Goal: Task Accomplishment & Management: Manage account settings

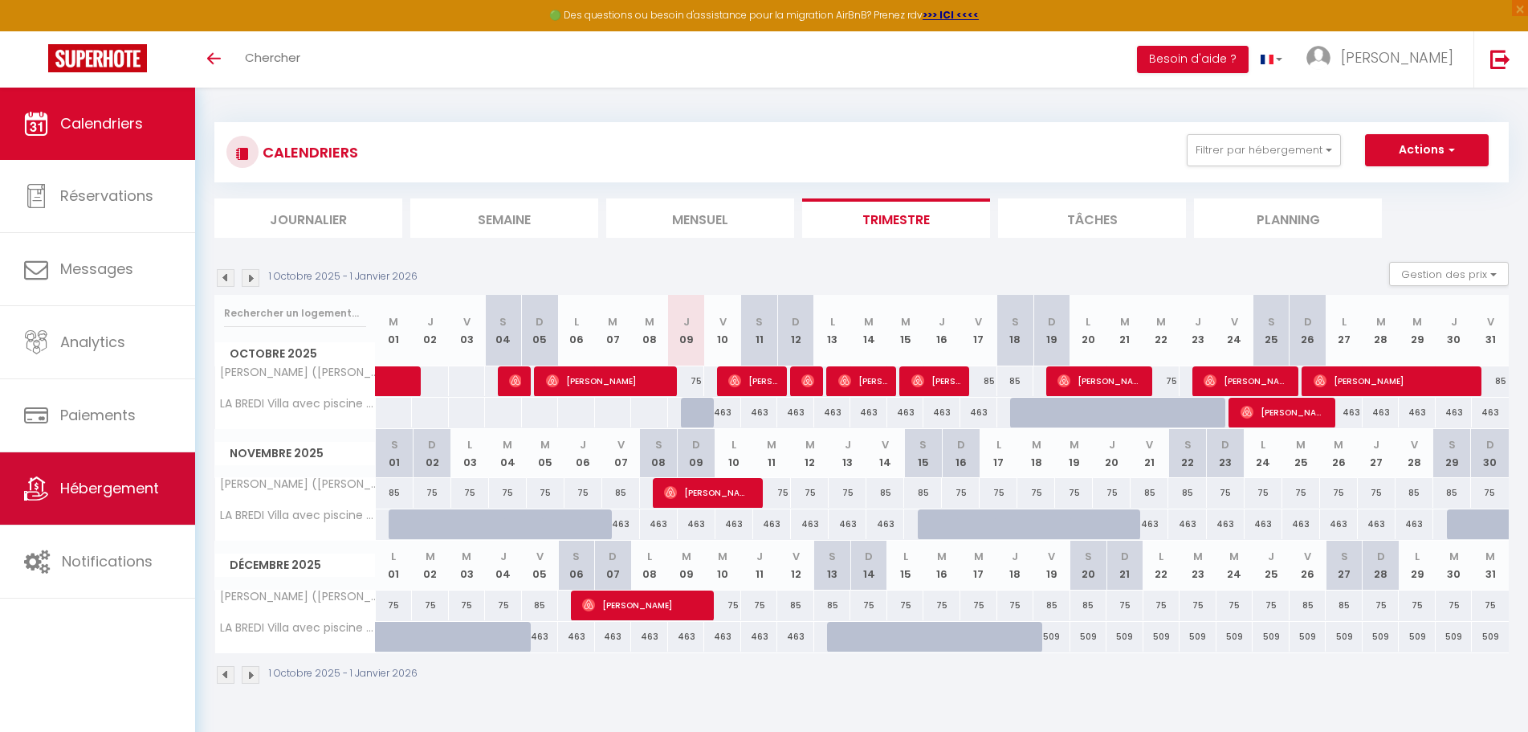
click at [108, 489] on span "Hébergement" at bounding box center [109, 488] width 99 height 20
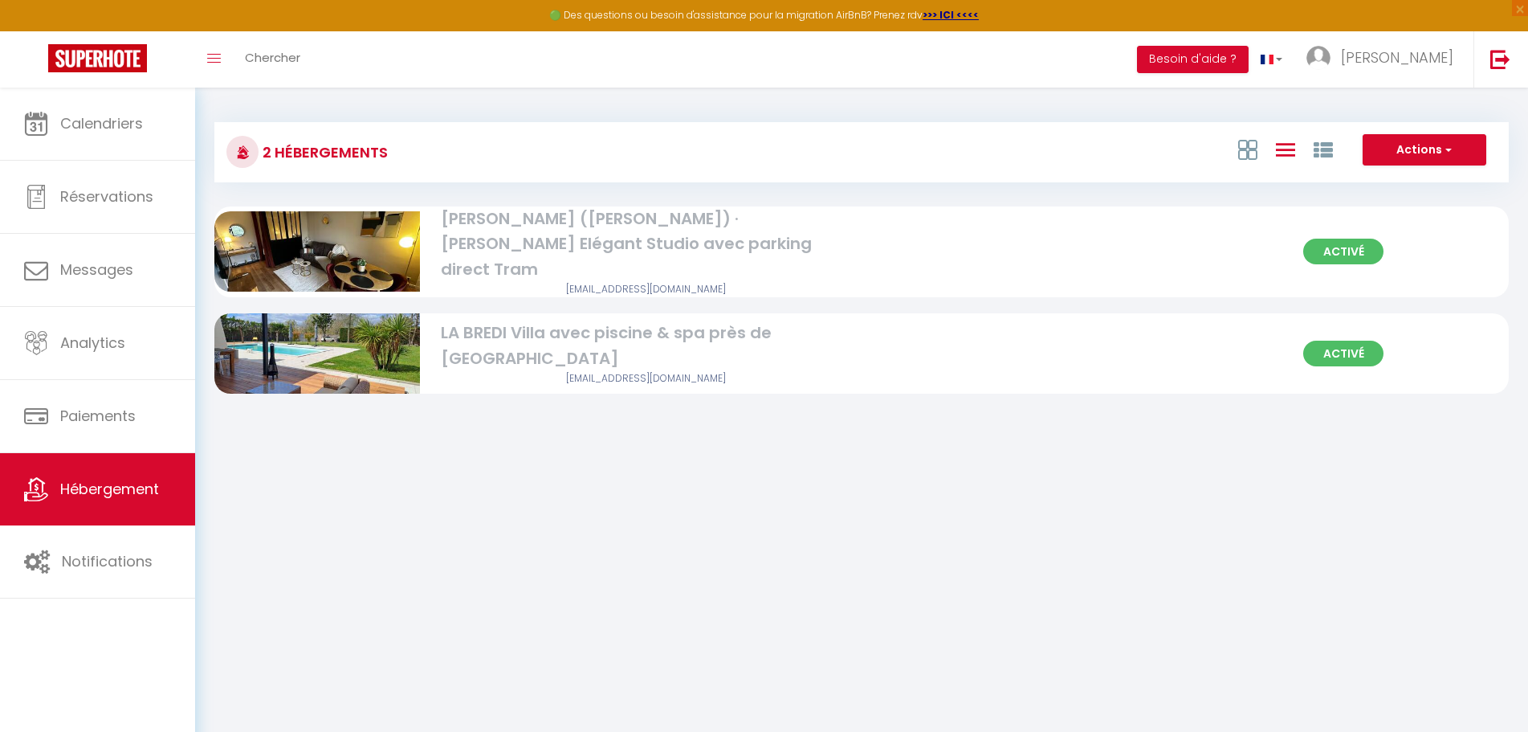
click at [647, 235] on div "[PERSON_NAME] ([PERSON_NAME]) · [PERSON_NAME] Elégant Studio avec parking direc…" at bounding box center [646, 244] width 410 height 76
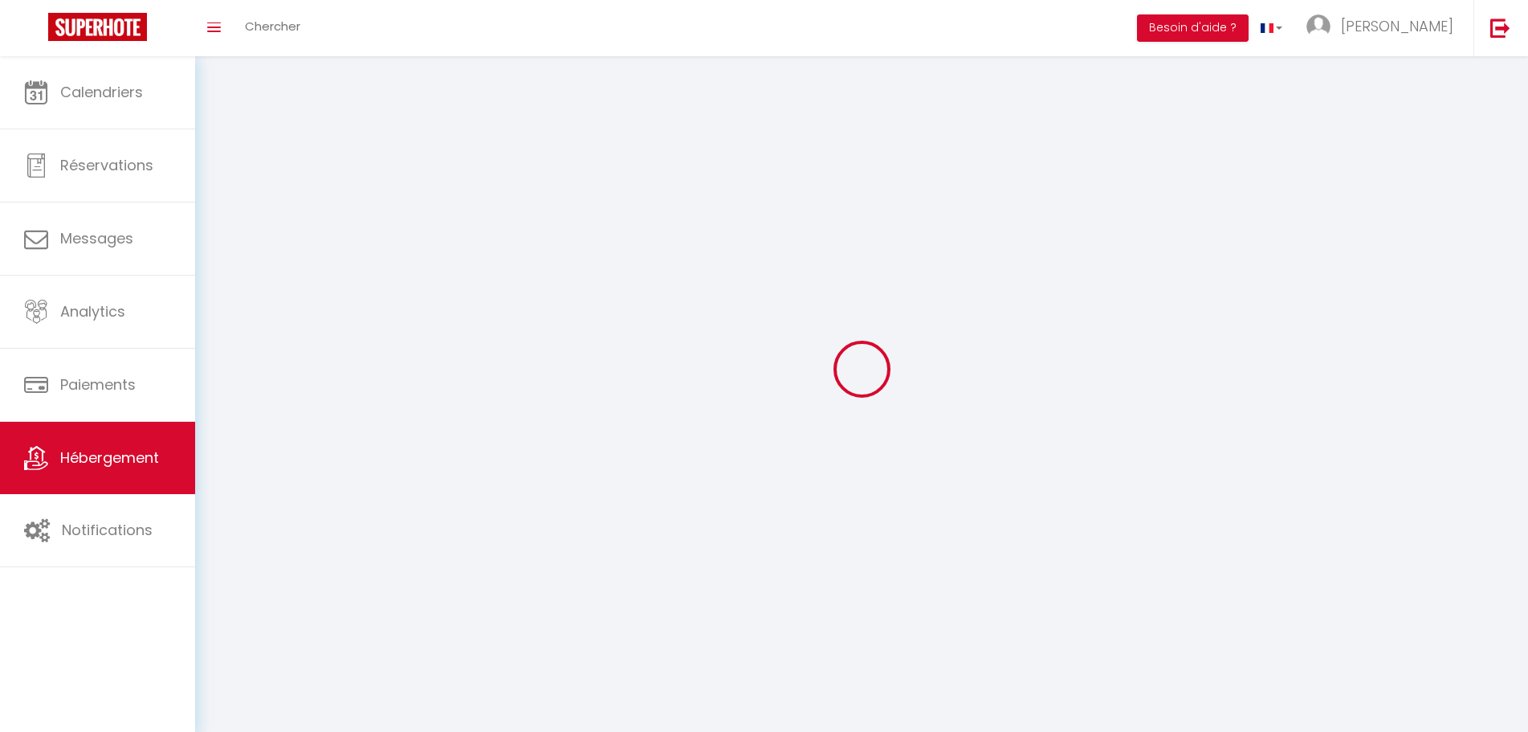
select select
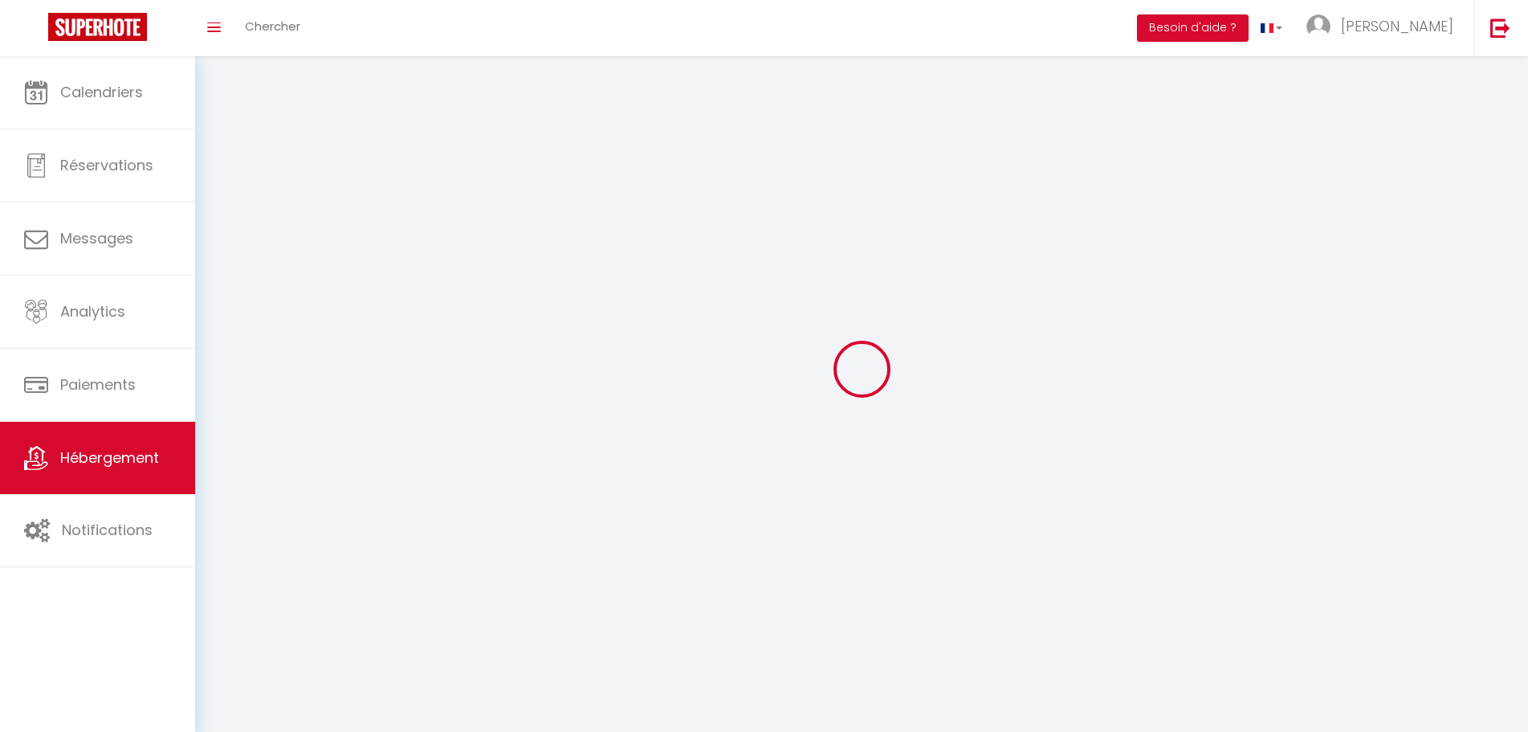
select select
checkbox input "false"
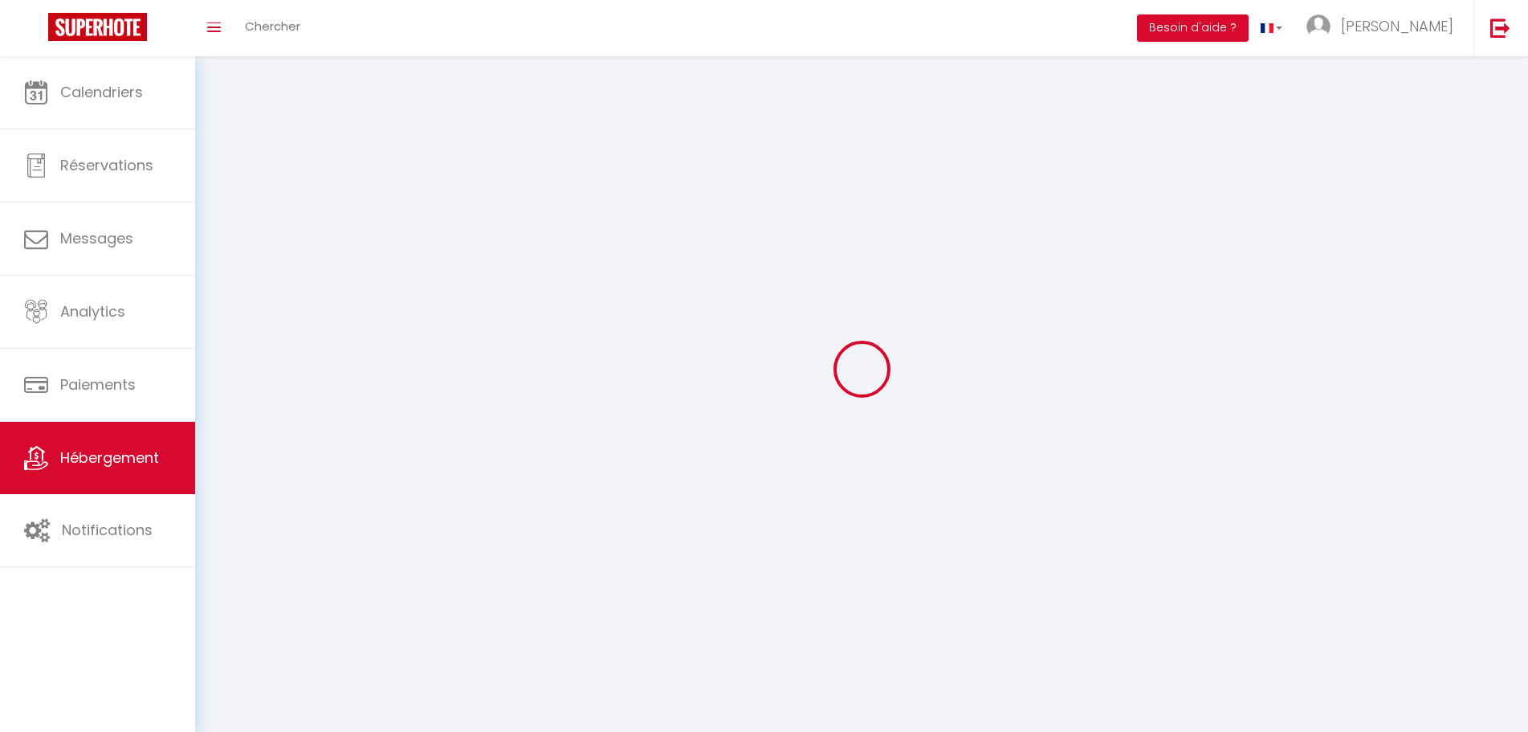
select select
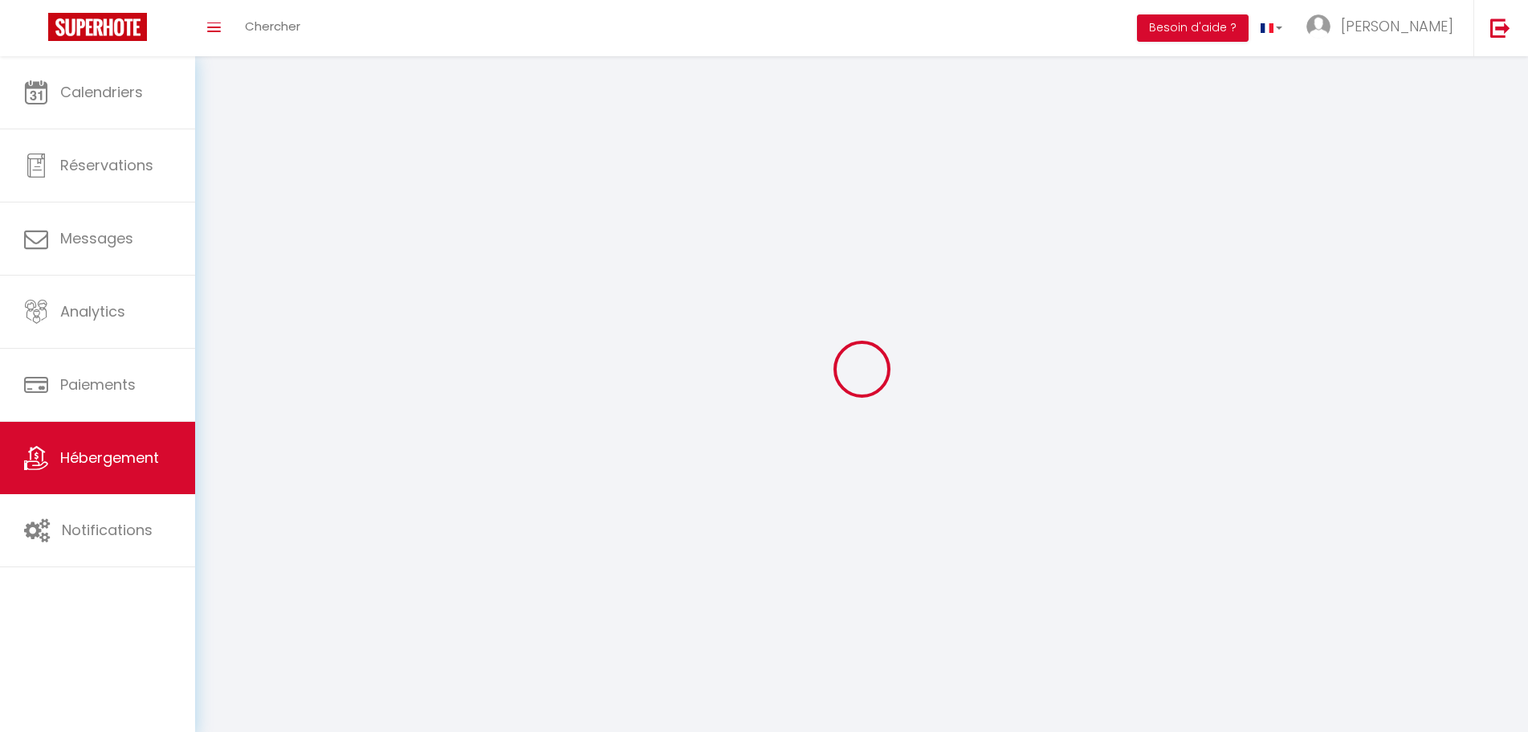
select select
checkbox input "false"
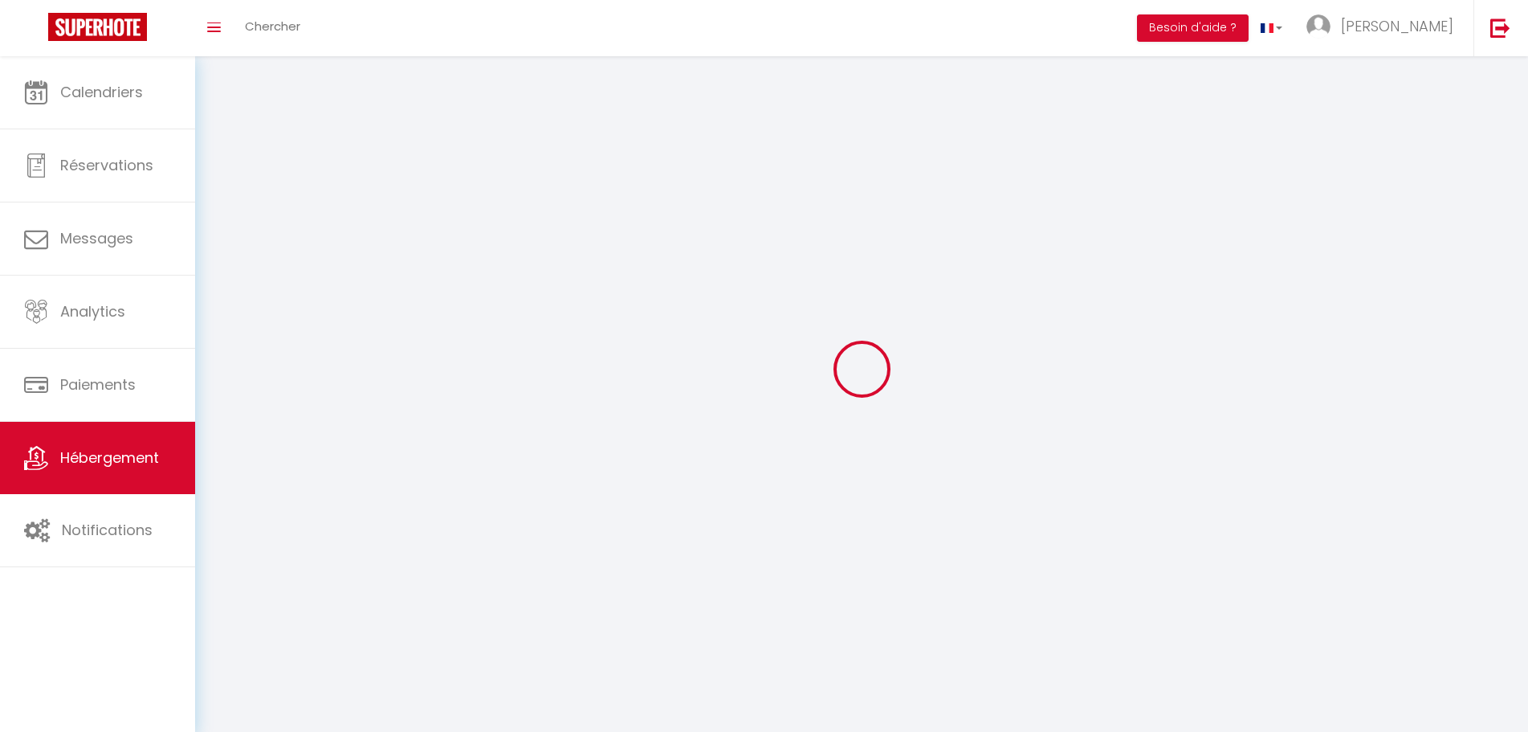
checkbox input "false"
select select
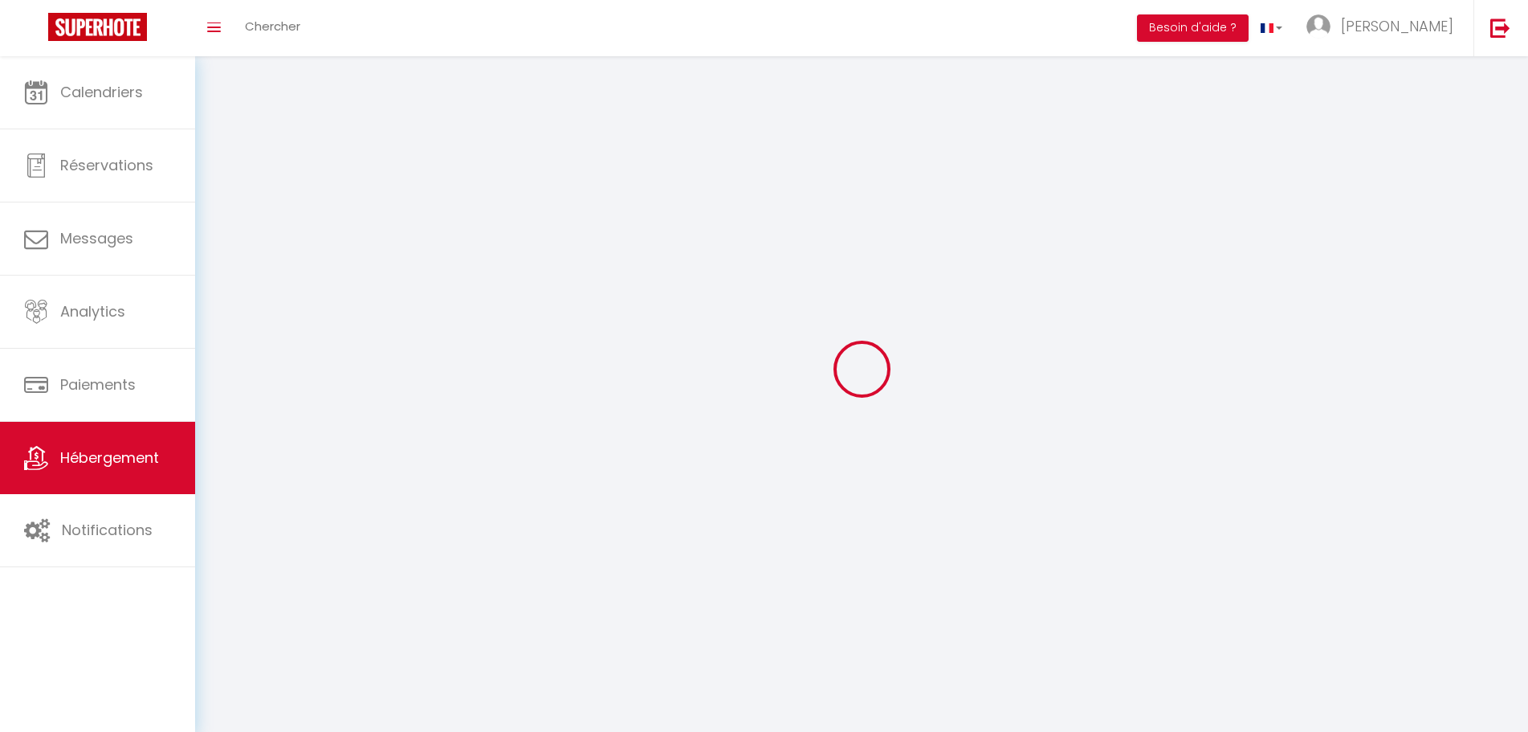
select select
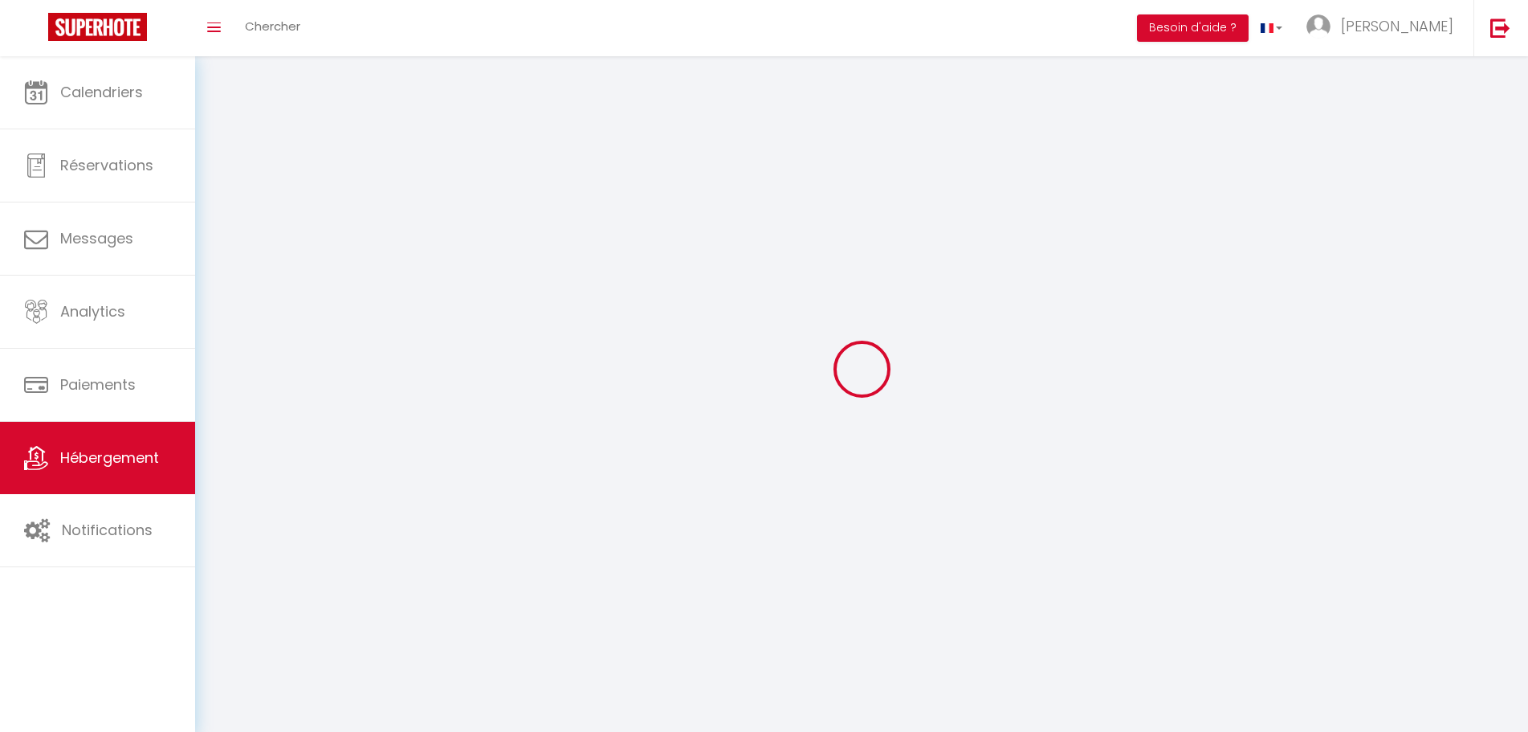
select select
checkbox input "false"
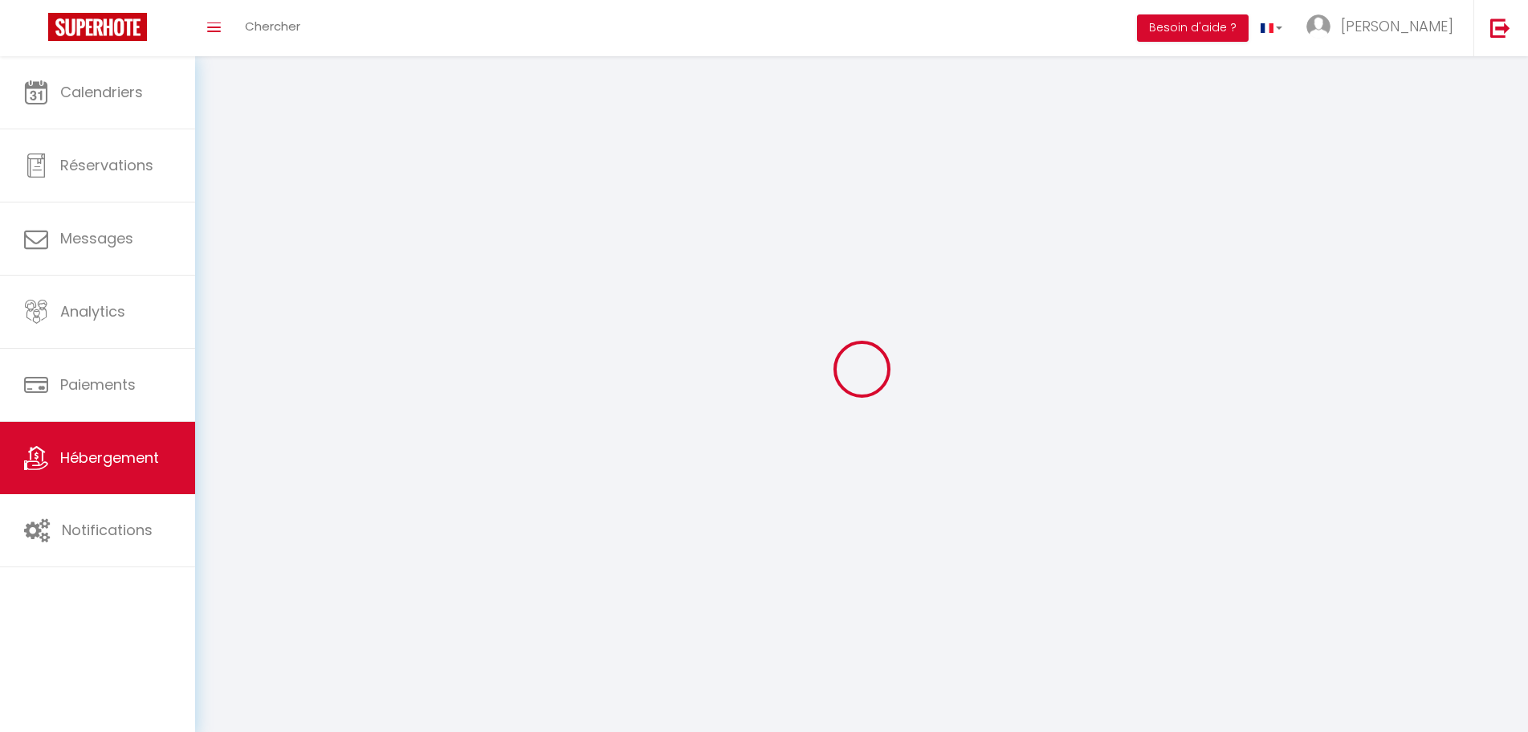
checkbox input "false"
select select
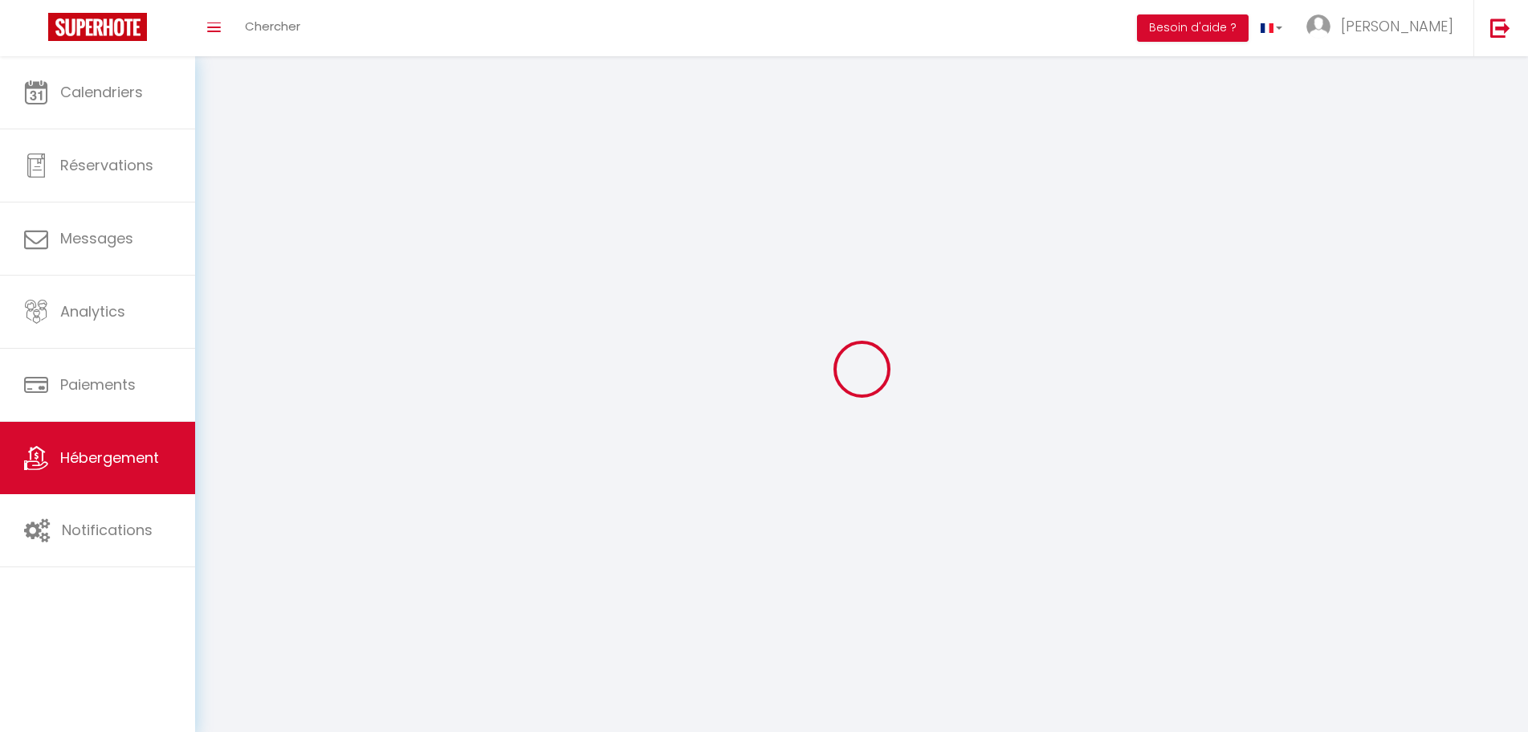
select select
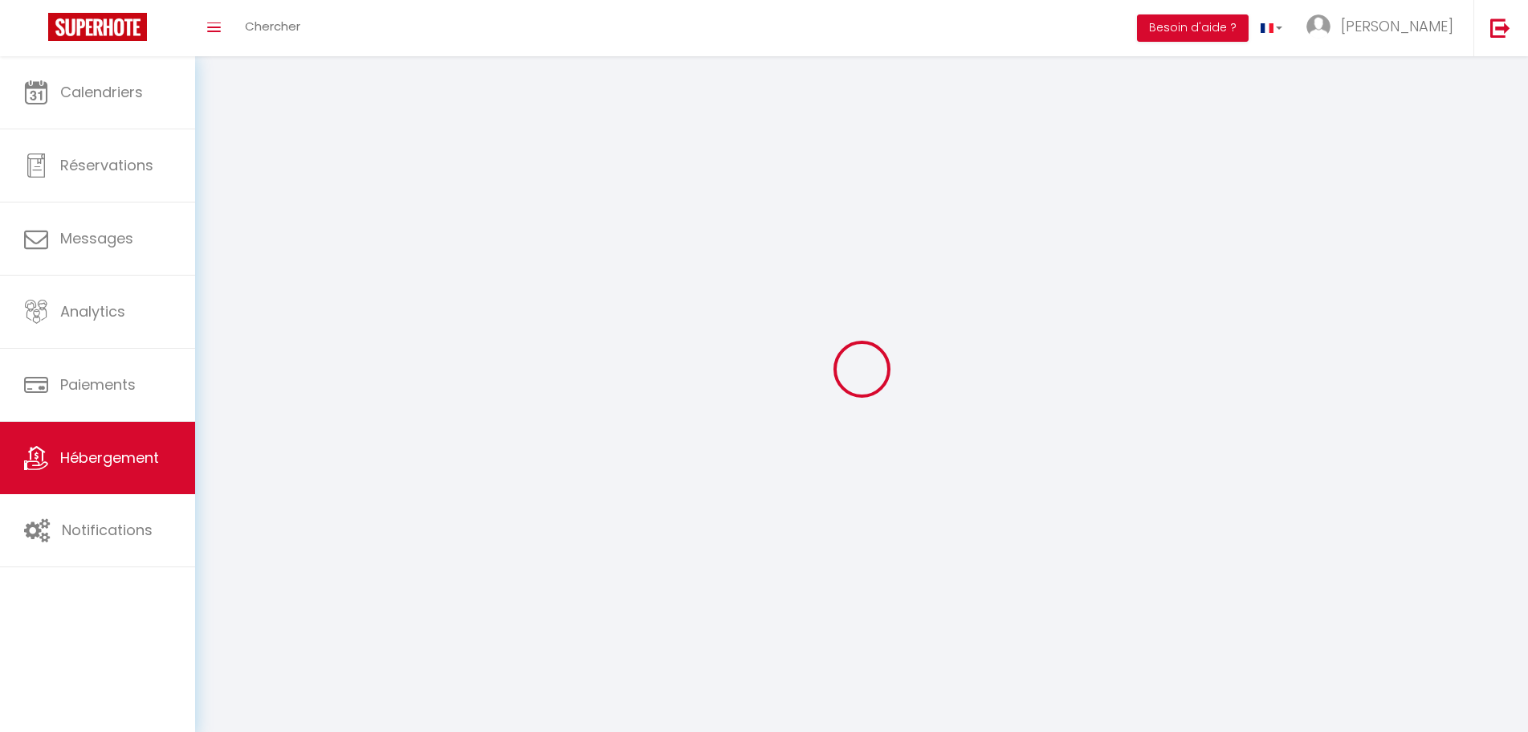
checkbox input "false"
select select
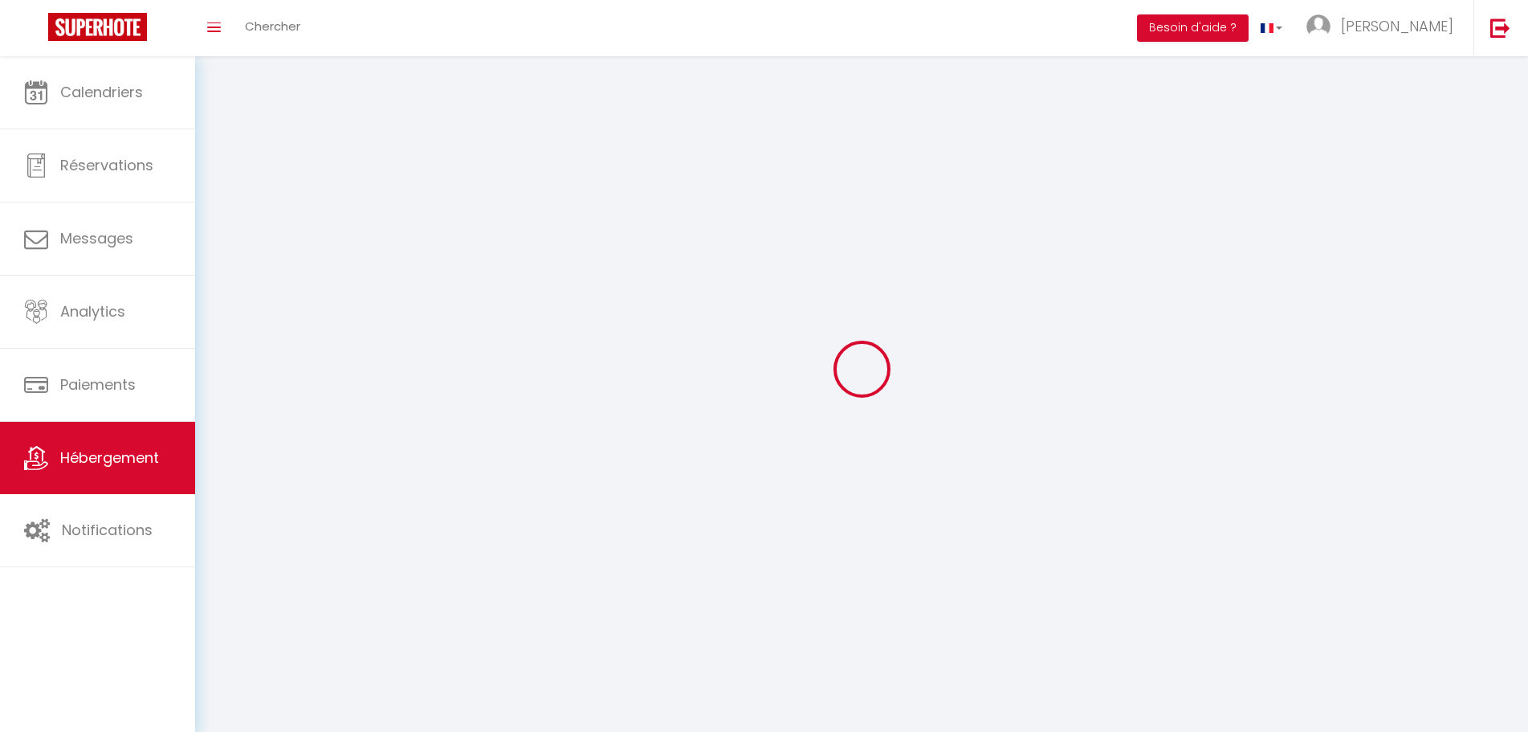
select select
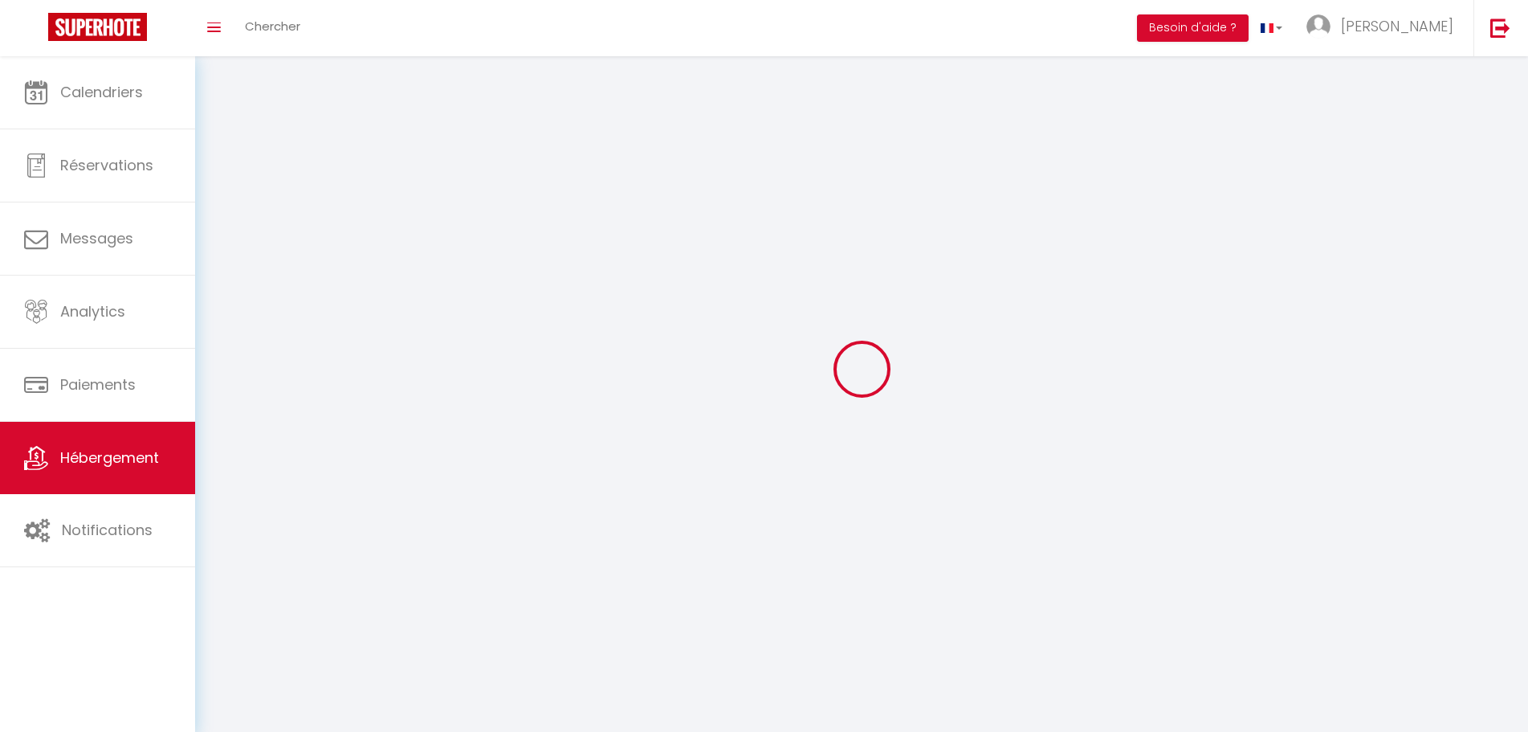
select select
checkbox input "false"
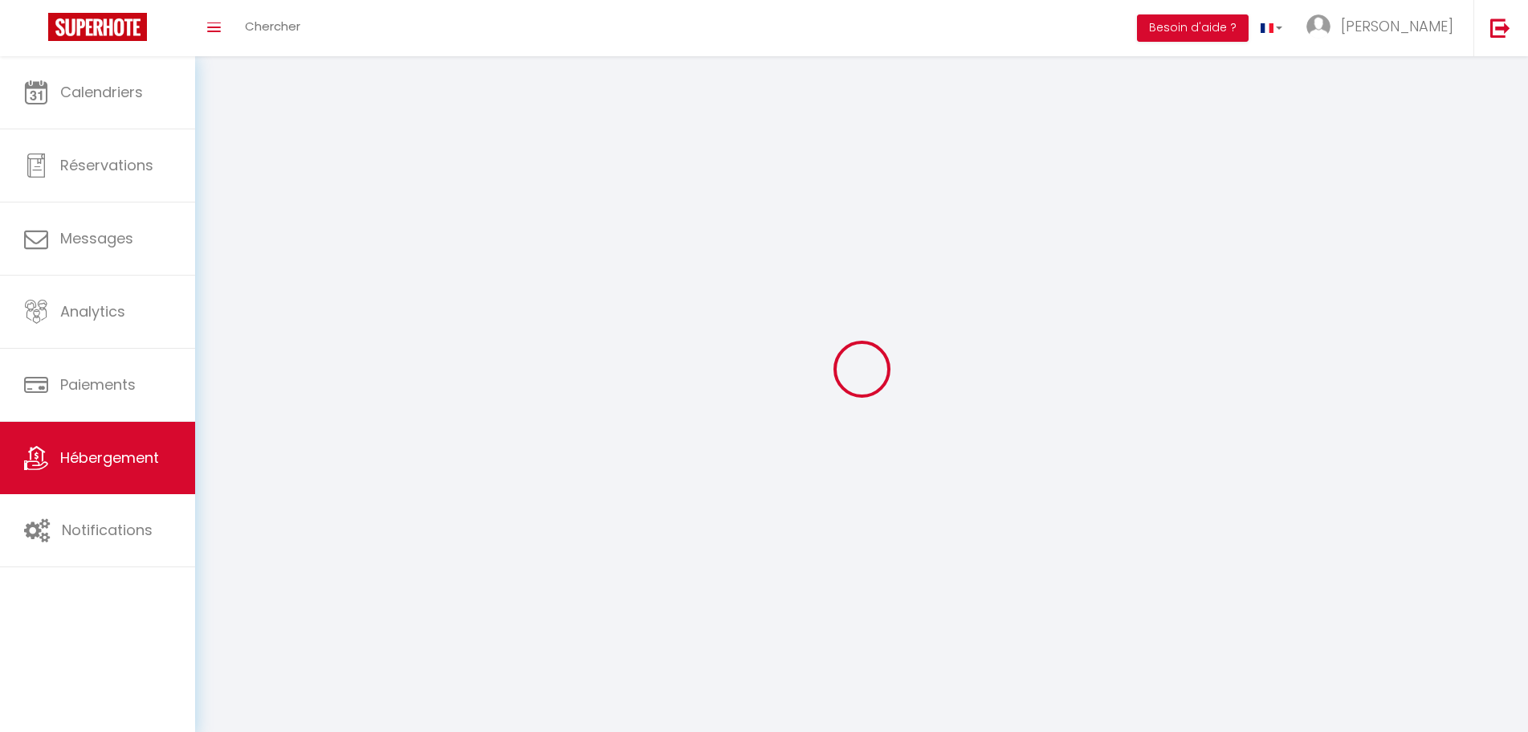
checkbox input "false"
select select
select select "28"
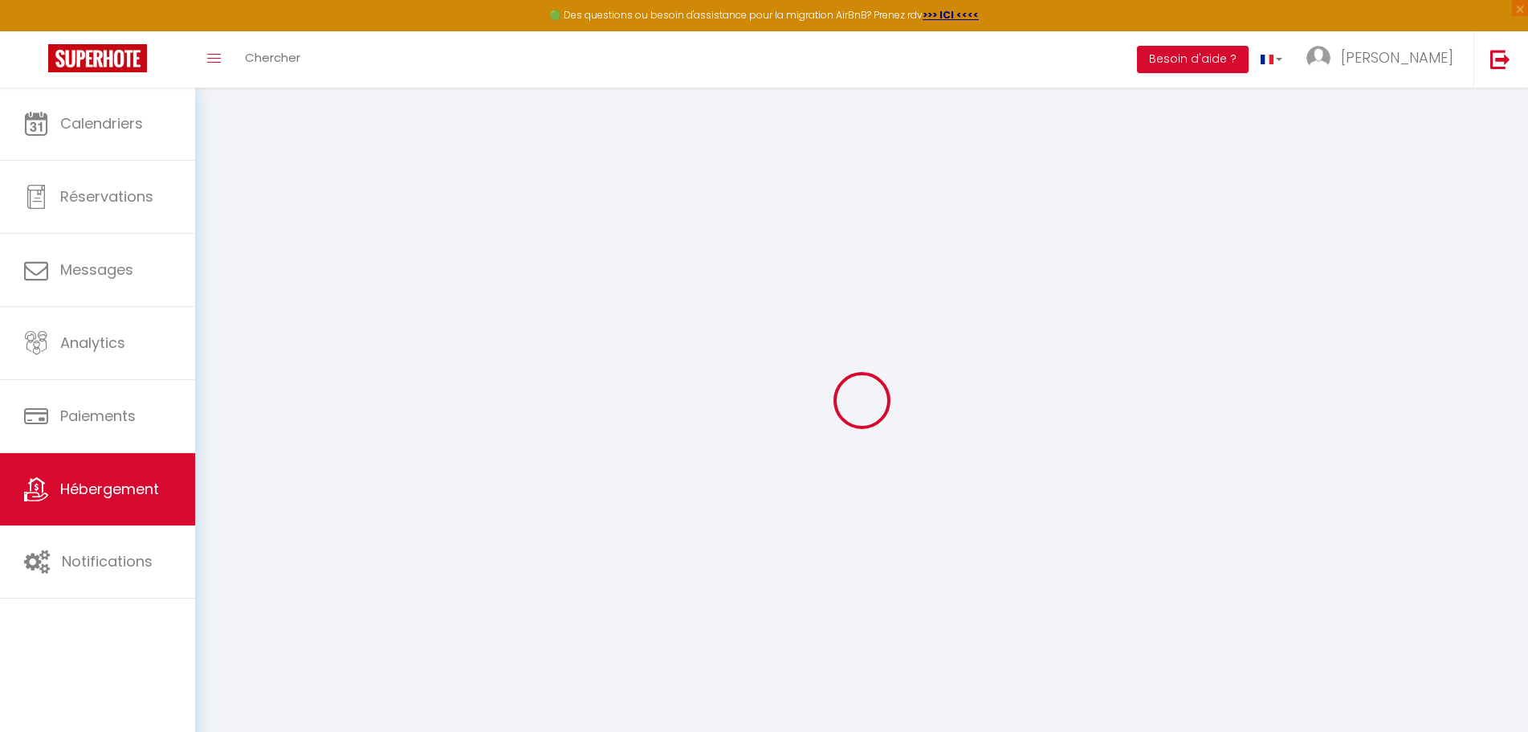
select select
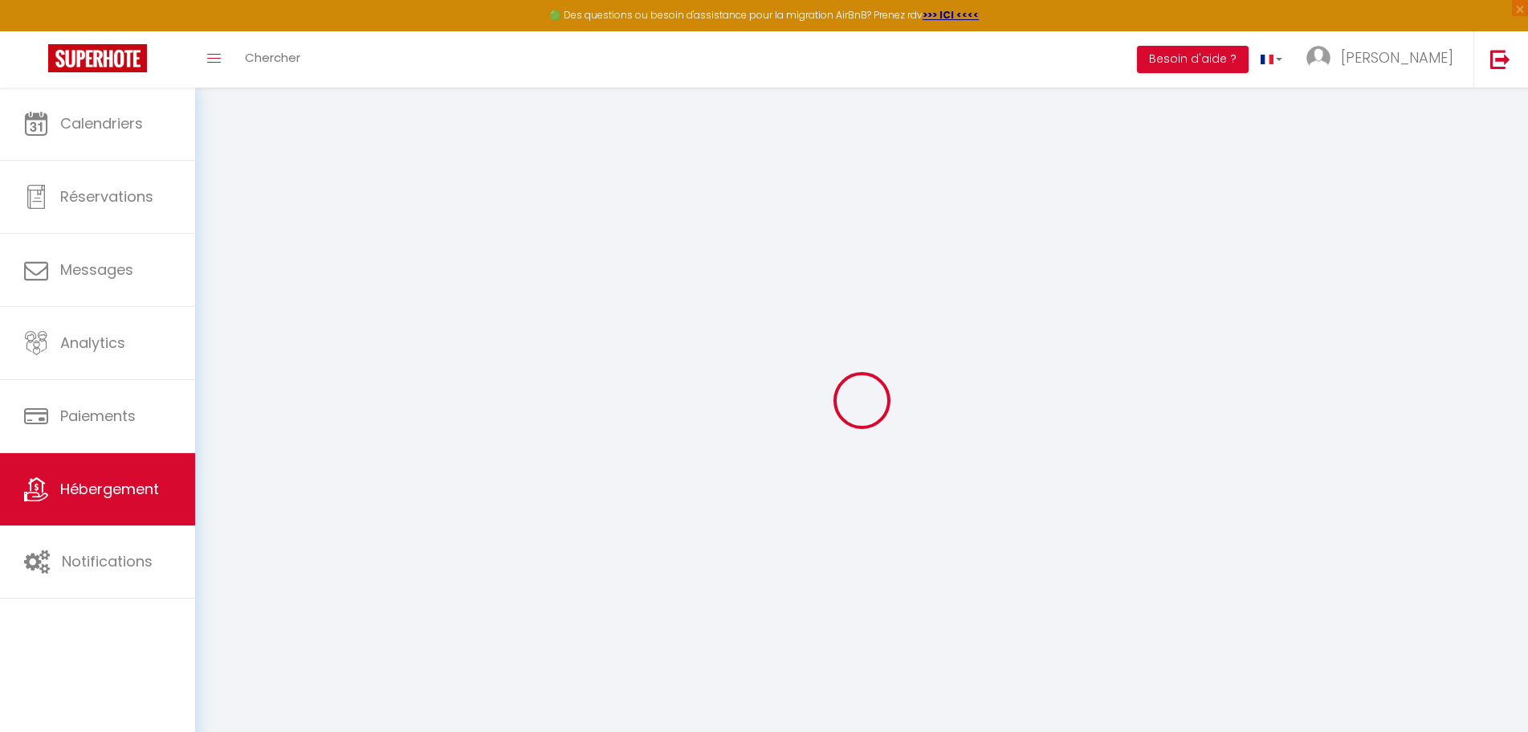
select select
checkbox input "false"
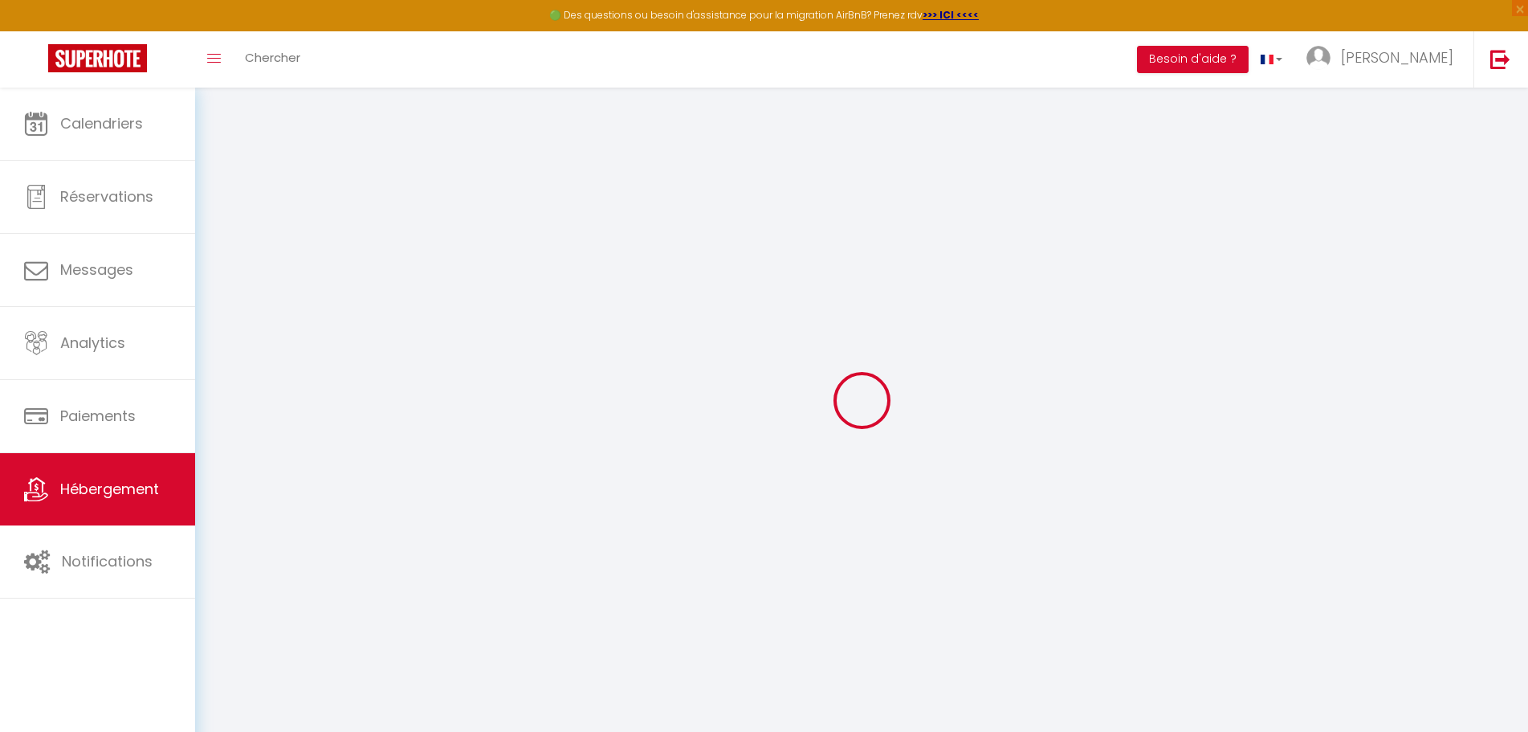
select select
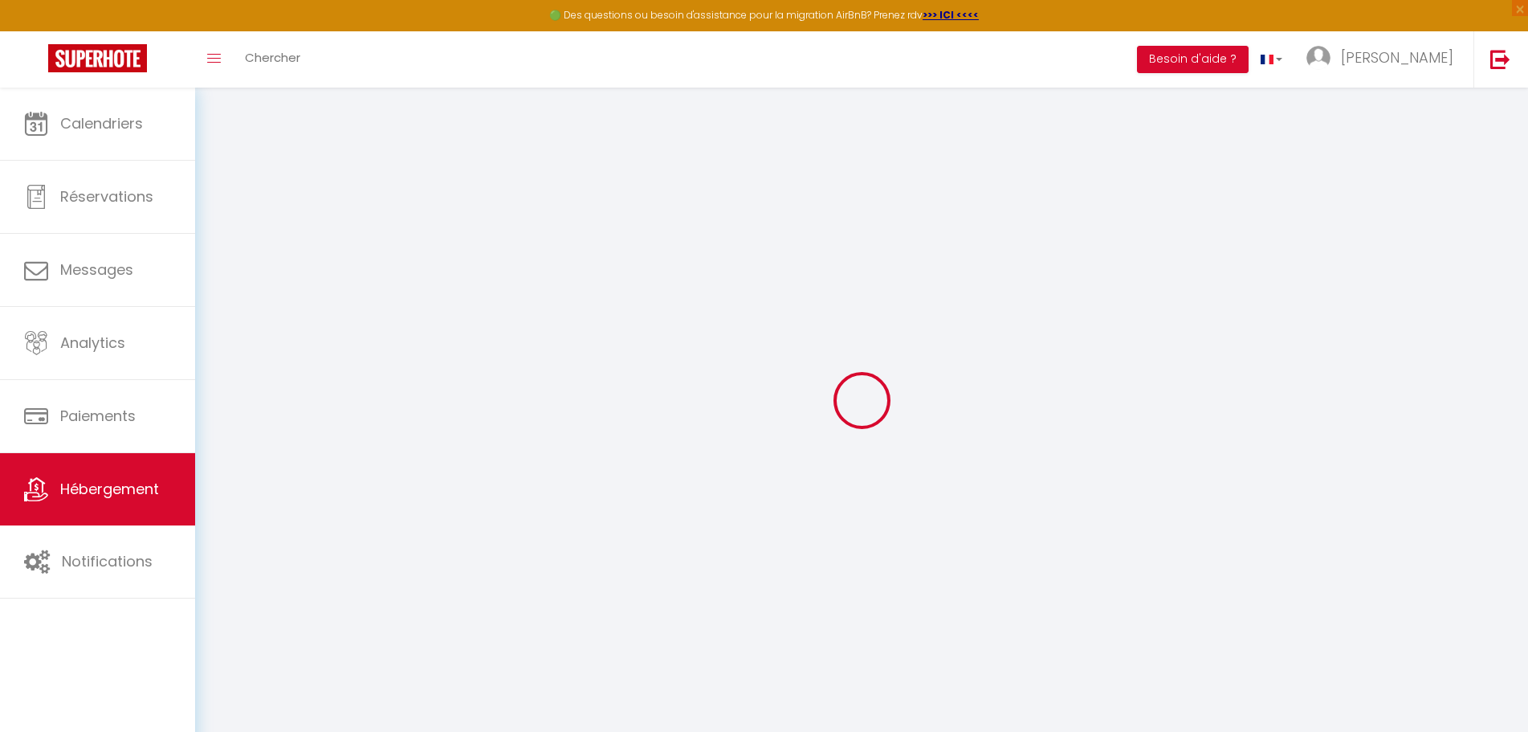
select select
checkbox input "false"
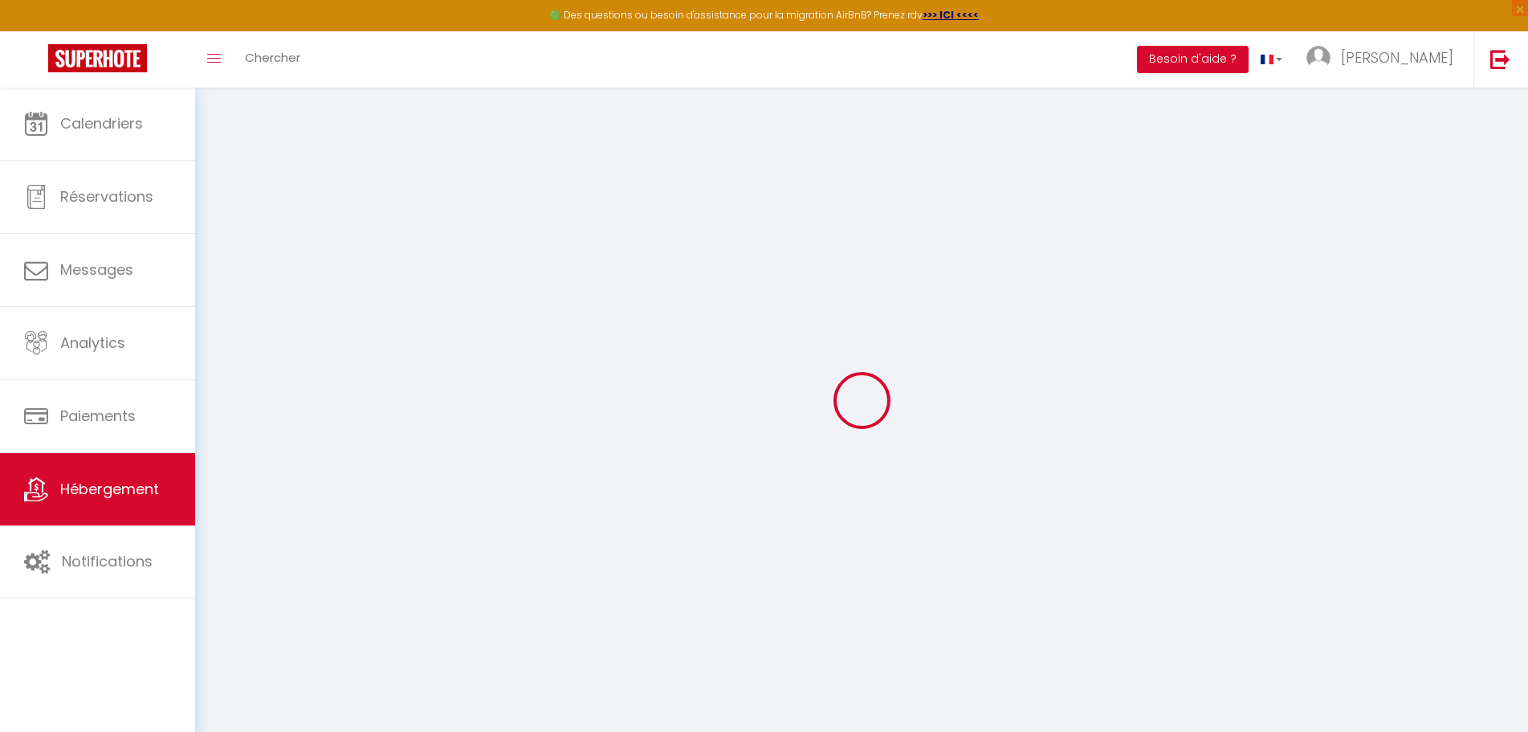
checkbox input "false"
select select
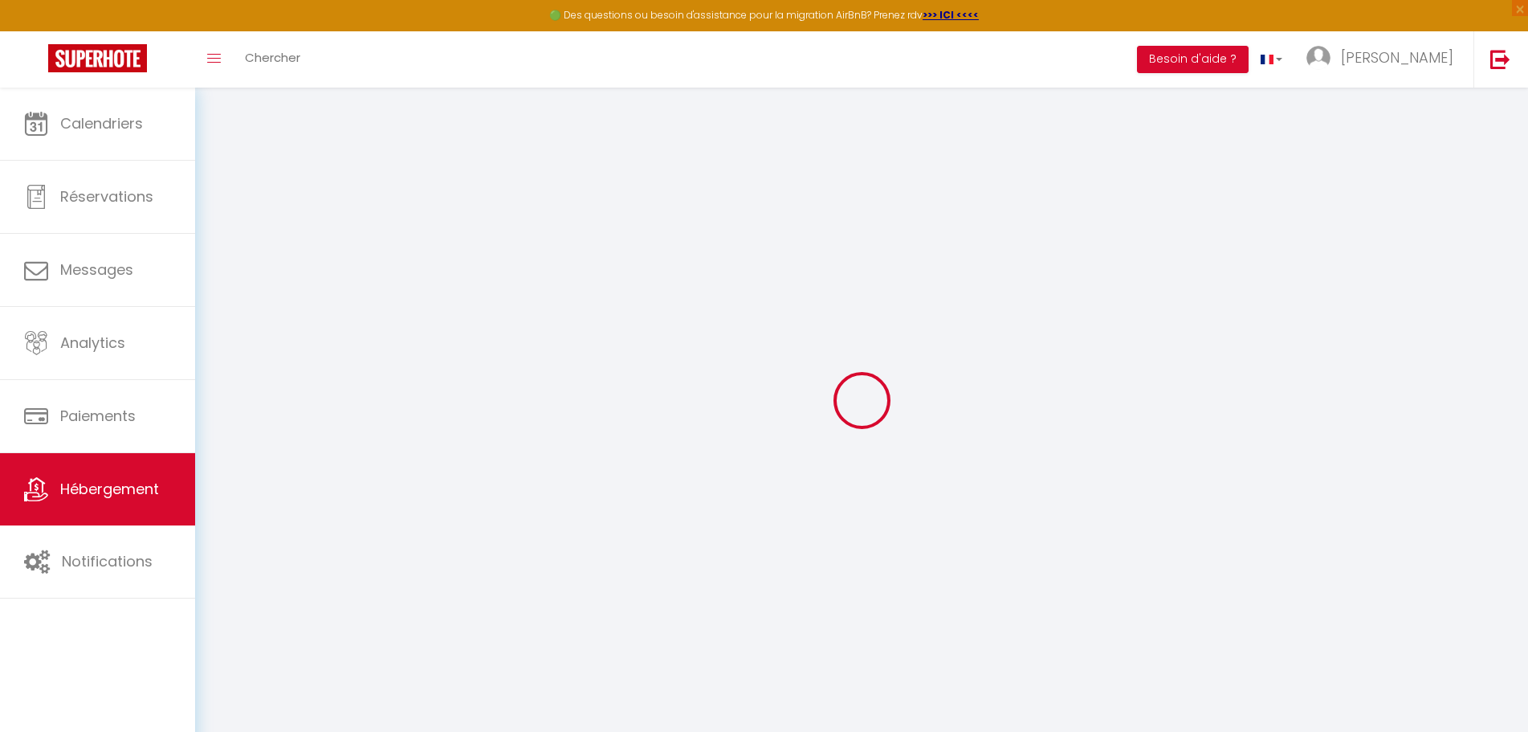
select select
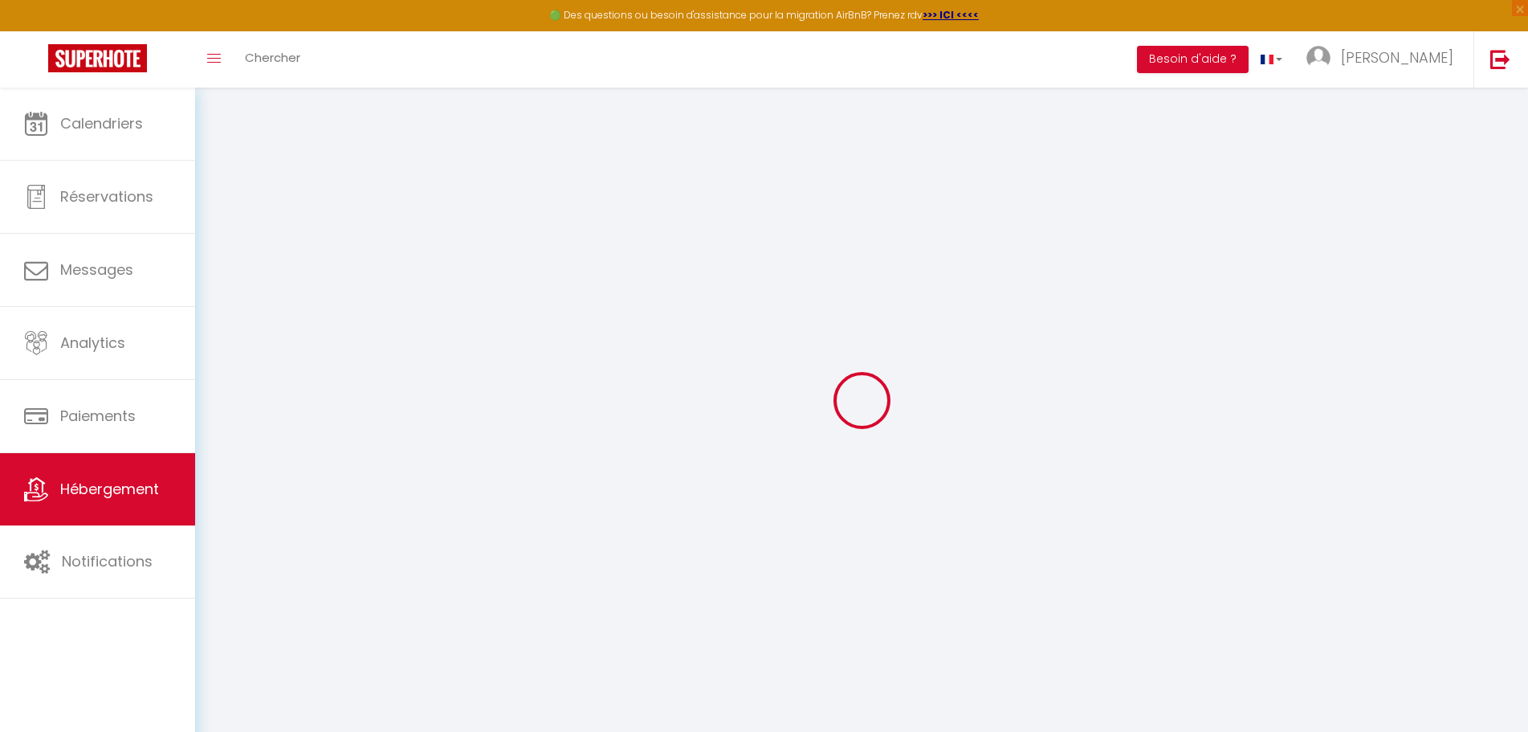
checkbox input "false"
select select
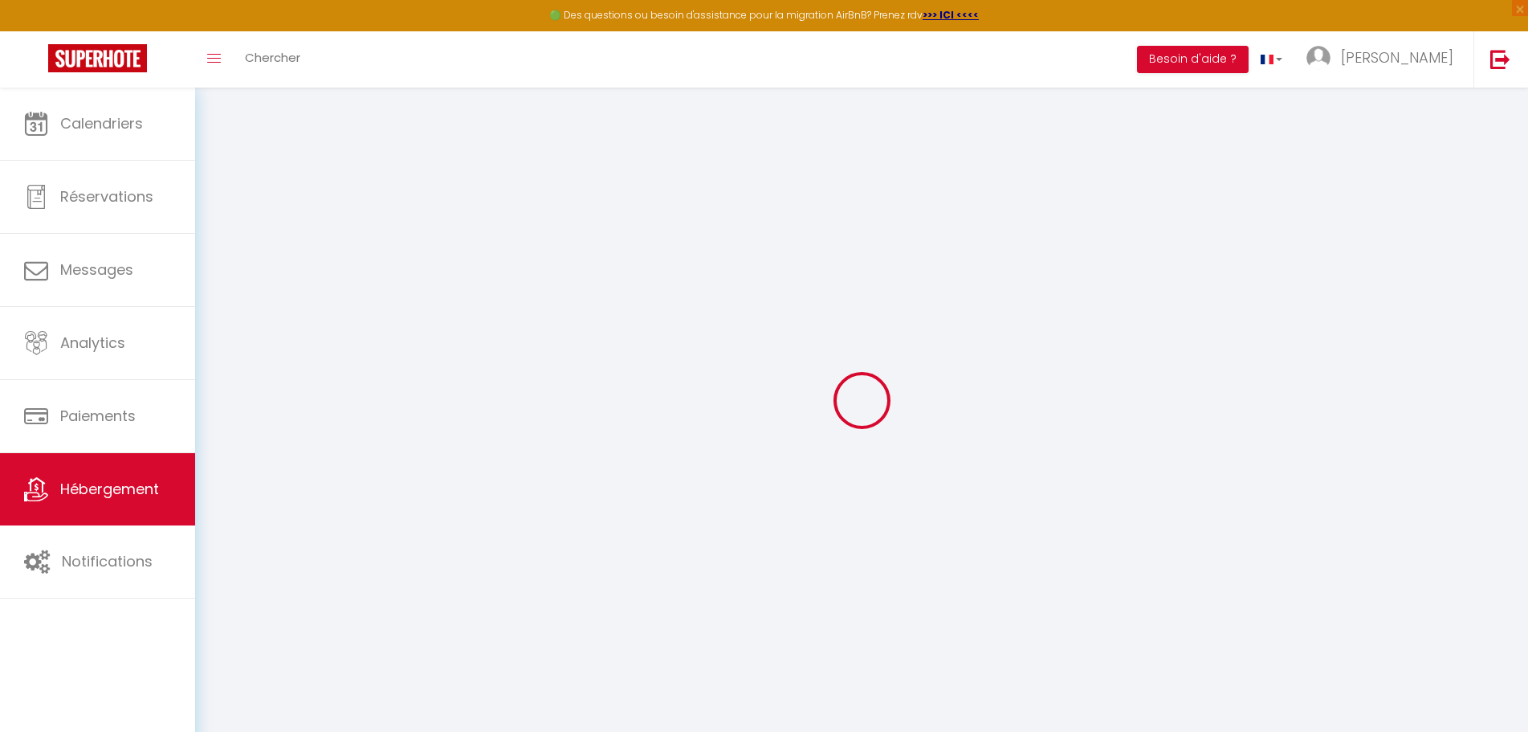
select select
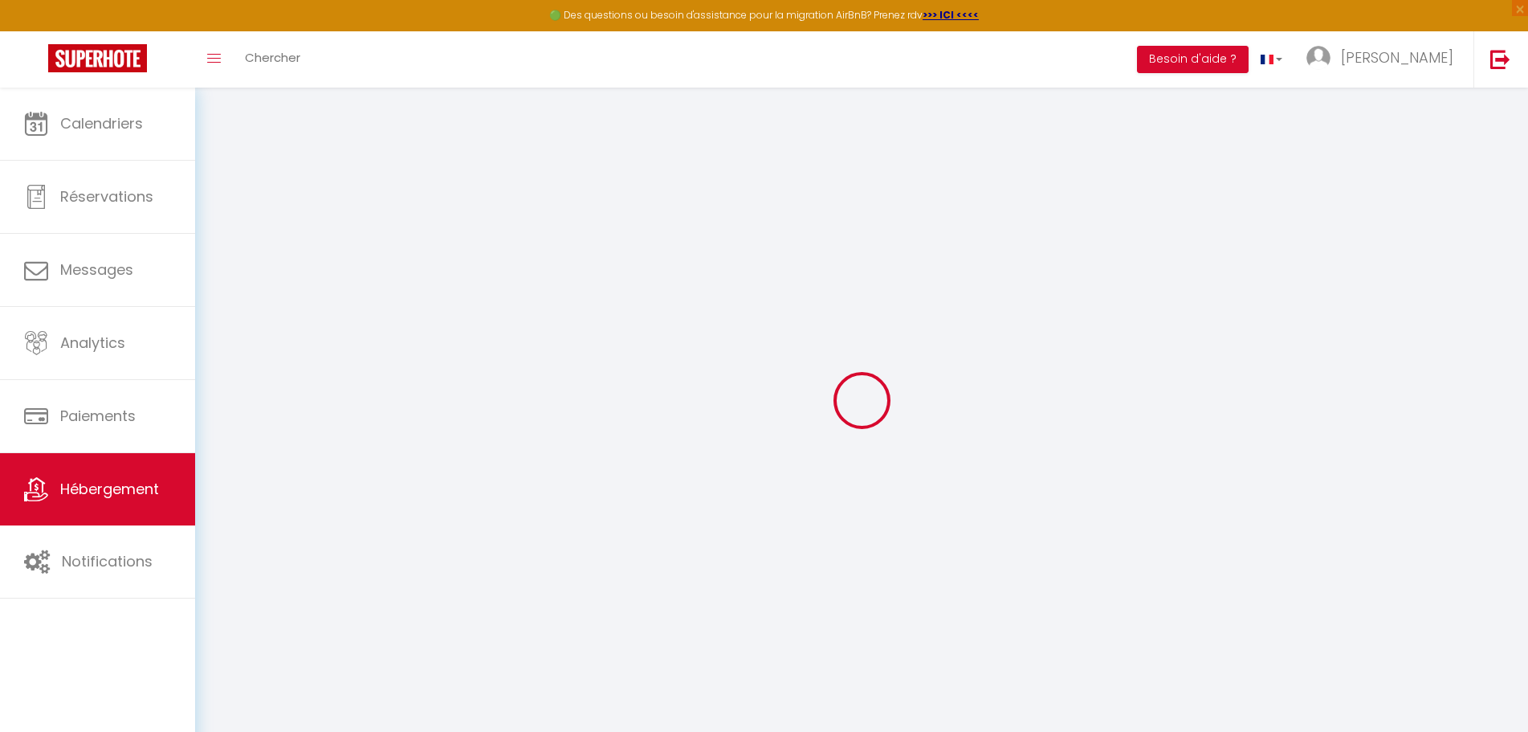
select select
checkbox input "false"
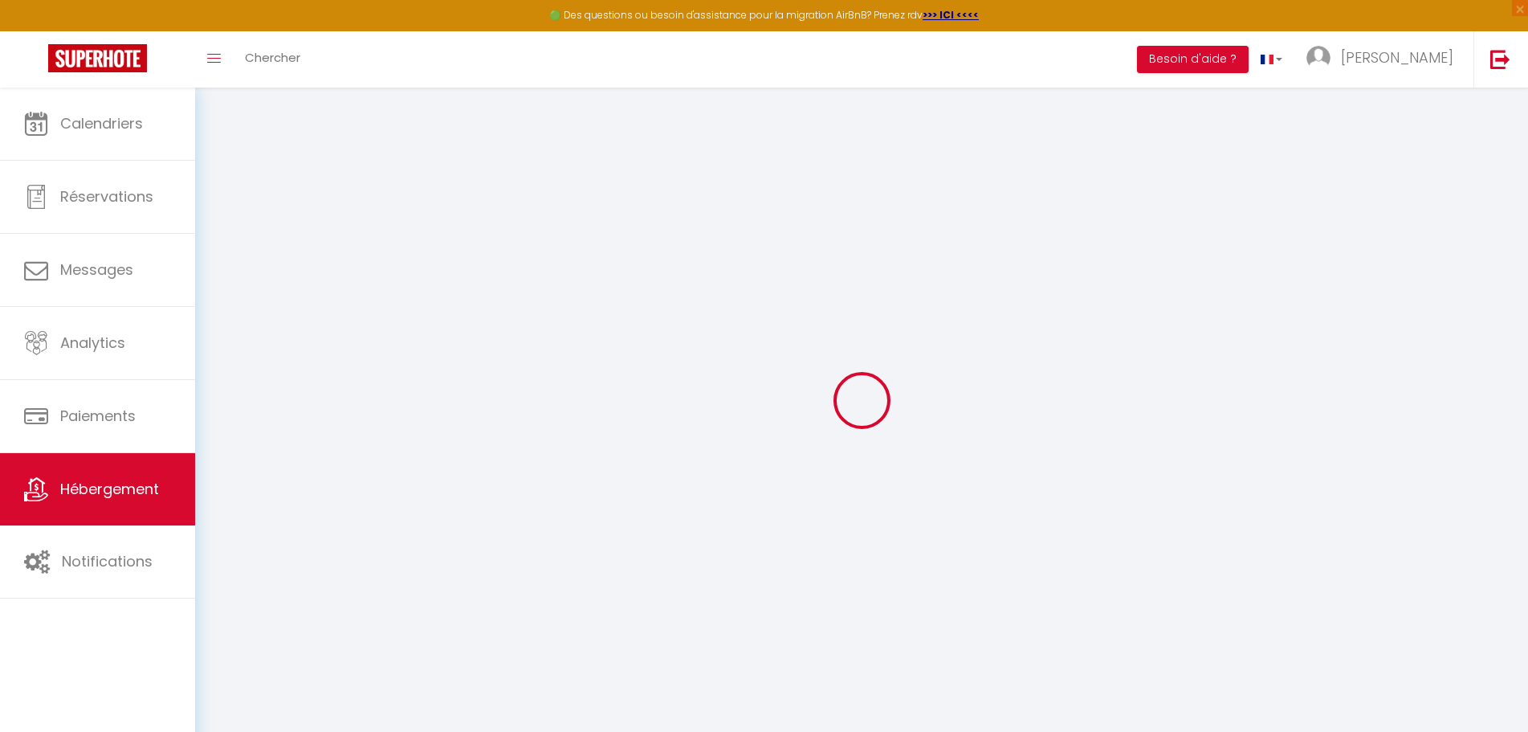
checkbox input "false"
select select
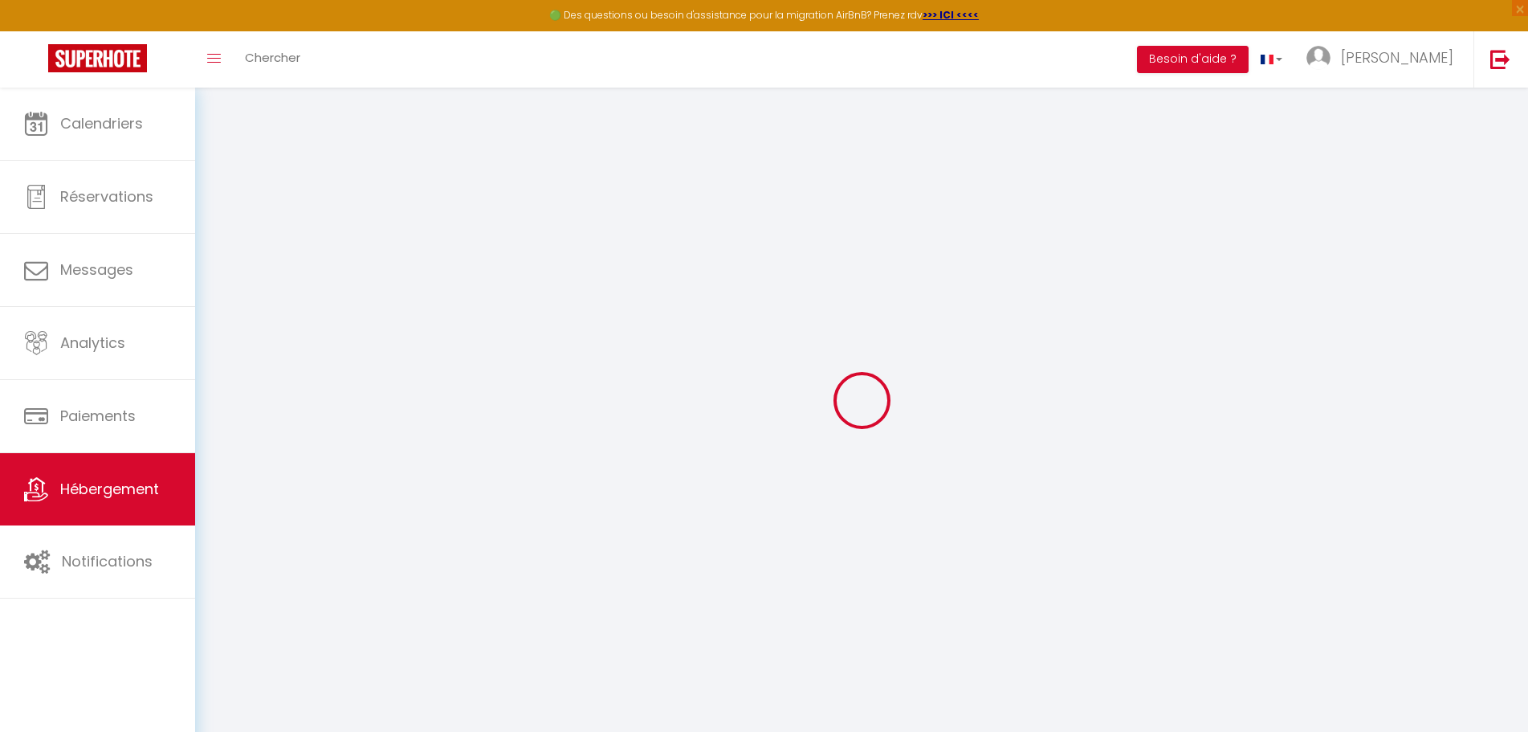
select select
checkbox input "false"
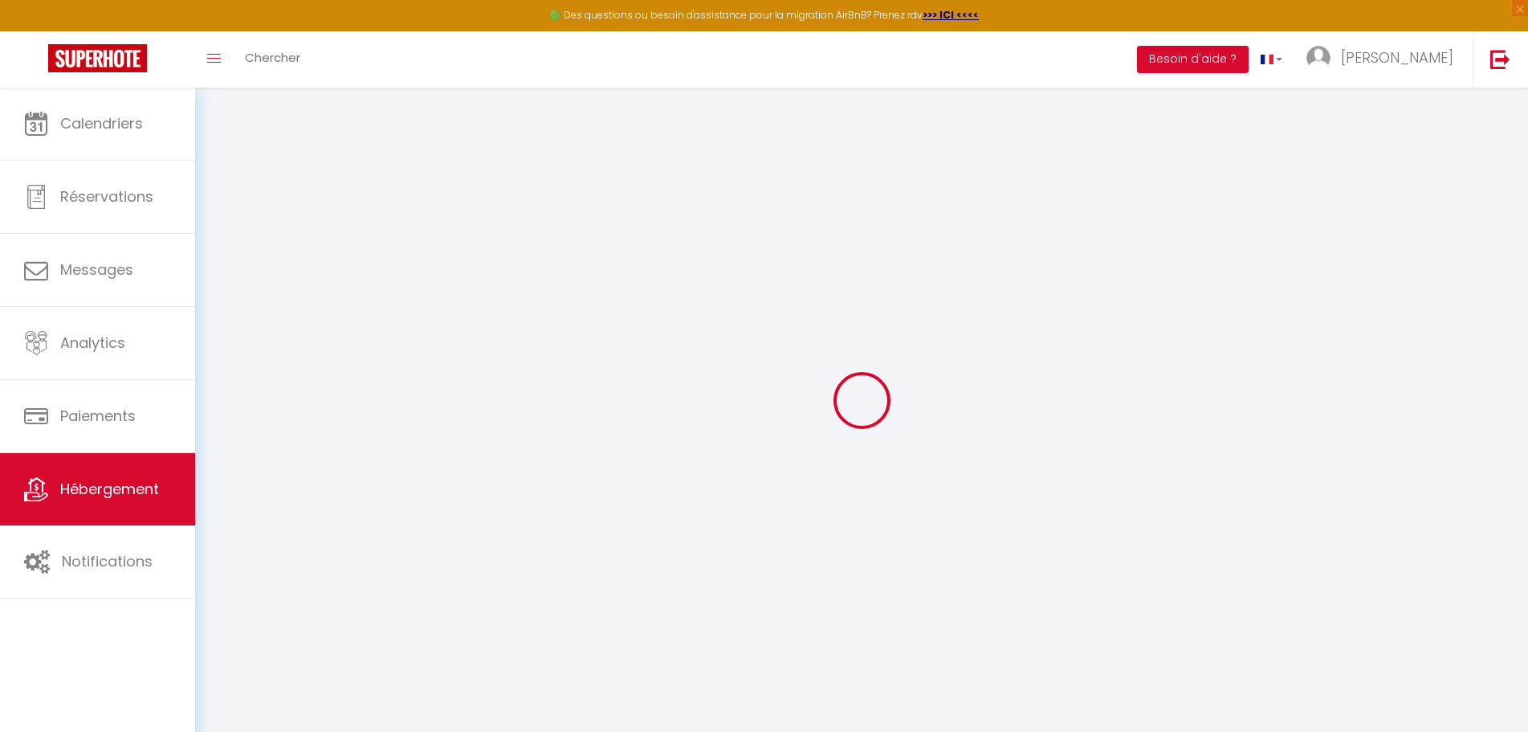
checkbox input "false"
select select
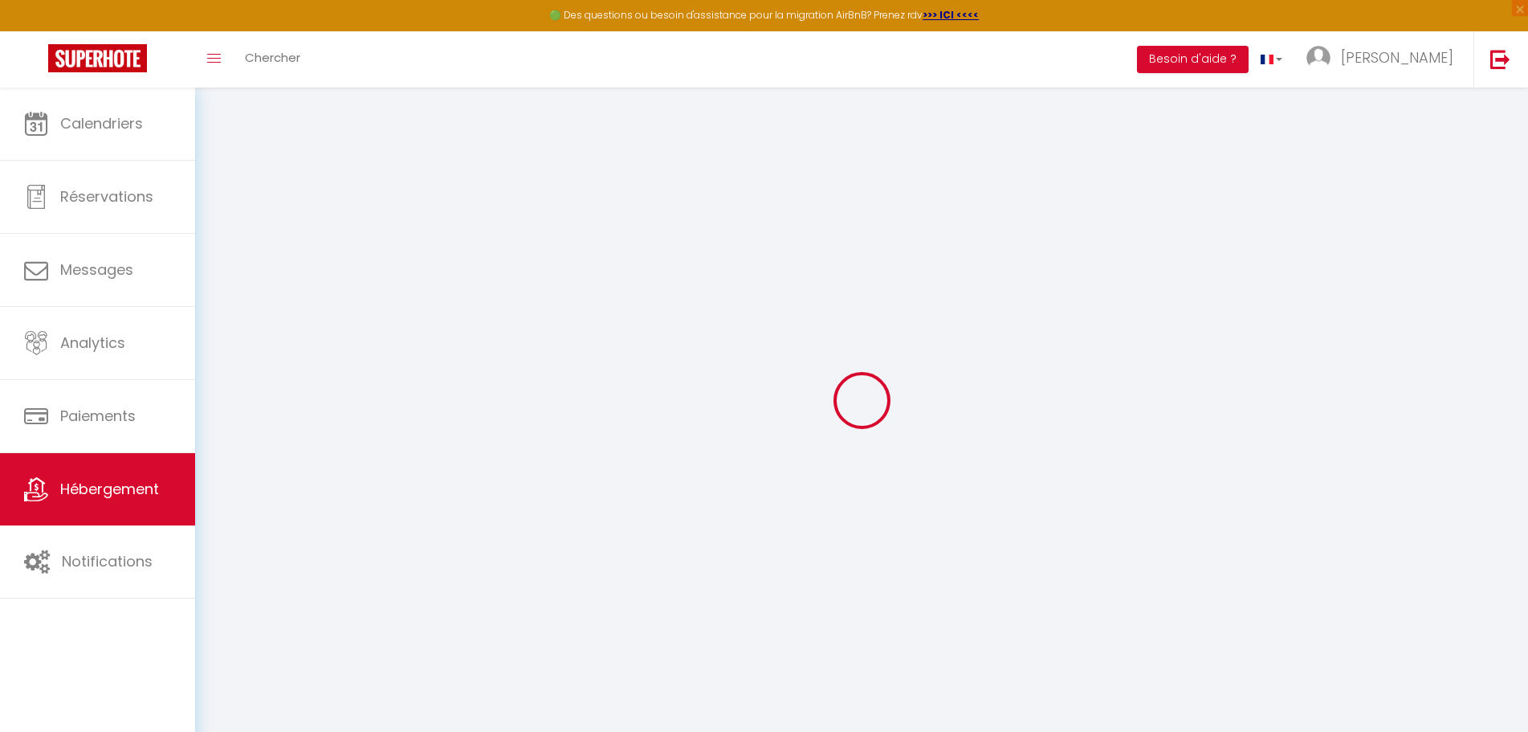
type input "[PERSON_NAME] ([PERSON_NAME]) · [PERSON_NAME] Elégant Studio avec parking direc…"
type input "57"
type input "35"
select select
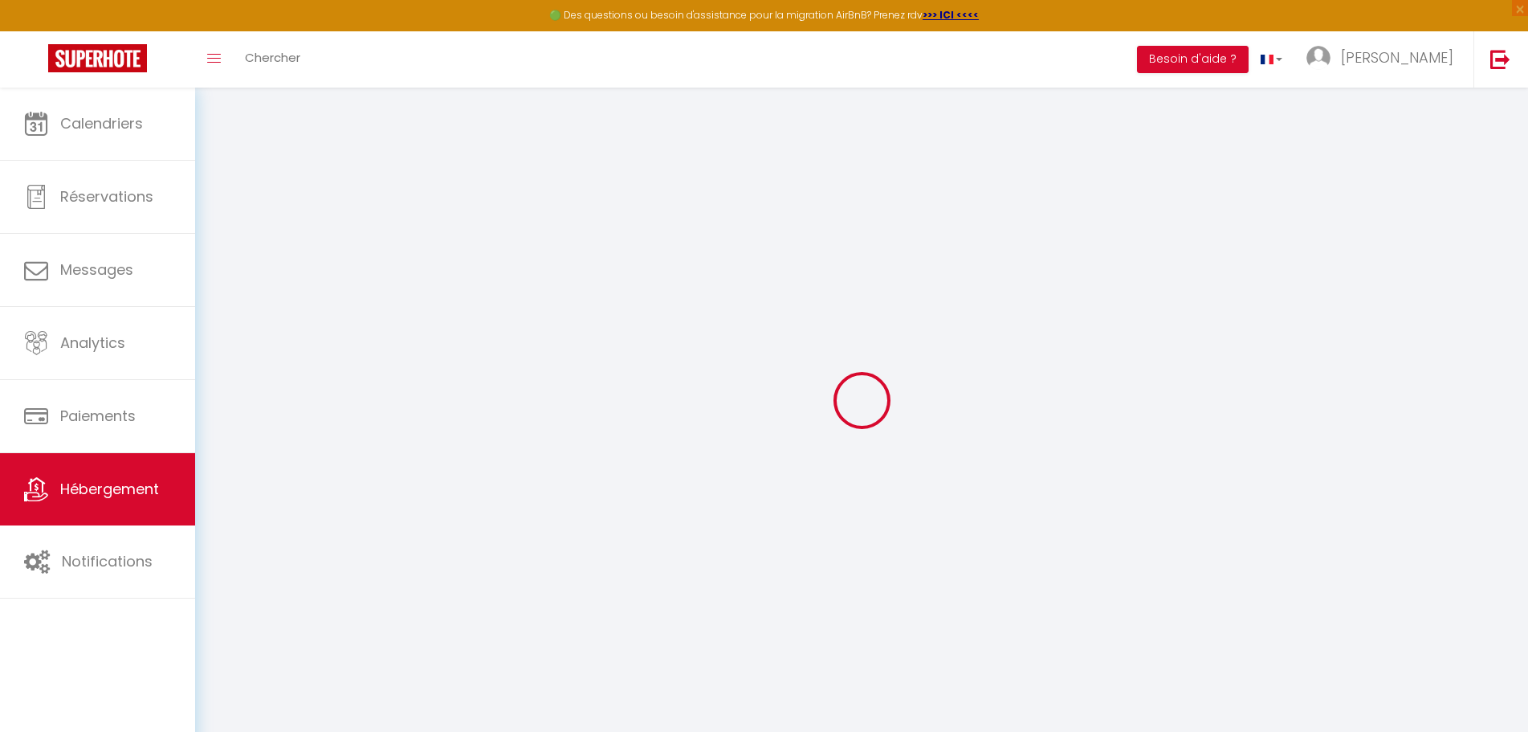
select select
type input "[STREET_ADDRESS][PERSON_NAME]"
type input "33700"
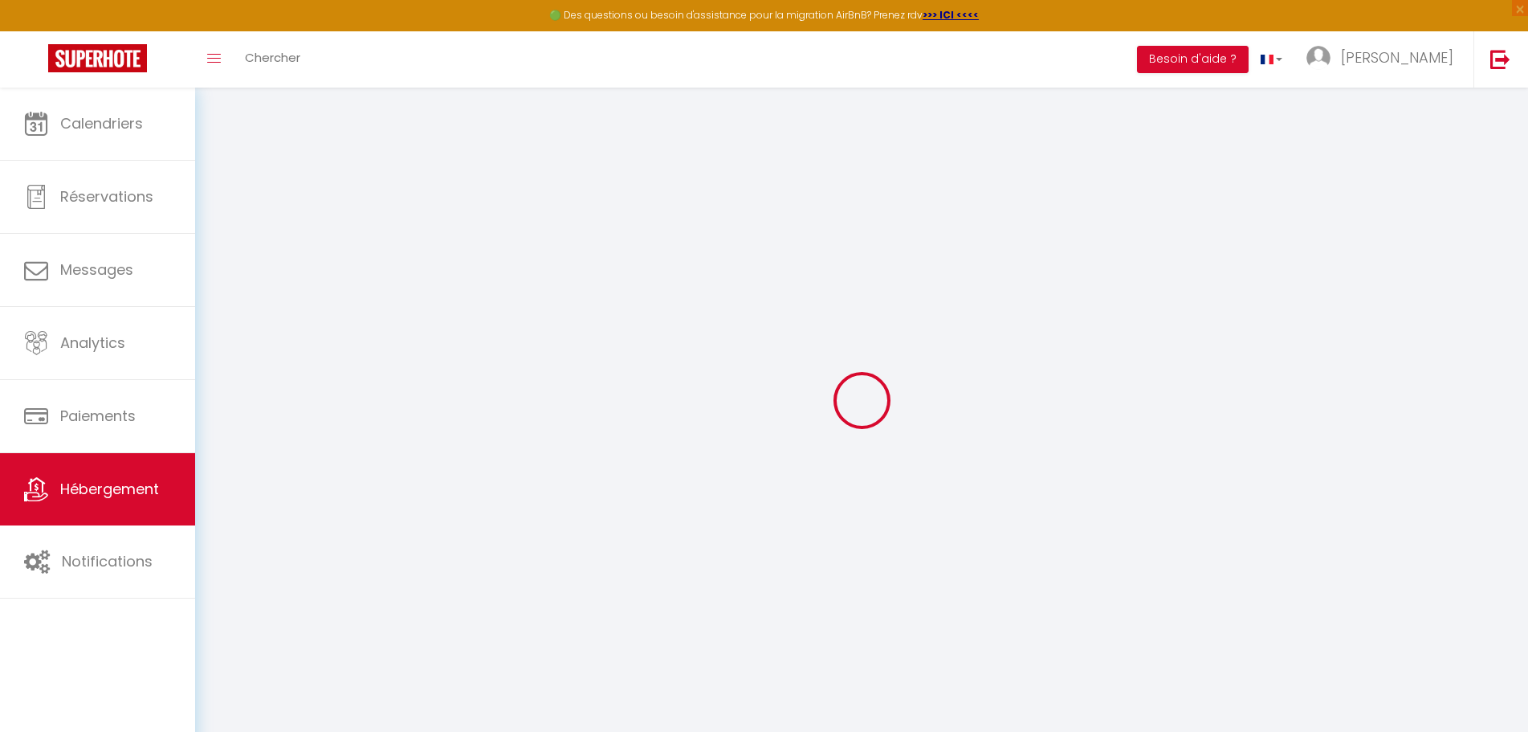
type input "Mérignac"
type input "[EMAIL_ADDRESS][DOMAIN_NAME]"
select select
checkbox input "false"
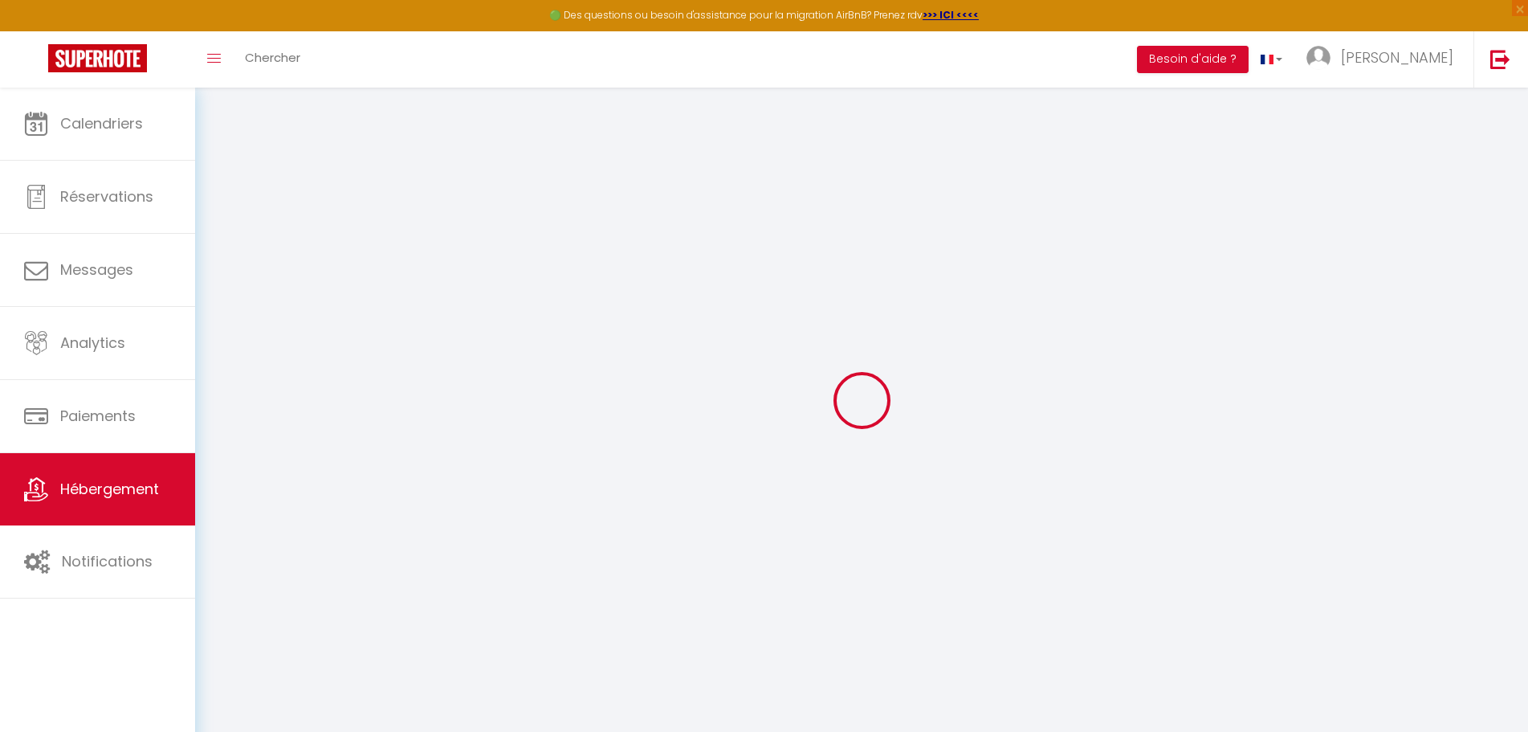
checkbox input "false"
type input "0"
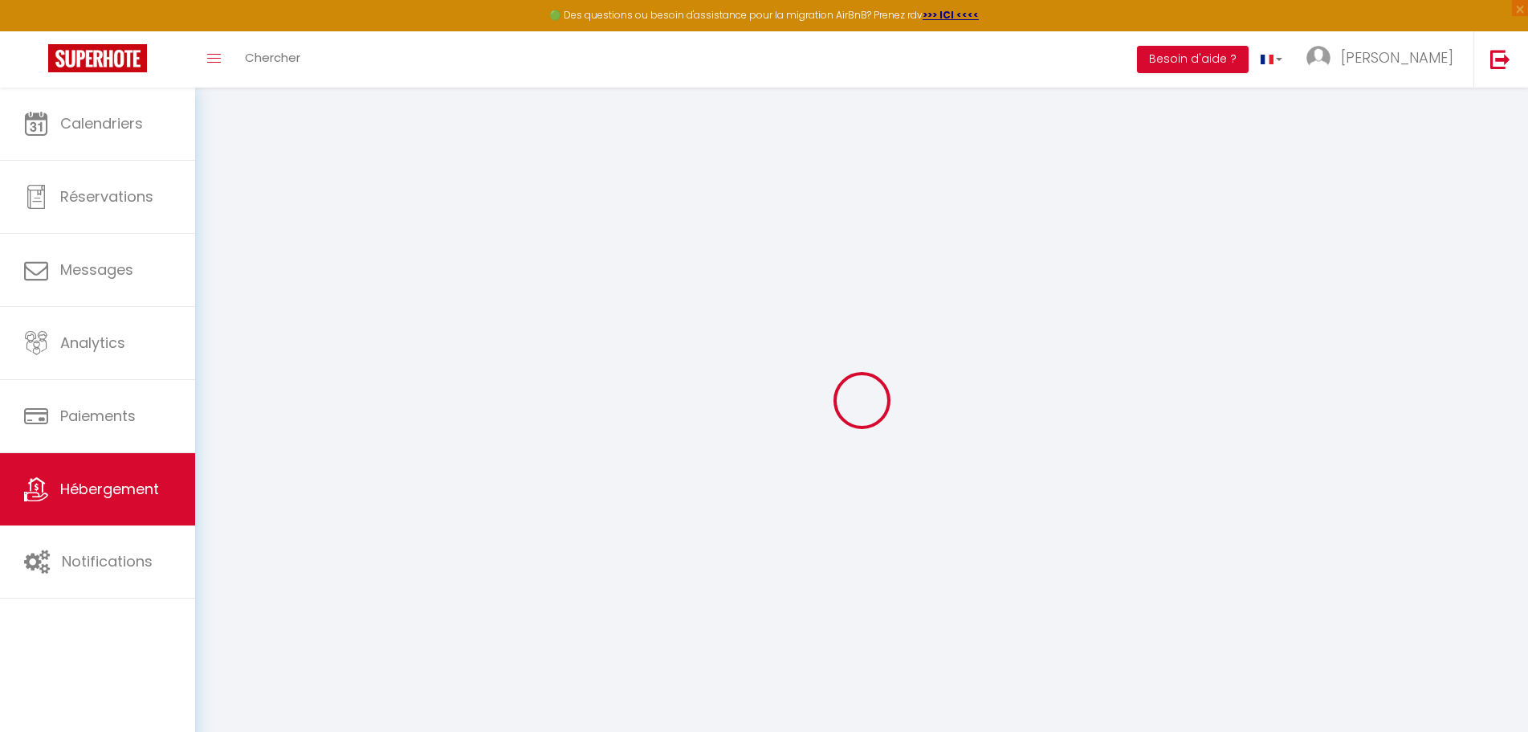
type input "0"
select select
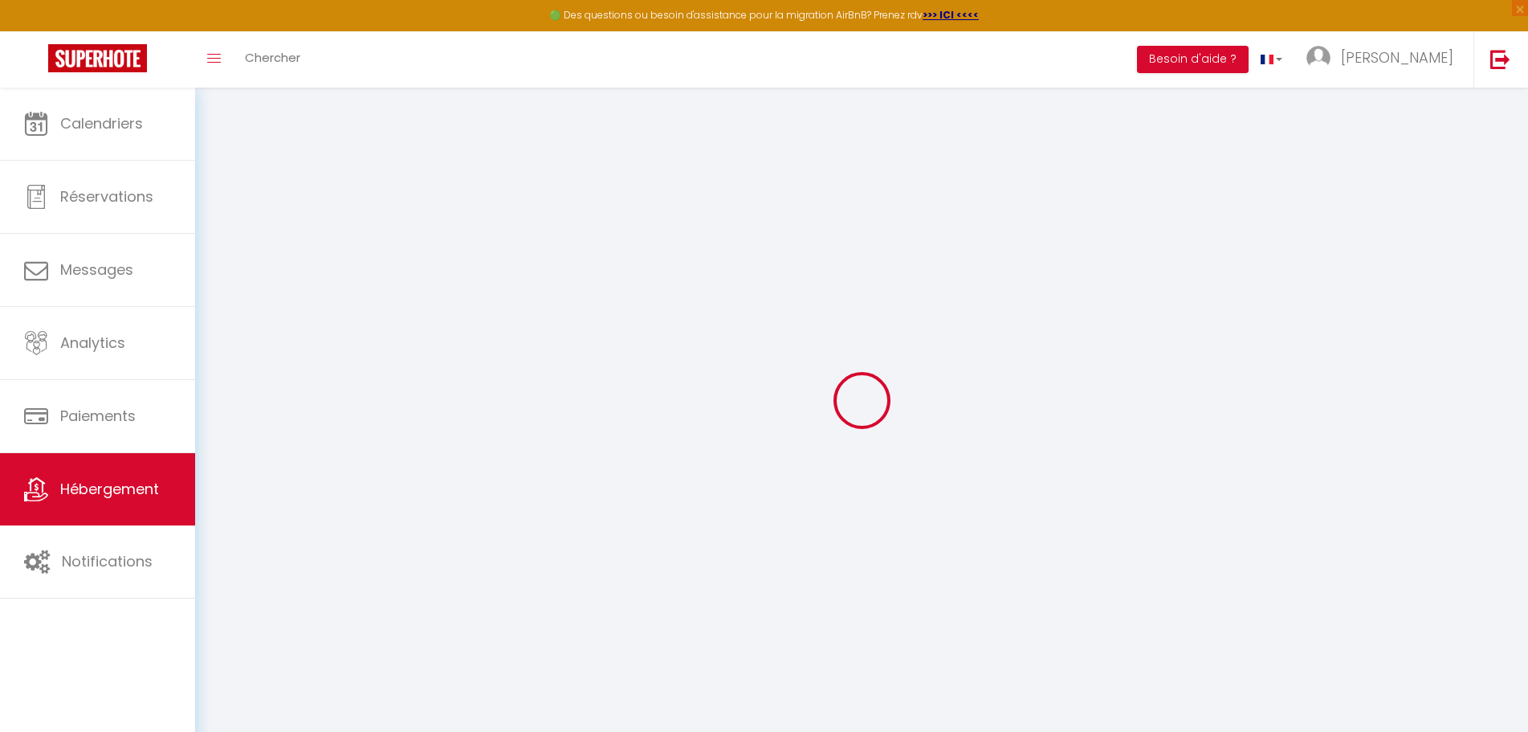
select select
checkbox input "false"
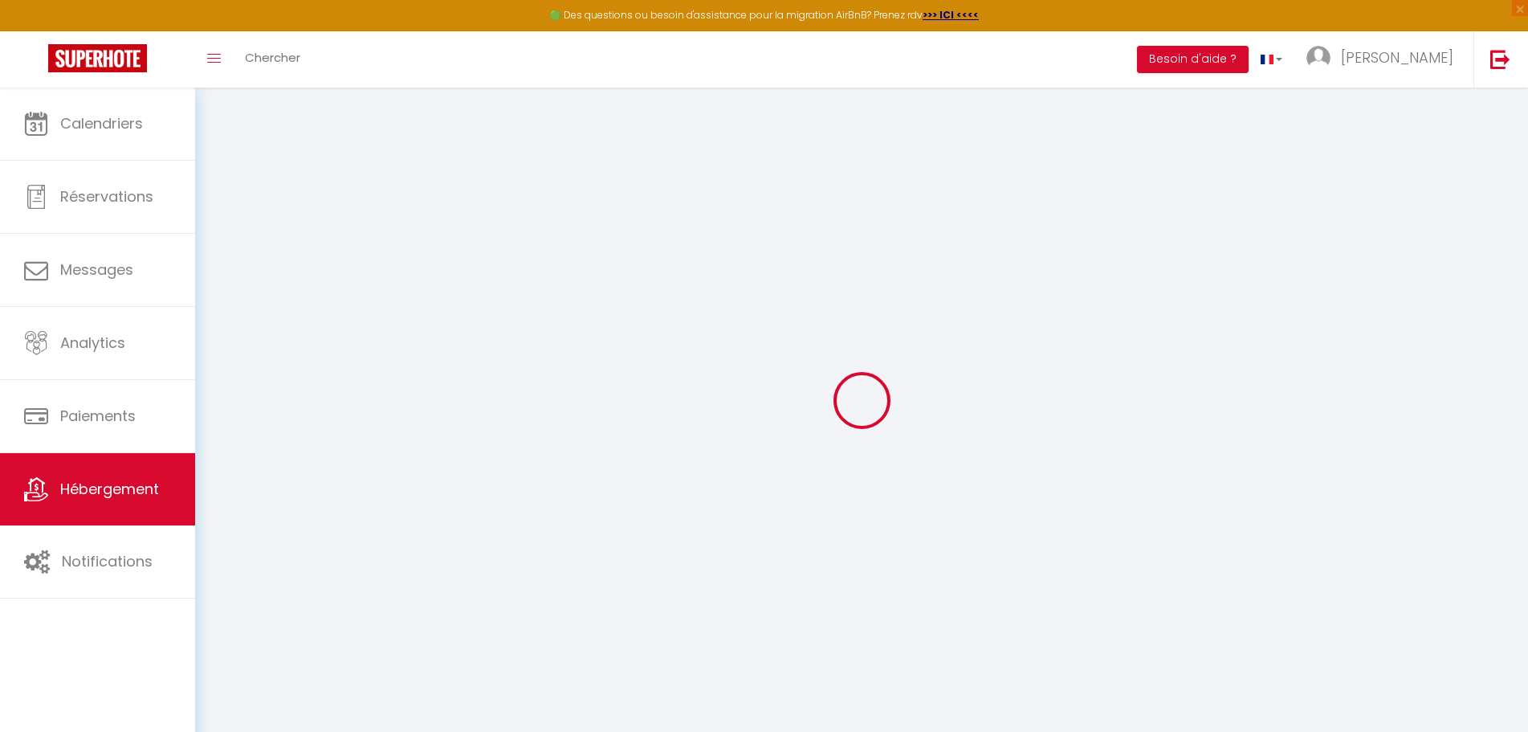
checkbox input "false"
select select
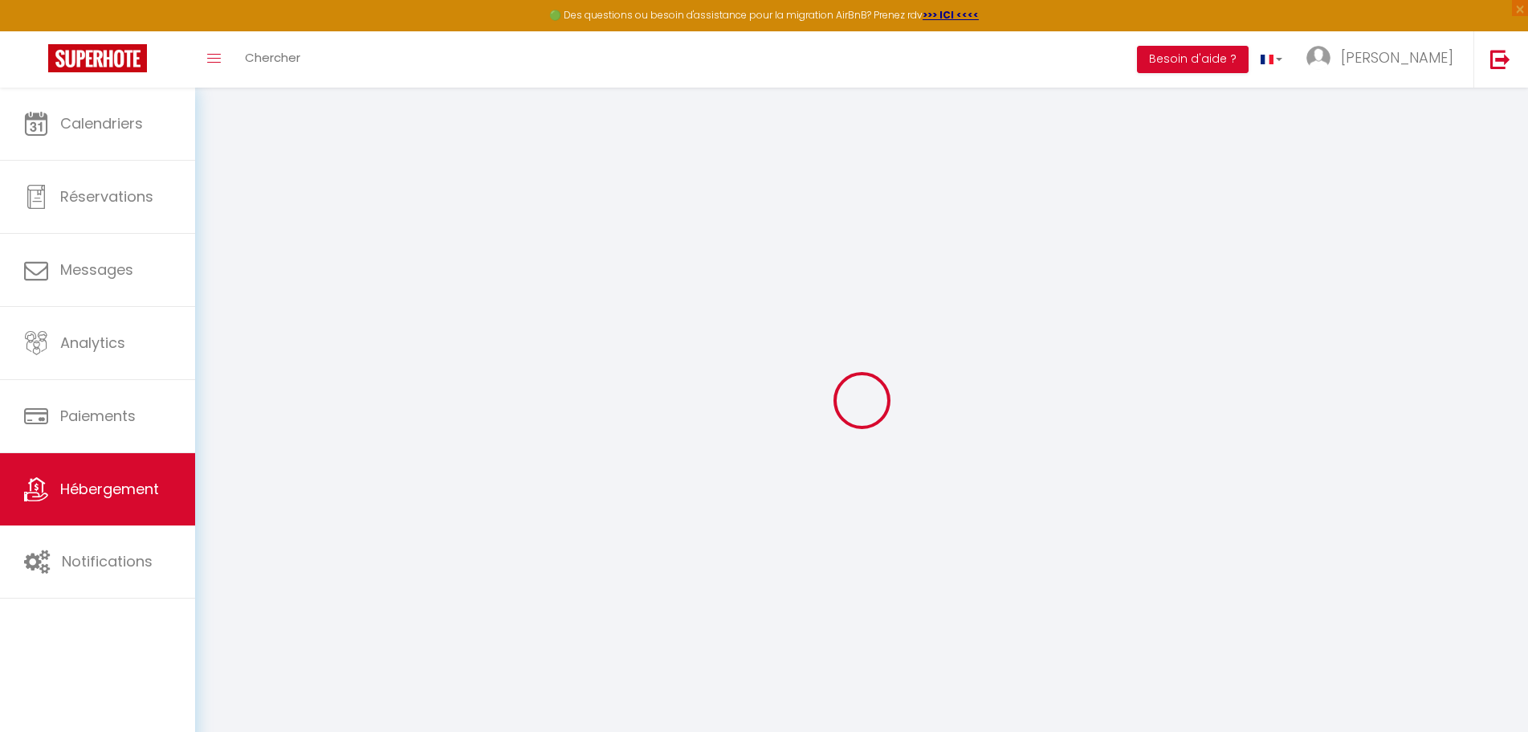
select select
checkbox input "false"
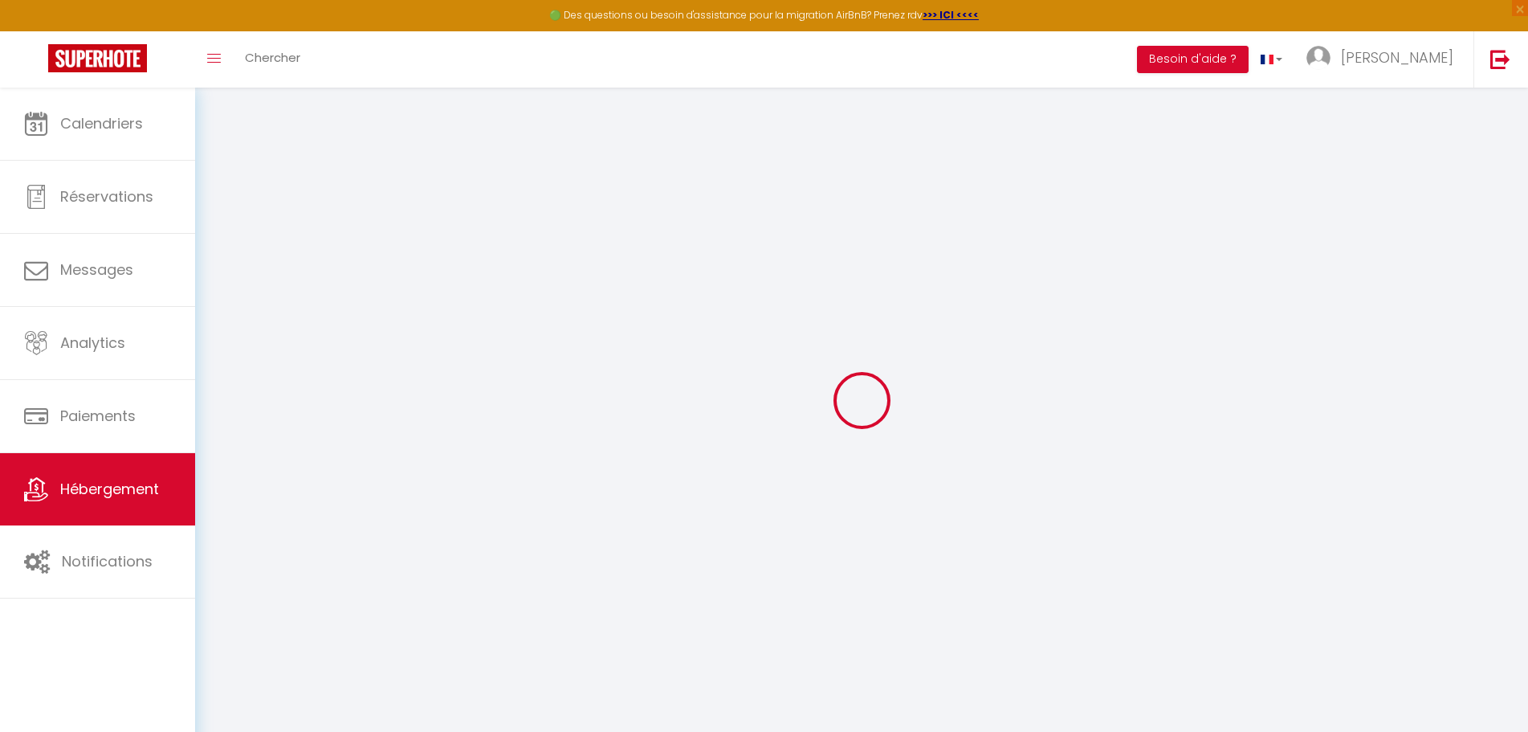
checkbox input "false"
select select
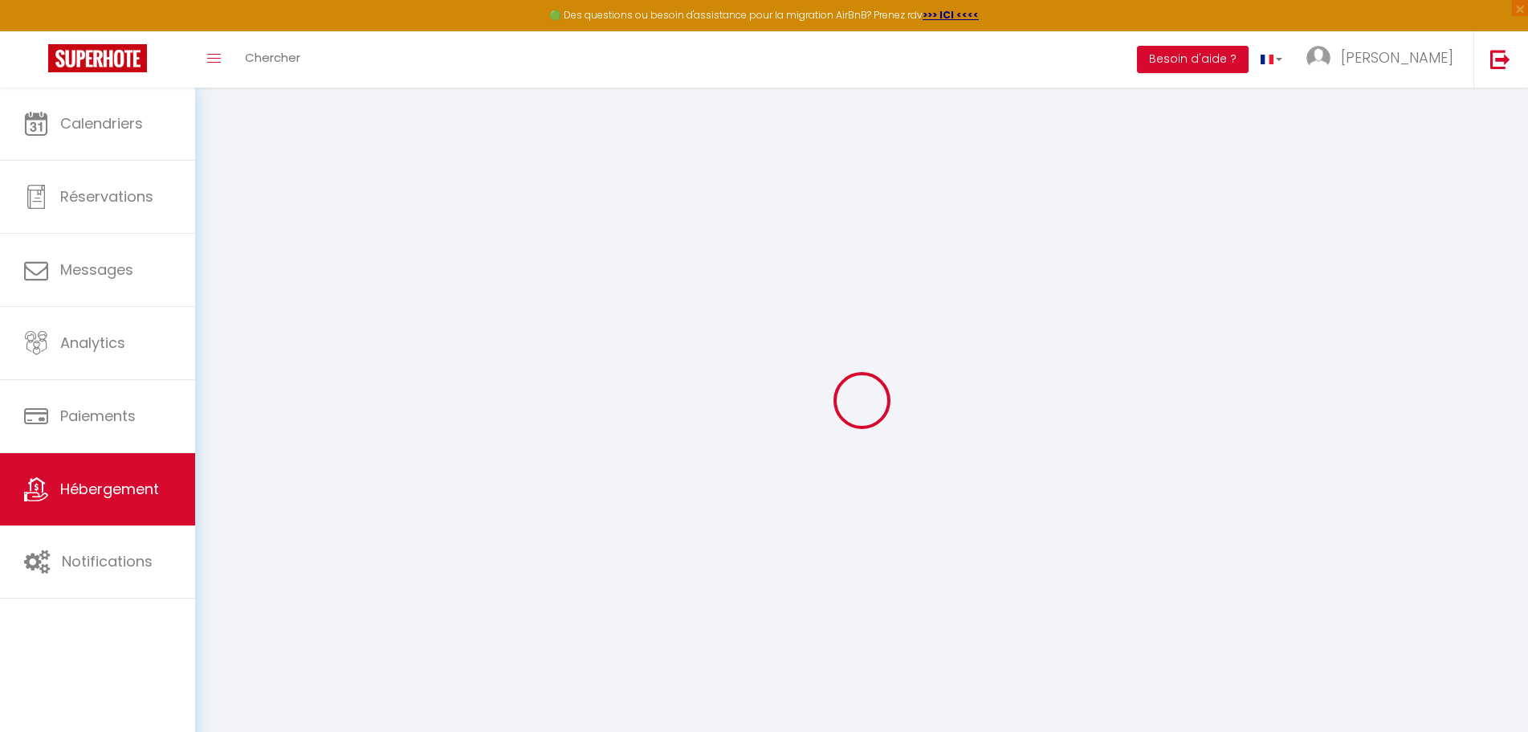
select select
checkbox input "false"
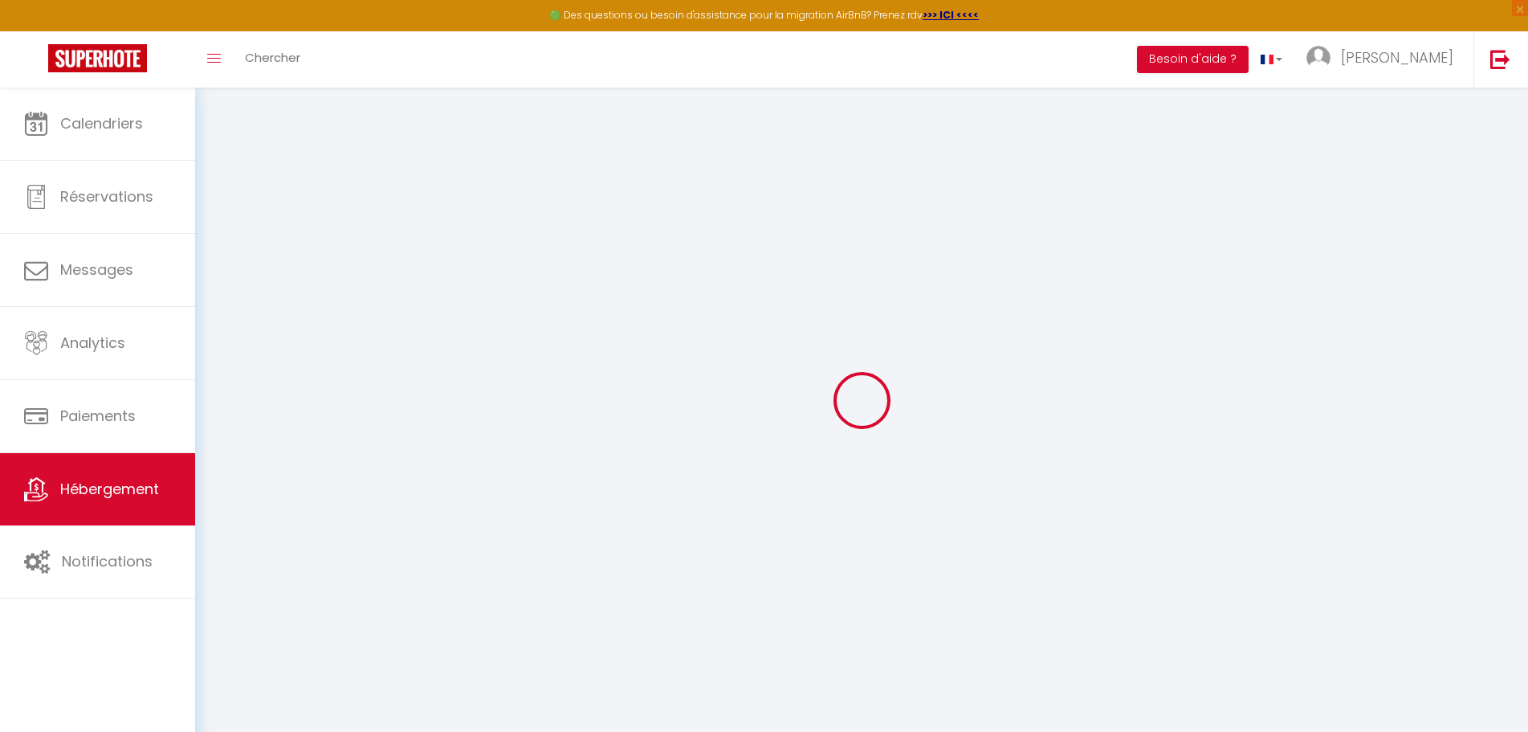
checkbox input "false"
select select
checkbox input "false"
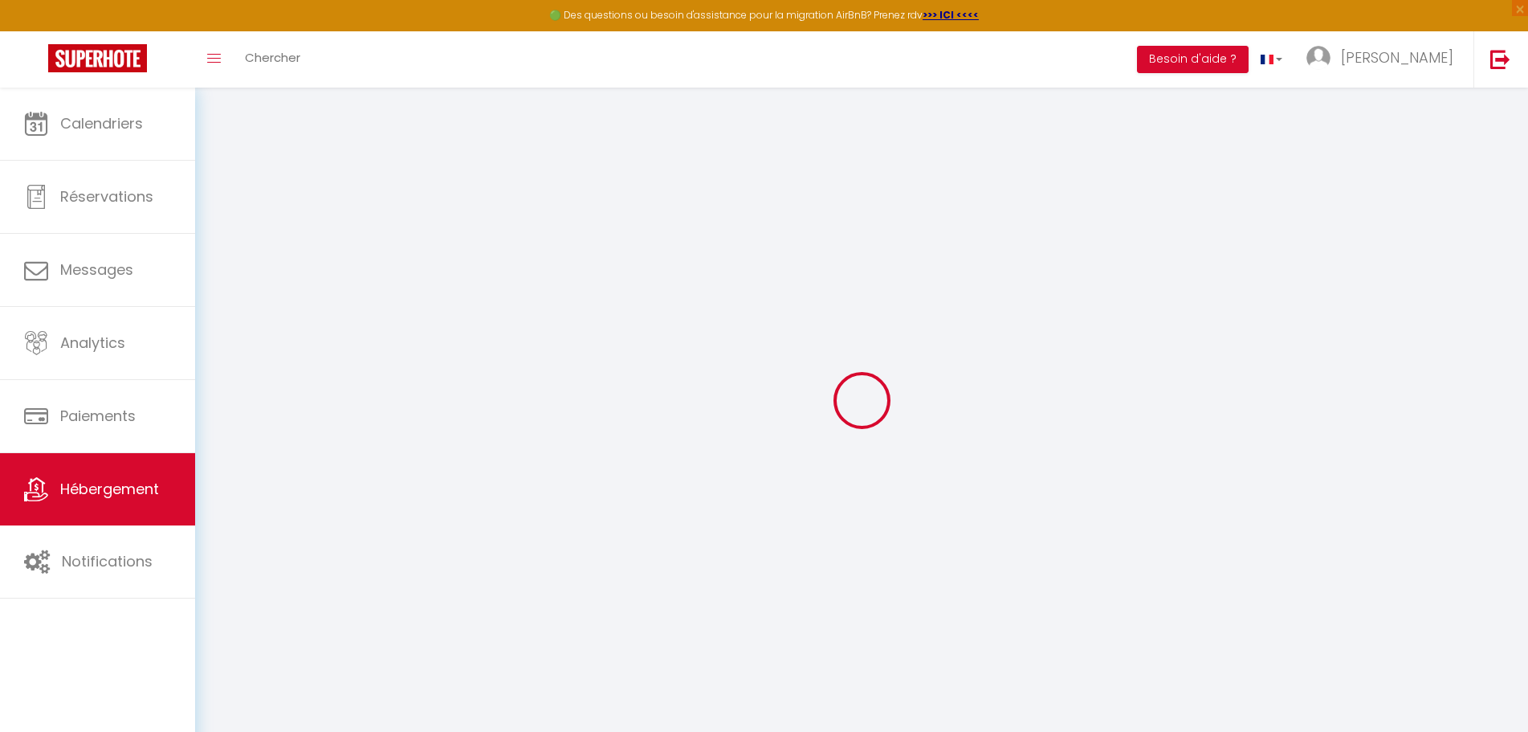
checkbox input "false"
select select "16:00"
select select "23:45"
select select "11:00"
select select "30"
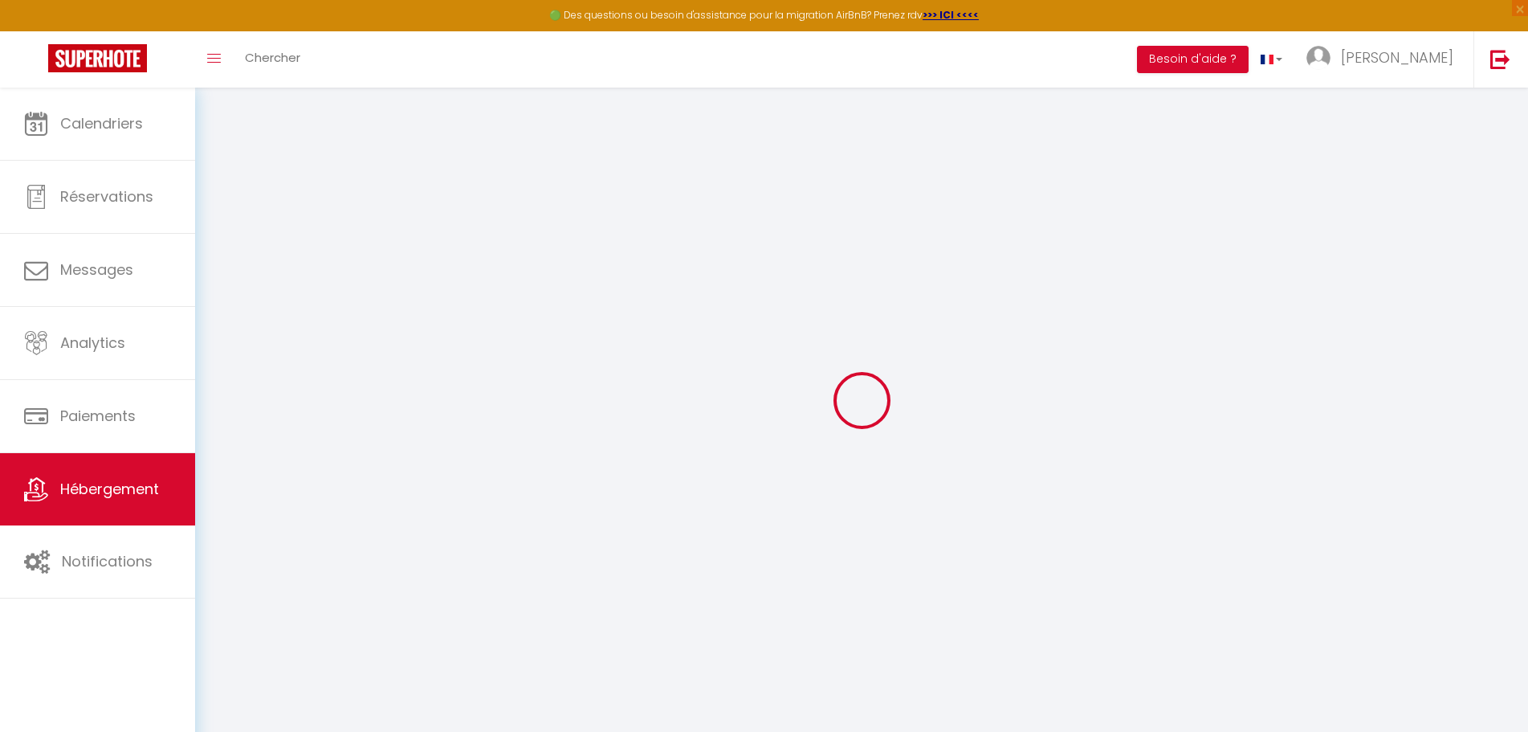
select select "120"
select select
checkbox input "false"
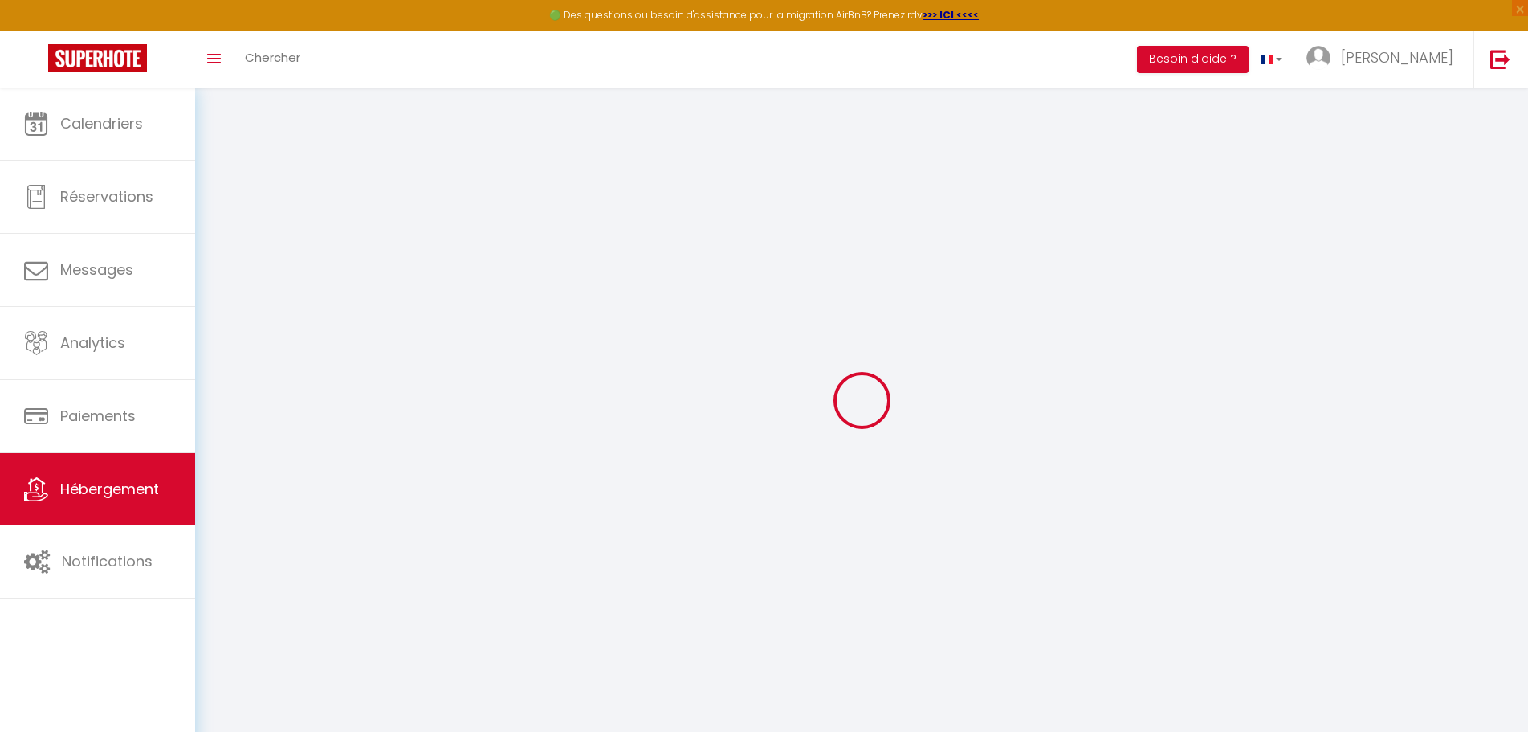
checkbox input "false"
select select
checkbox input "false"
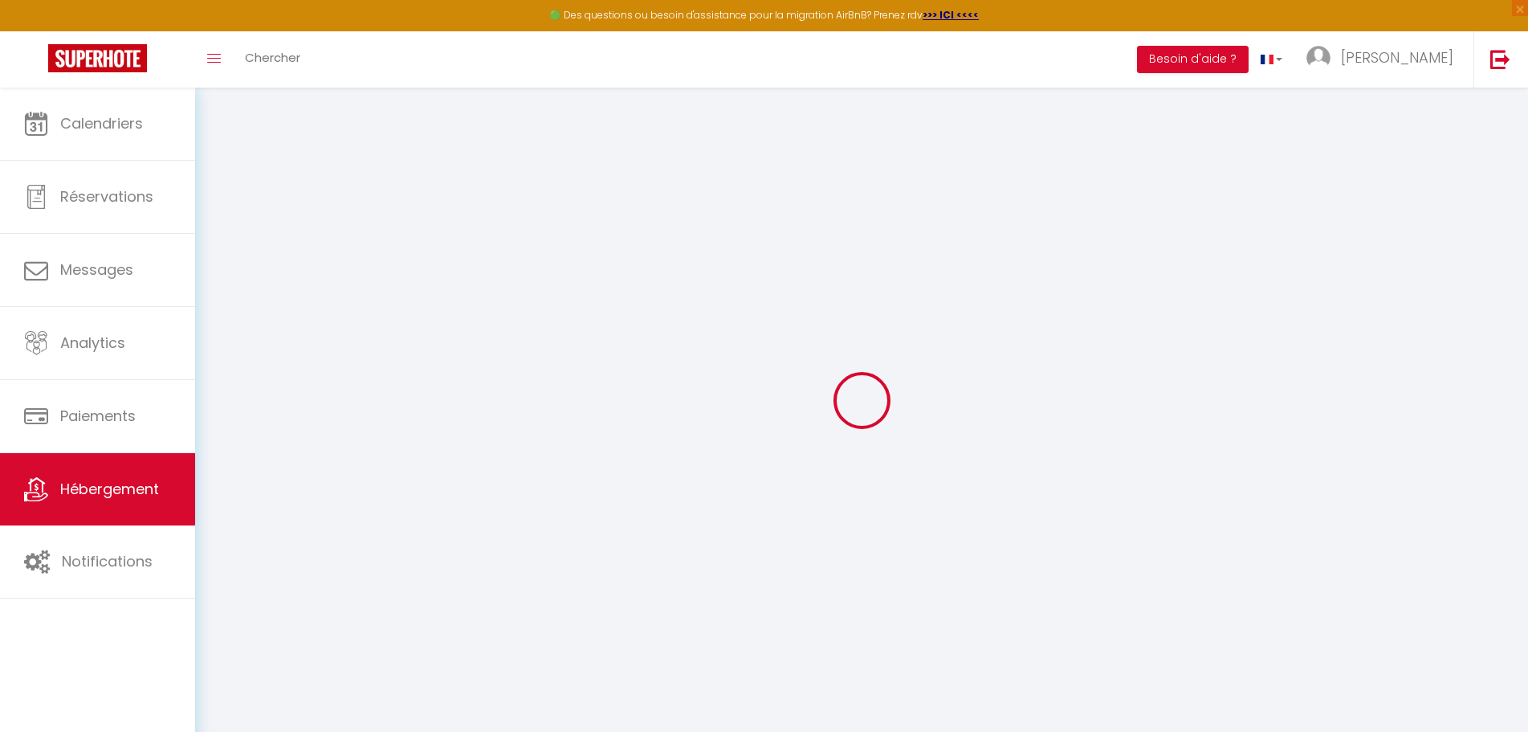
checkbox input "false"
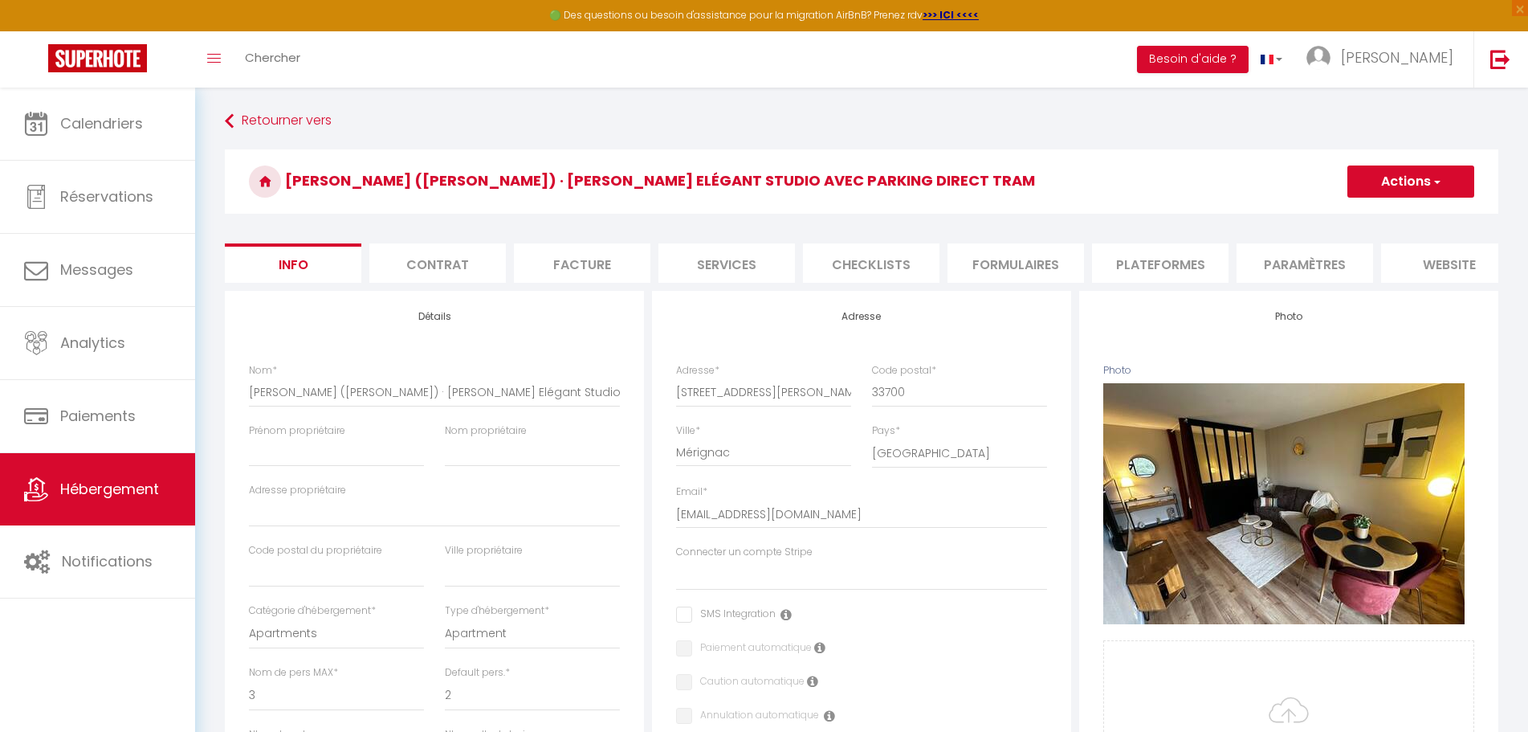
click at [1408, 190] on button "Actions" at bounding box center [1411, 181] width 127 height 32
click at [1437, 49] on span "[PERSON_NAME]" at bounding box center [1397, 57] width 112 height 20
click at [1391, 113] on link "Paramètres" at bounding box center [1409, 111] width 119 height 27
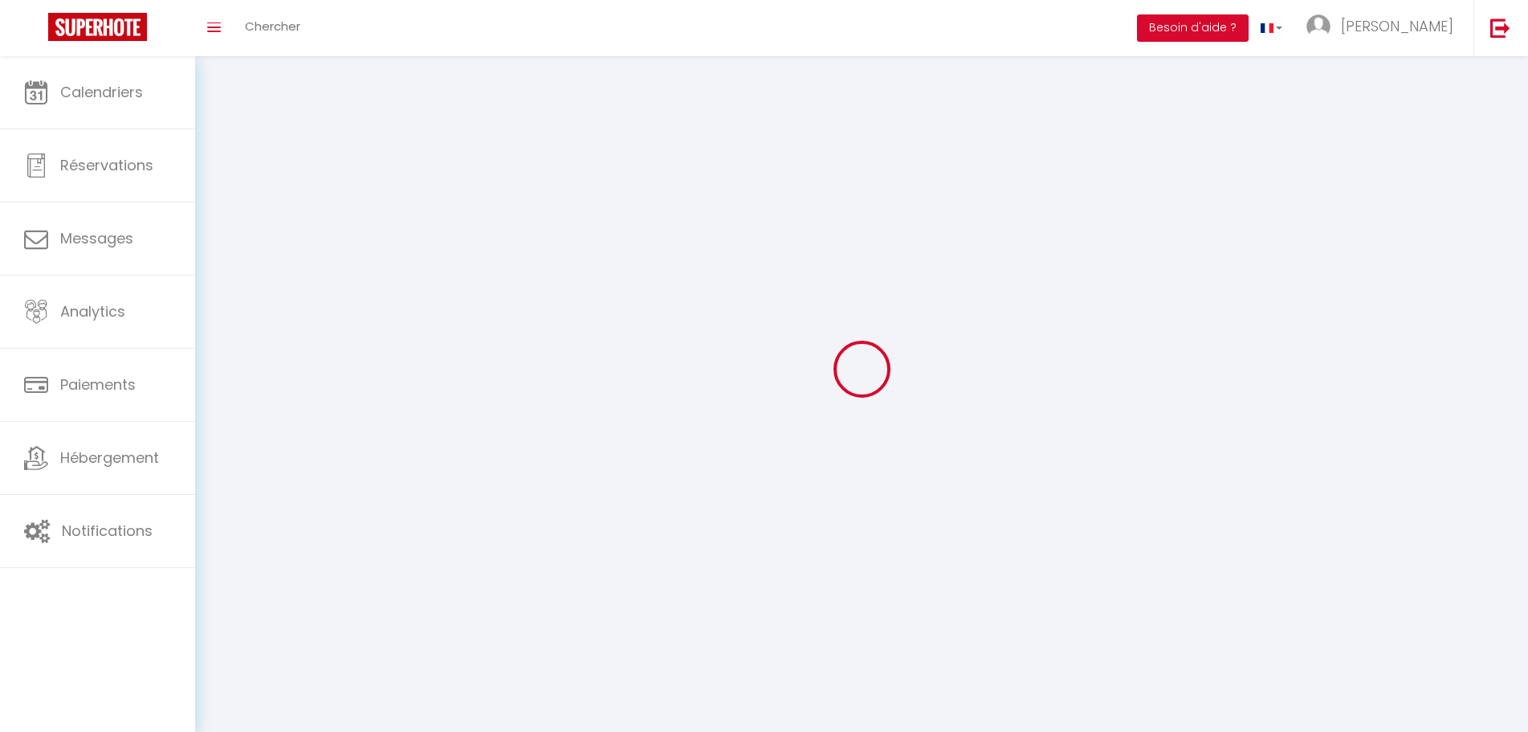
select select
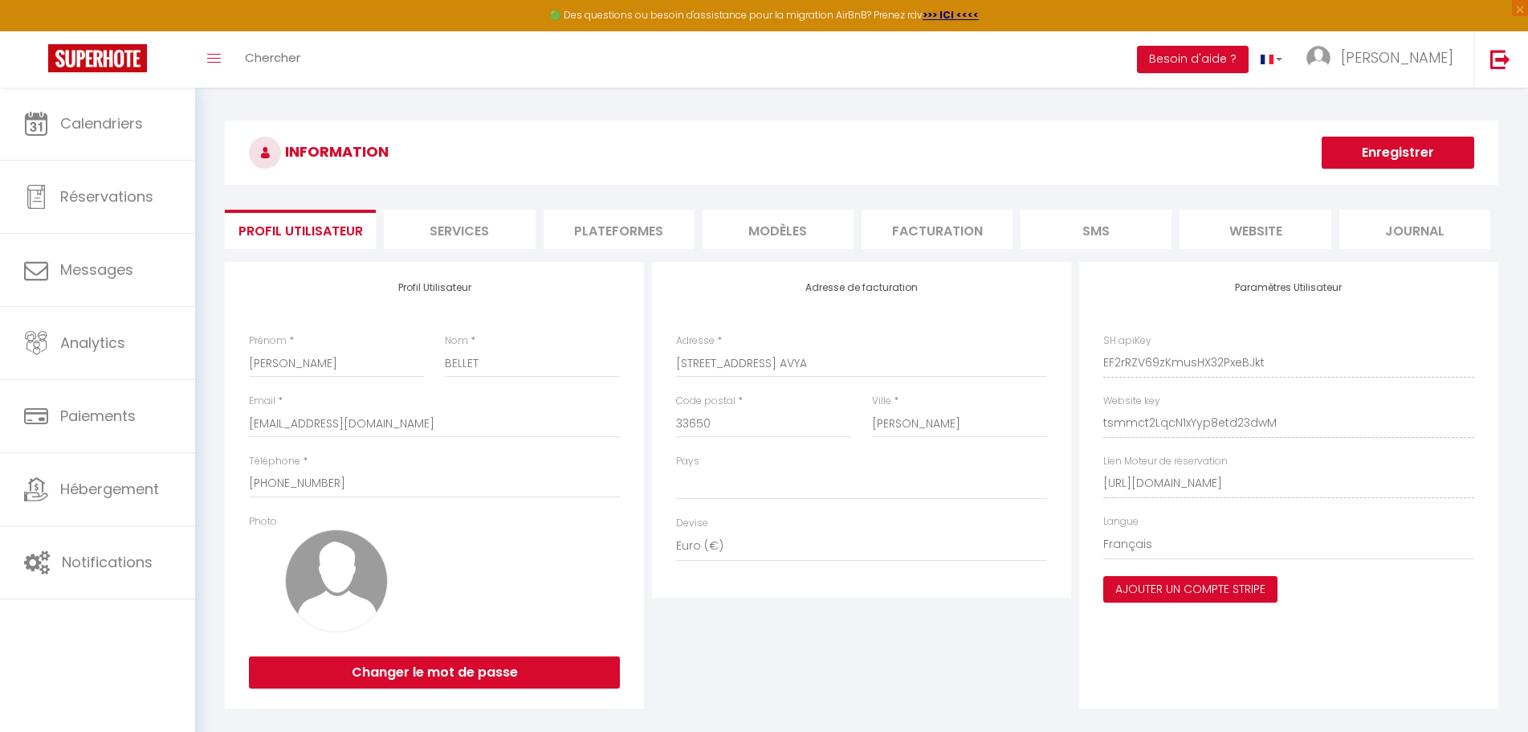
click at [467, 233] on li "Services" at bounding box center [459, 229] width 151 height 39
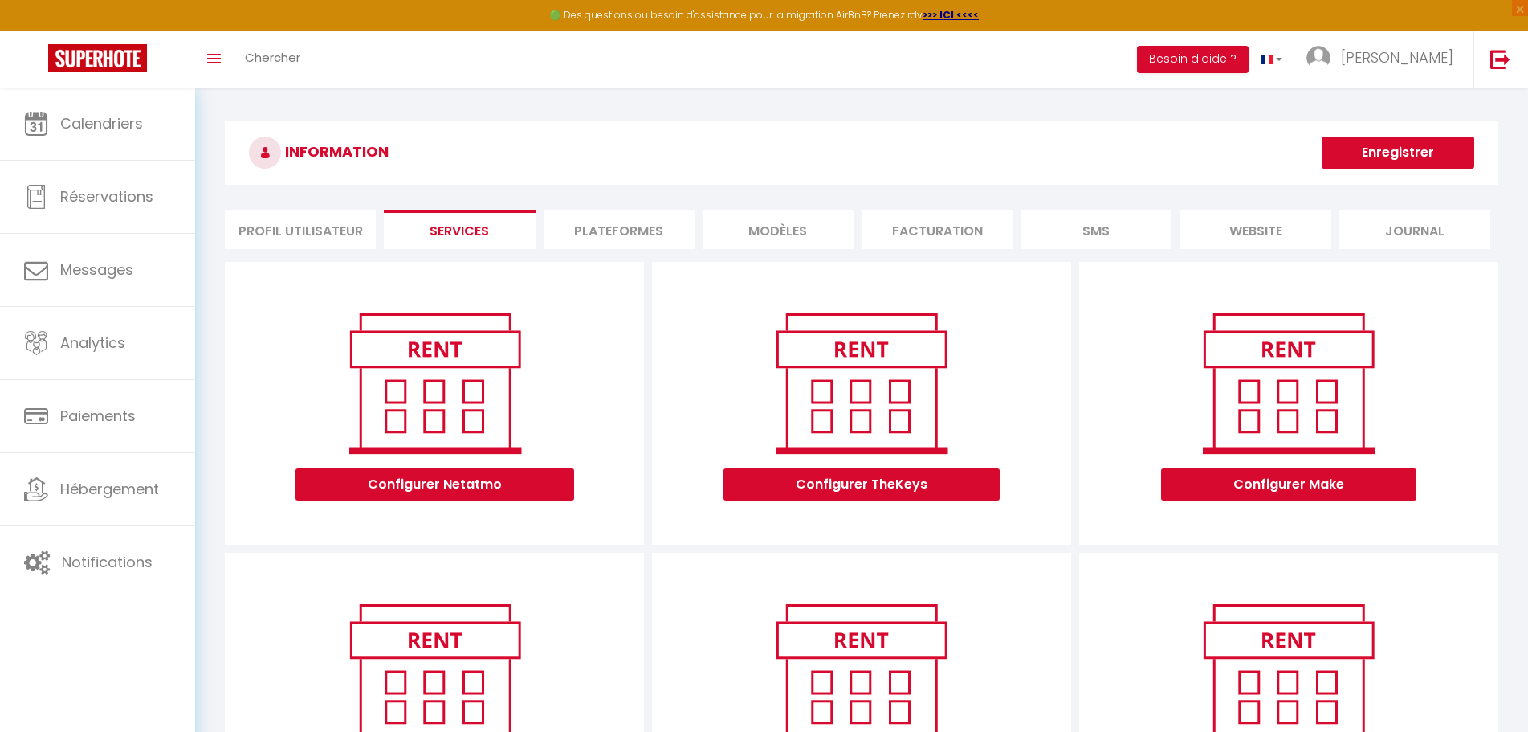
scroll to position [433, 0]
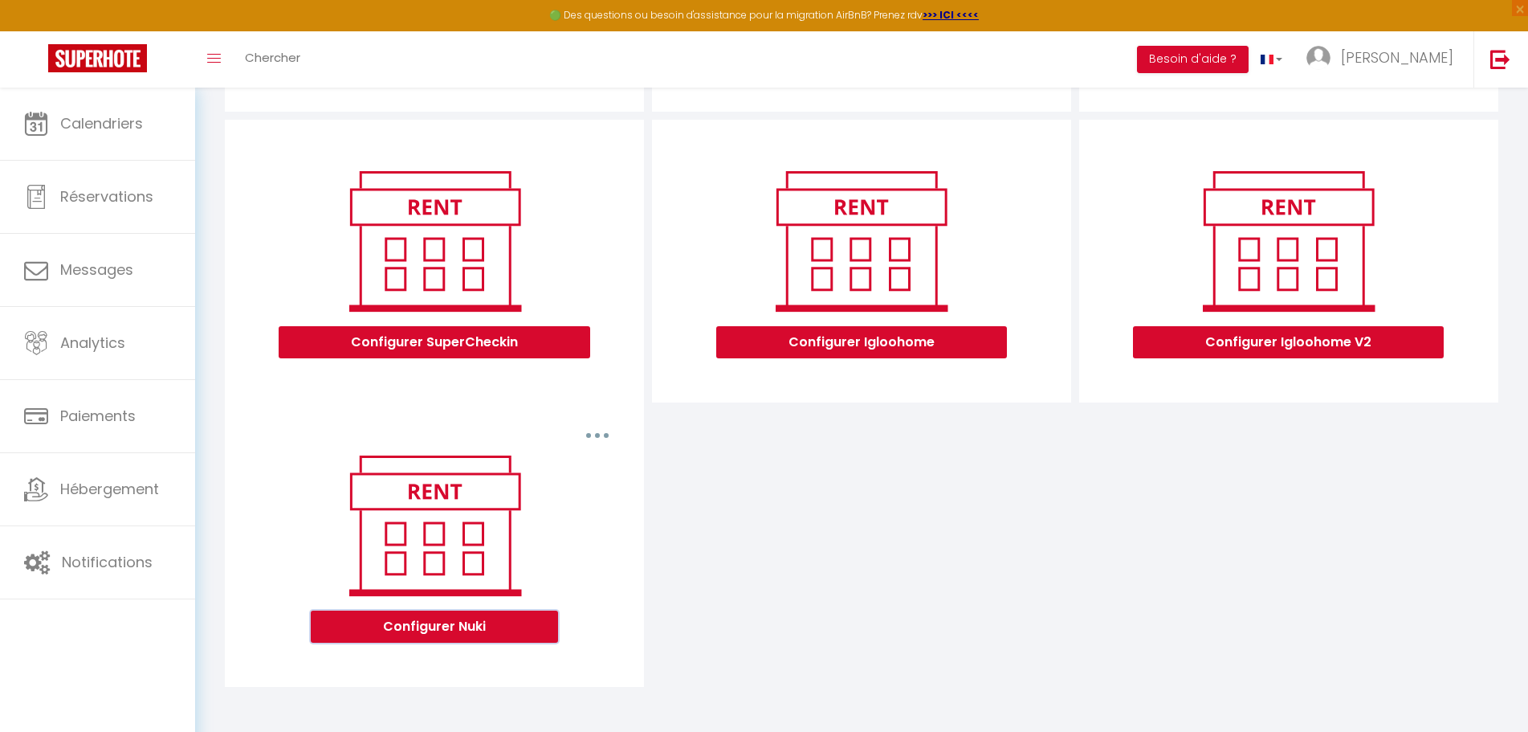
click at [429, 624] on button "Configurer Nuki" at bounding box center [434, 626] width 247 height 32
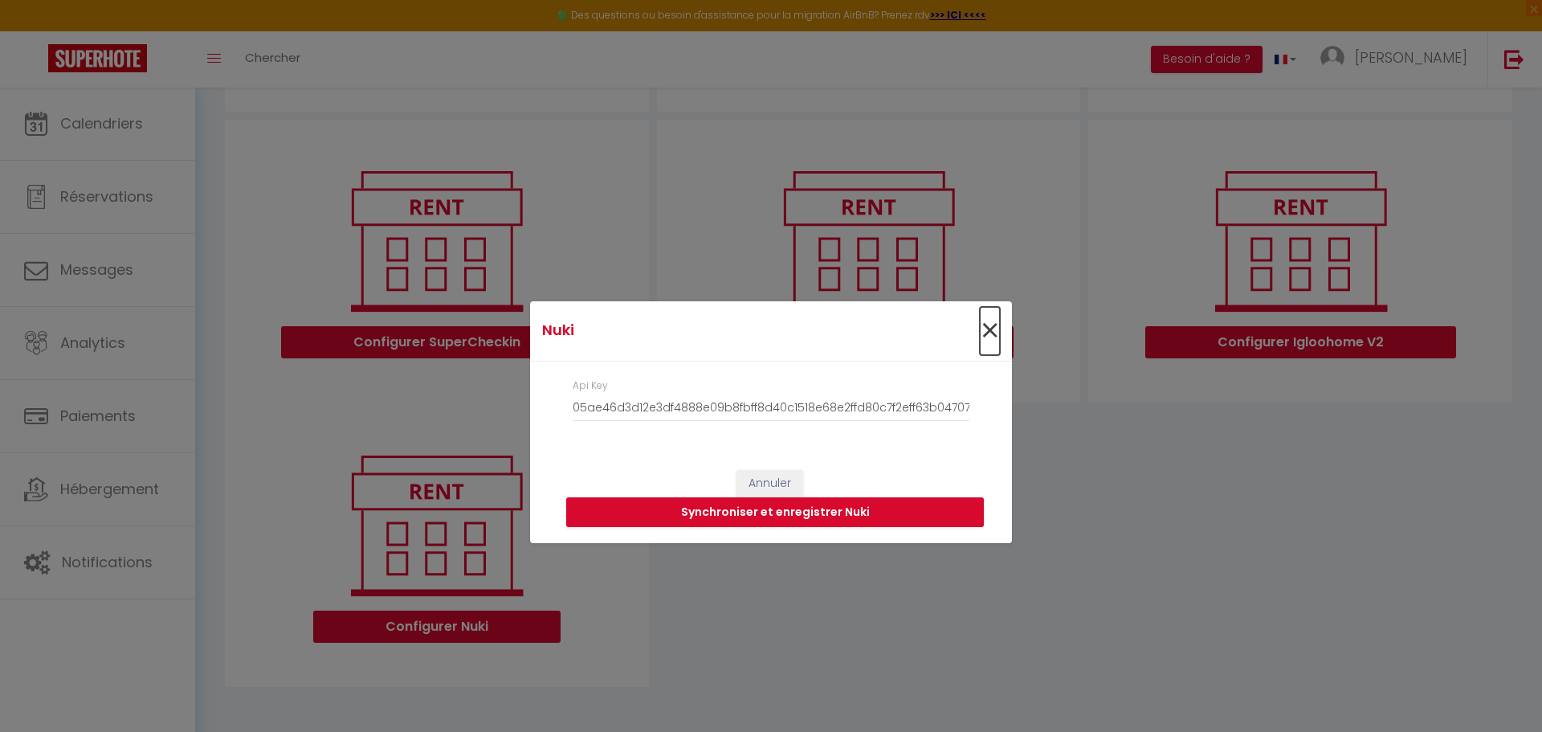
click at [989, 325] on span "×" at bounding box center [990, 331] width 20 height 48
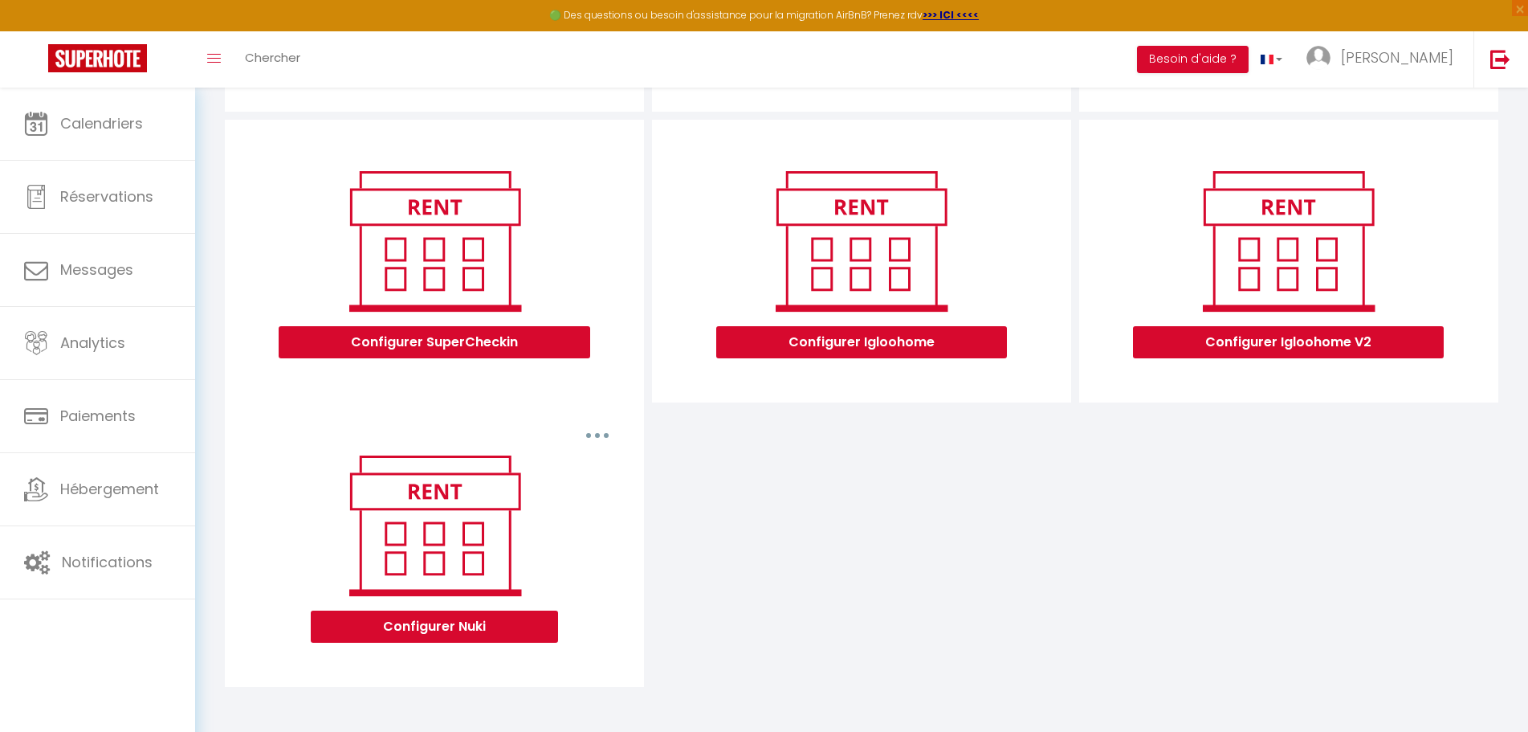
scroll to position [353, 0]
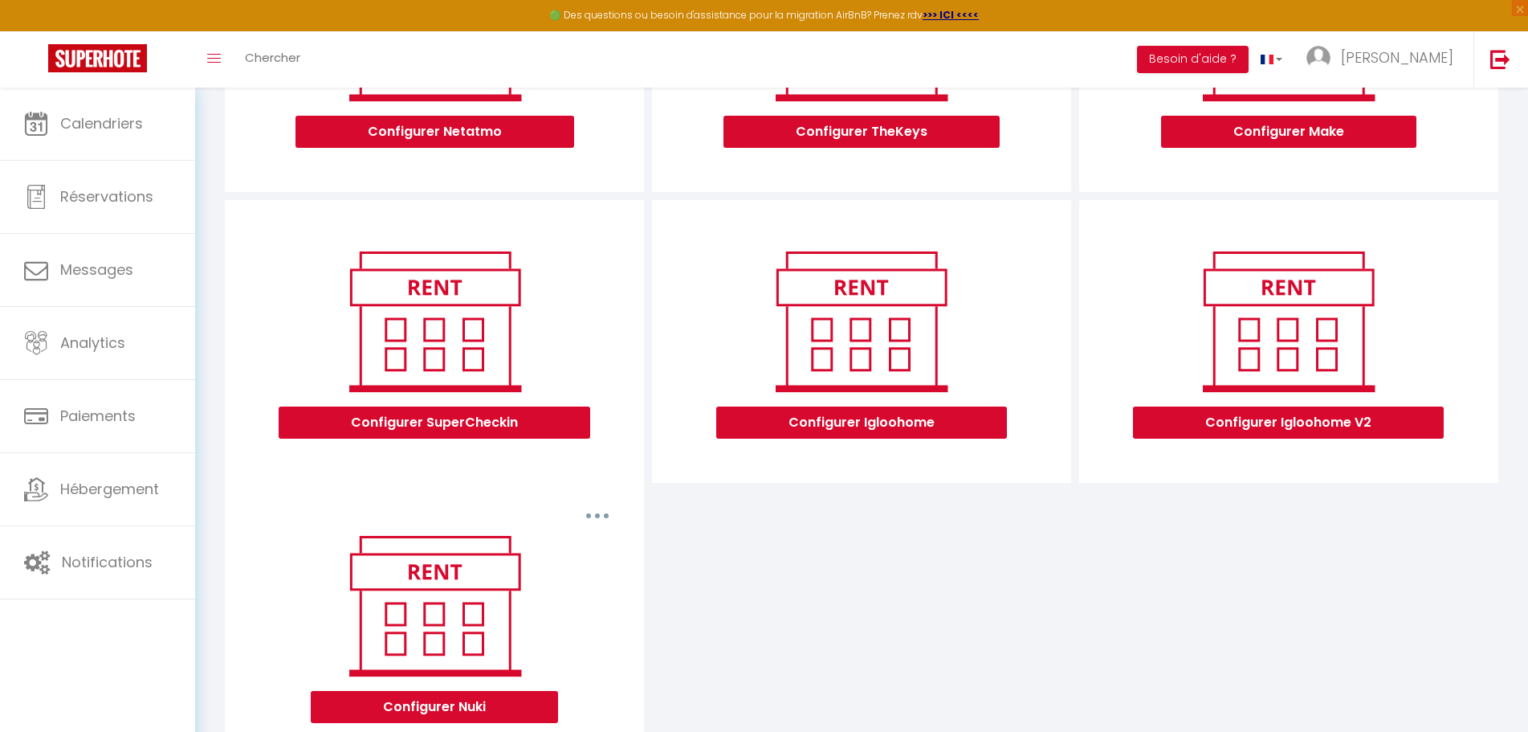
click at [591, 499] on div "Supprimer Configurer Nuki" at bounding box center [434, 625] width 419 height 284
click at [596, 511] on button "button" at bounding box center [597, 516] width 45 height 26
click at [655, 528] on div "Configurer SuperCheckin Configurer Igloohome Configurer Igloohome V2 Supprimer …" at bounding box center [862, 483] width 1282 height 567
click at [720, 535] on div "Configurer SuperCheckin Configurer Igloohome Configurer Igloohome V2 Supprimer …" at bounding box center [862, 483] width 1282 height 567
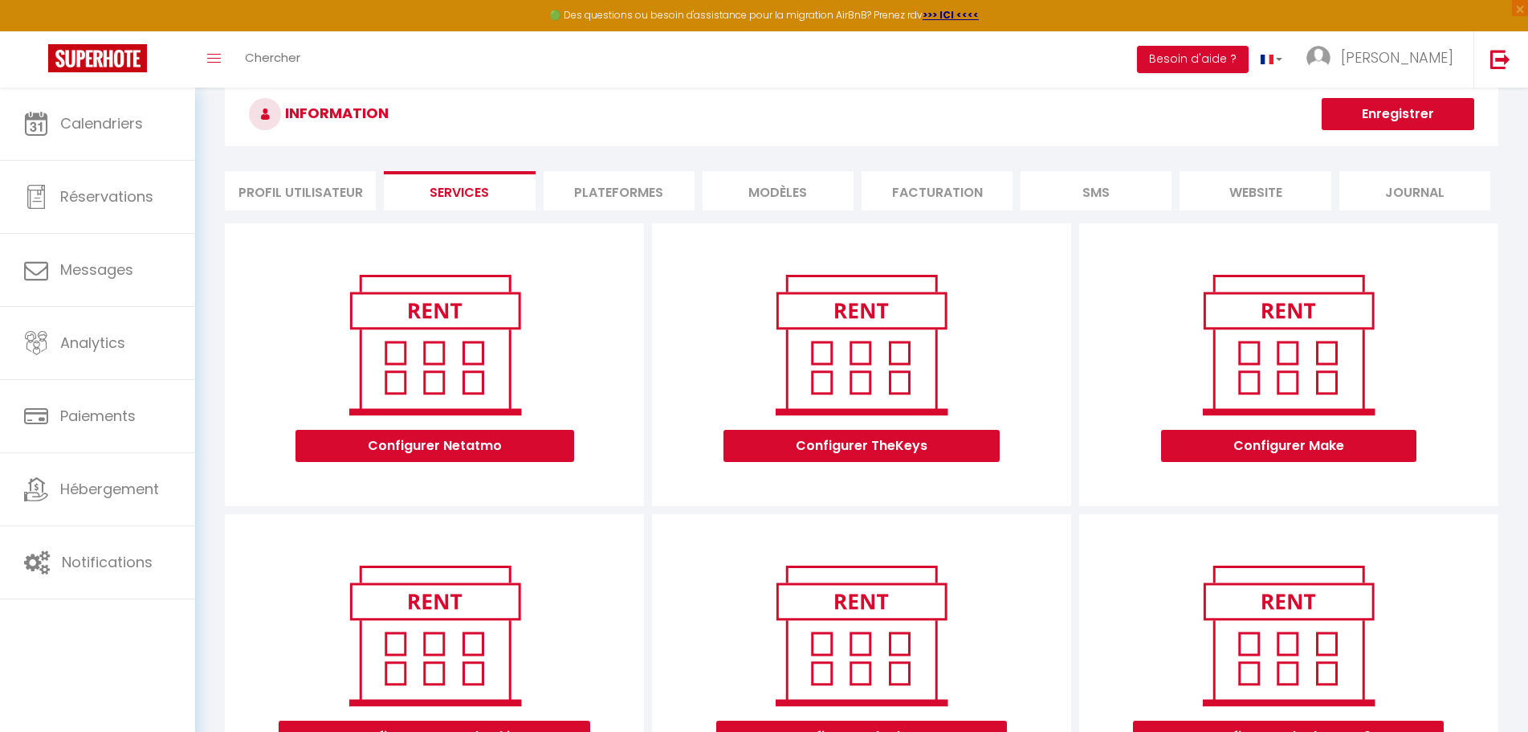
scroll to position [0, 0]
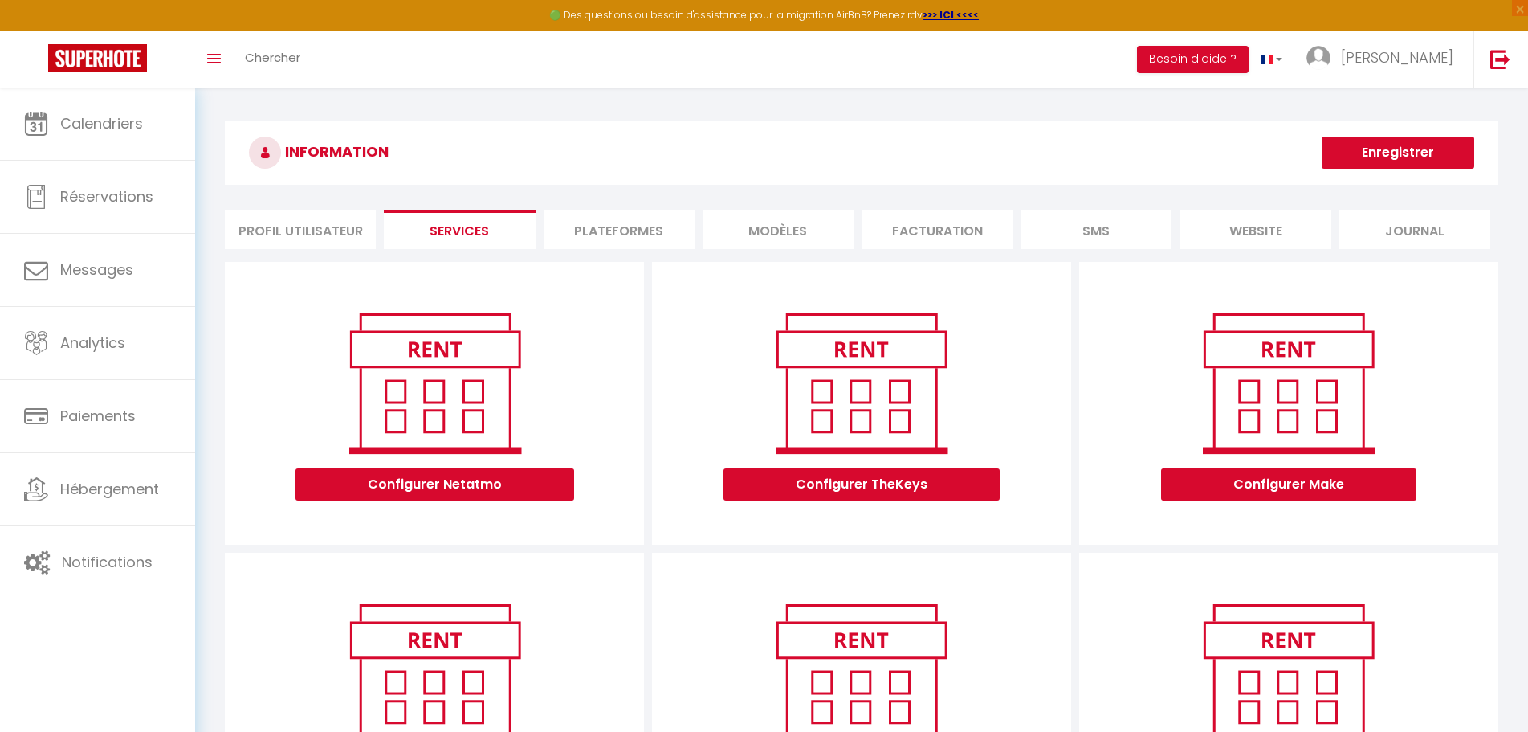
click at [637, 237] on li "Plateformes" at bounding box center [619, 229] width 151 height 39
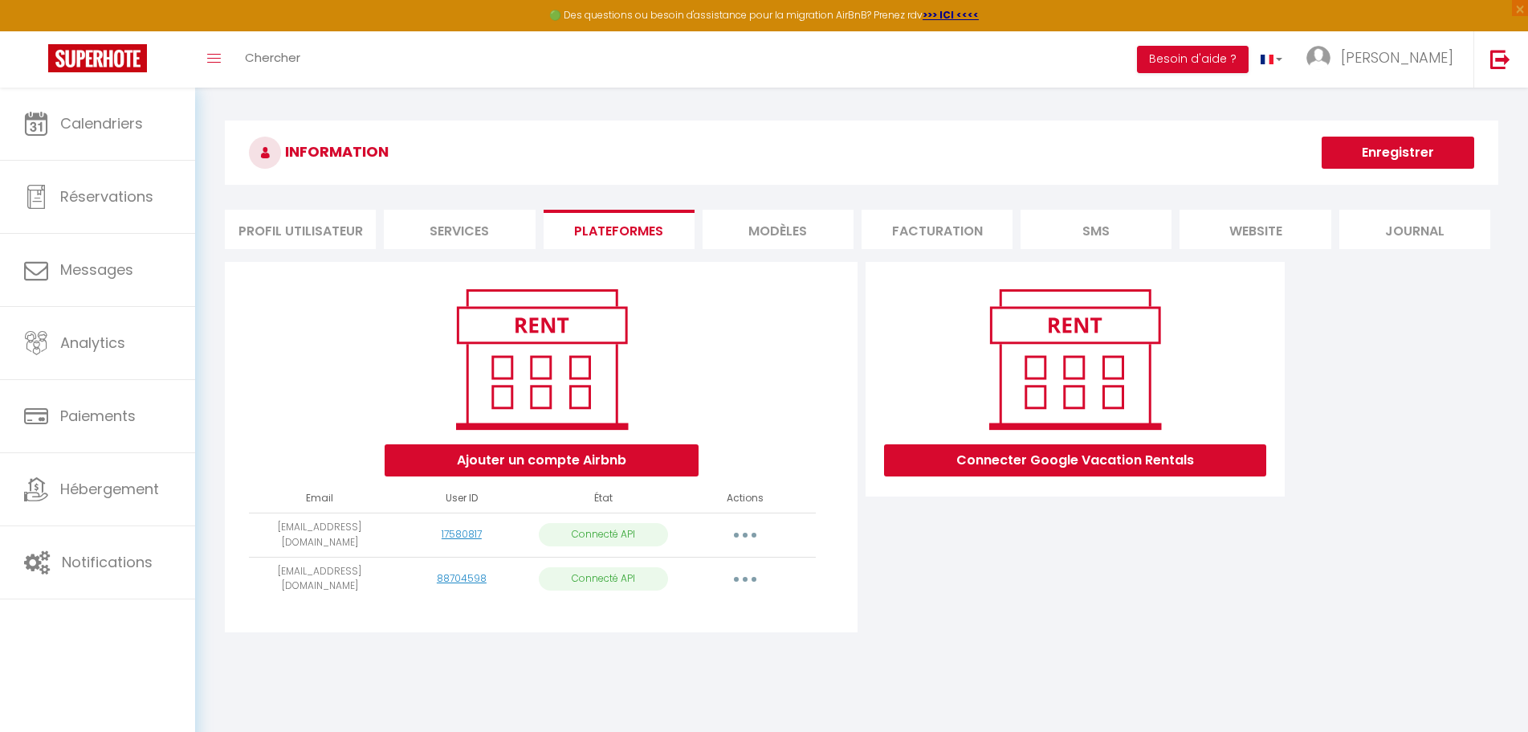
click at [766, 225] on li "MODÈLES" at bounding box center [778, 229] width 151 height 39
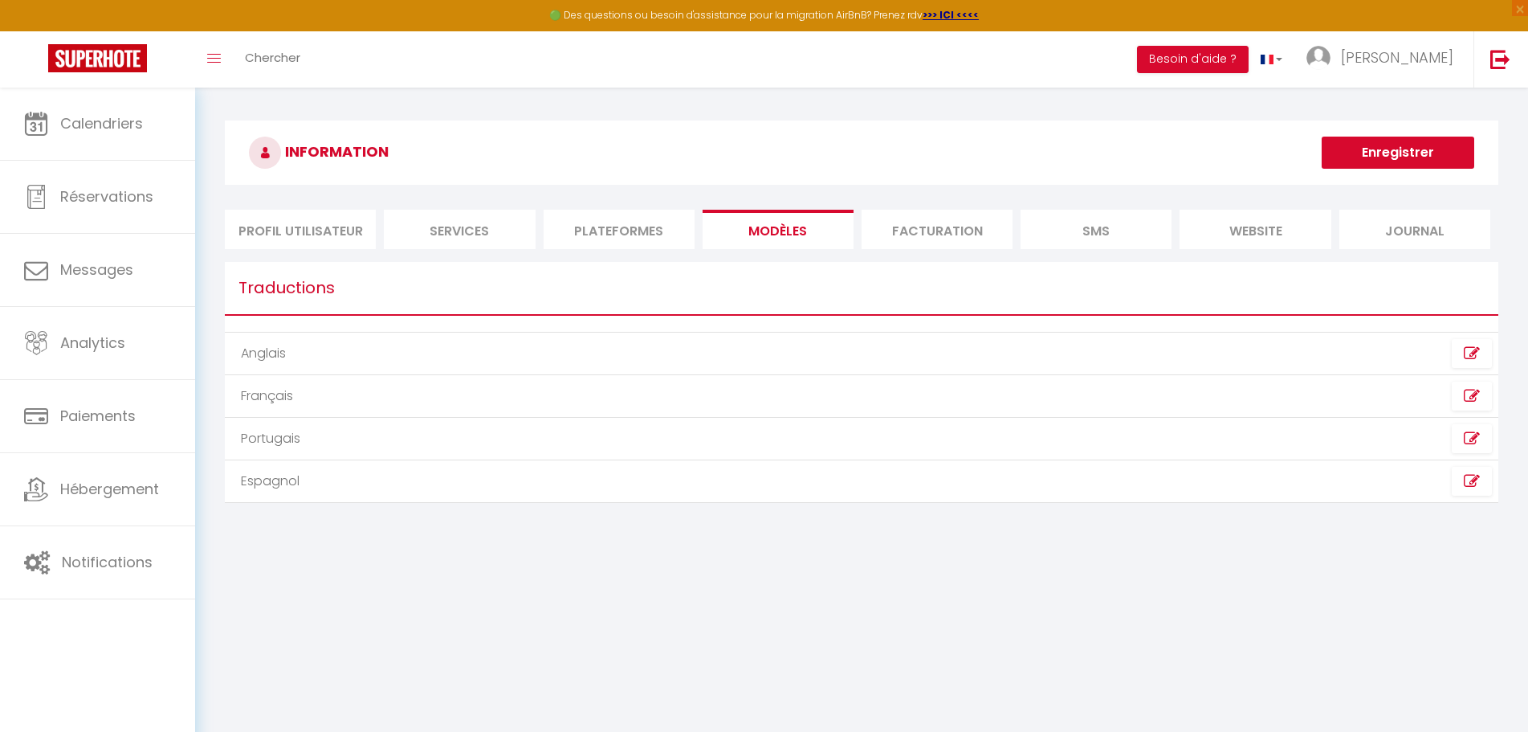
click at [943, 229] on li "Facturation" at bounding box center [937, 229] width 151 height 39
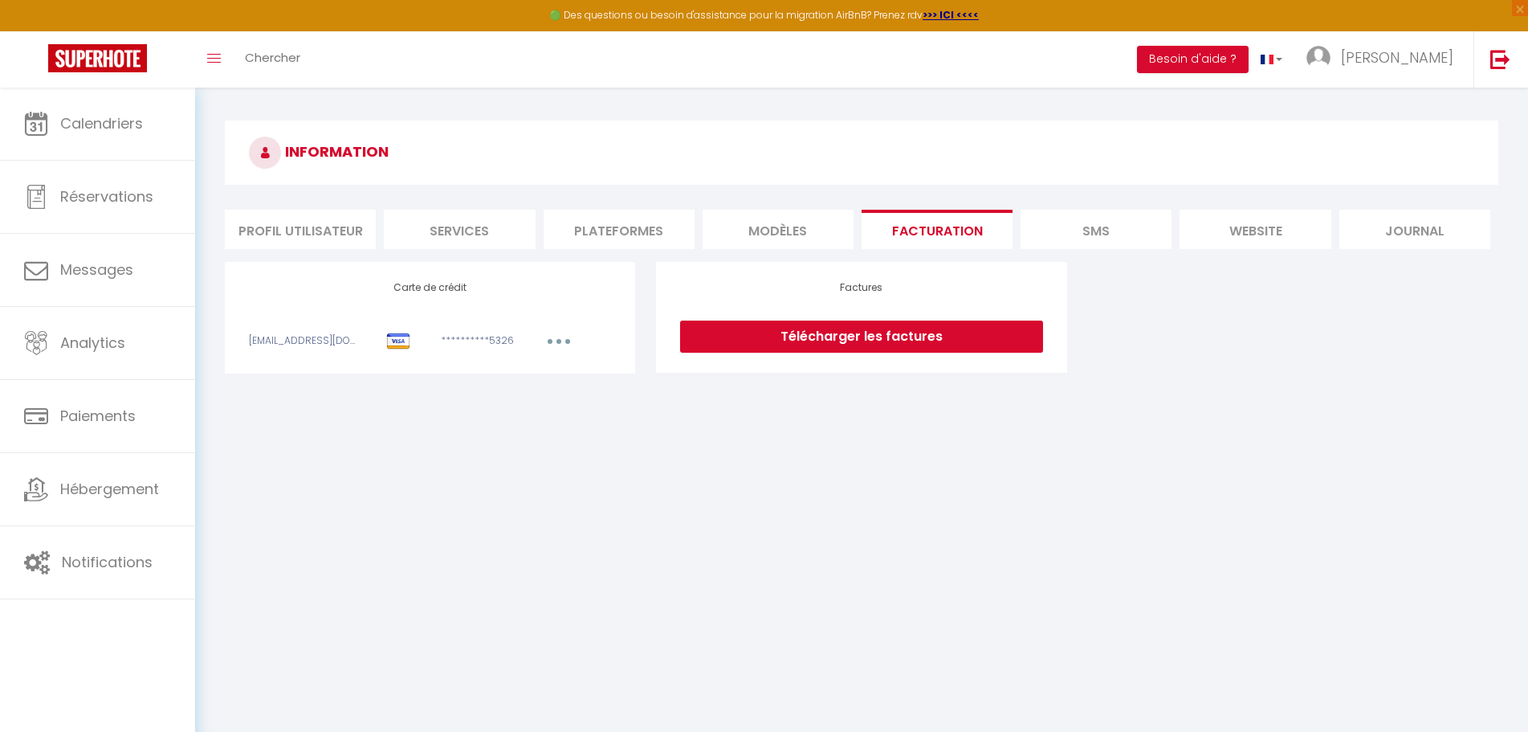
click at [1061, 227] on li "SMS" at bounding box center [1096, 229] width 151 height 39
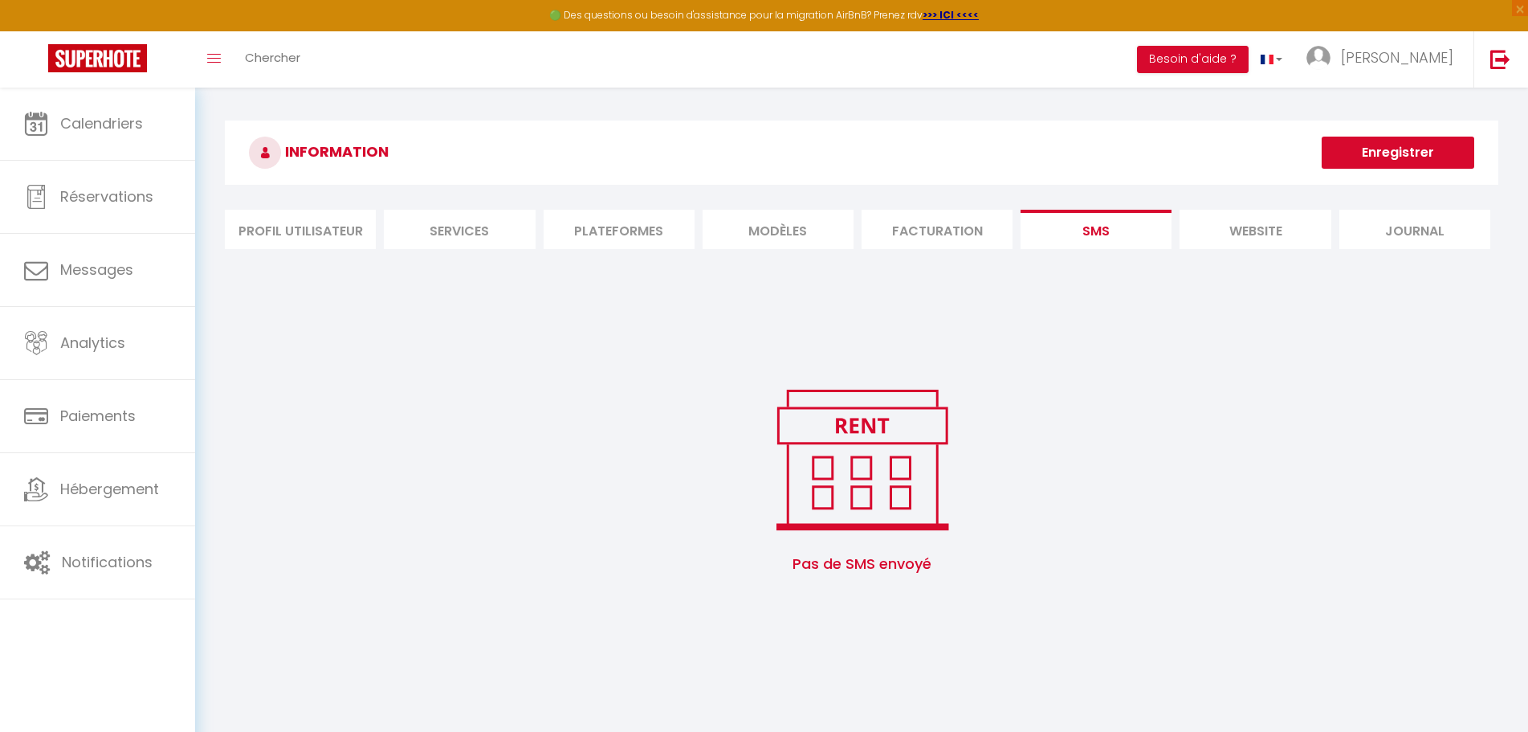
click at [1237, 233] on li "website" at bounding box center [1255, 229] width 151 height 39
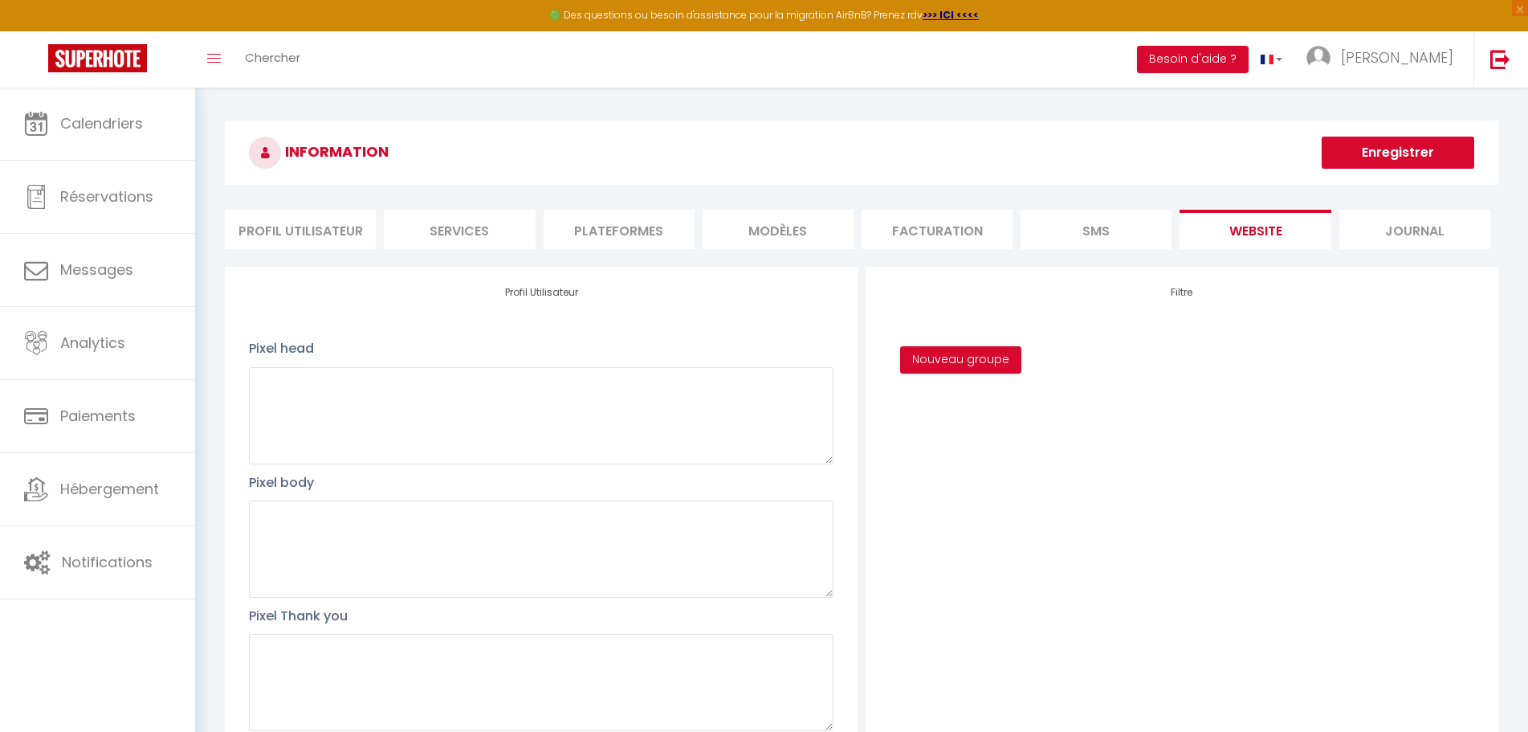
click at [1426, 230] on li "Journal" at bounding box center [1415, 229] width 151 height 39
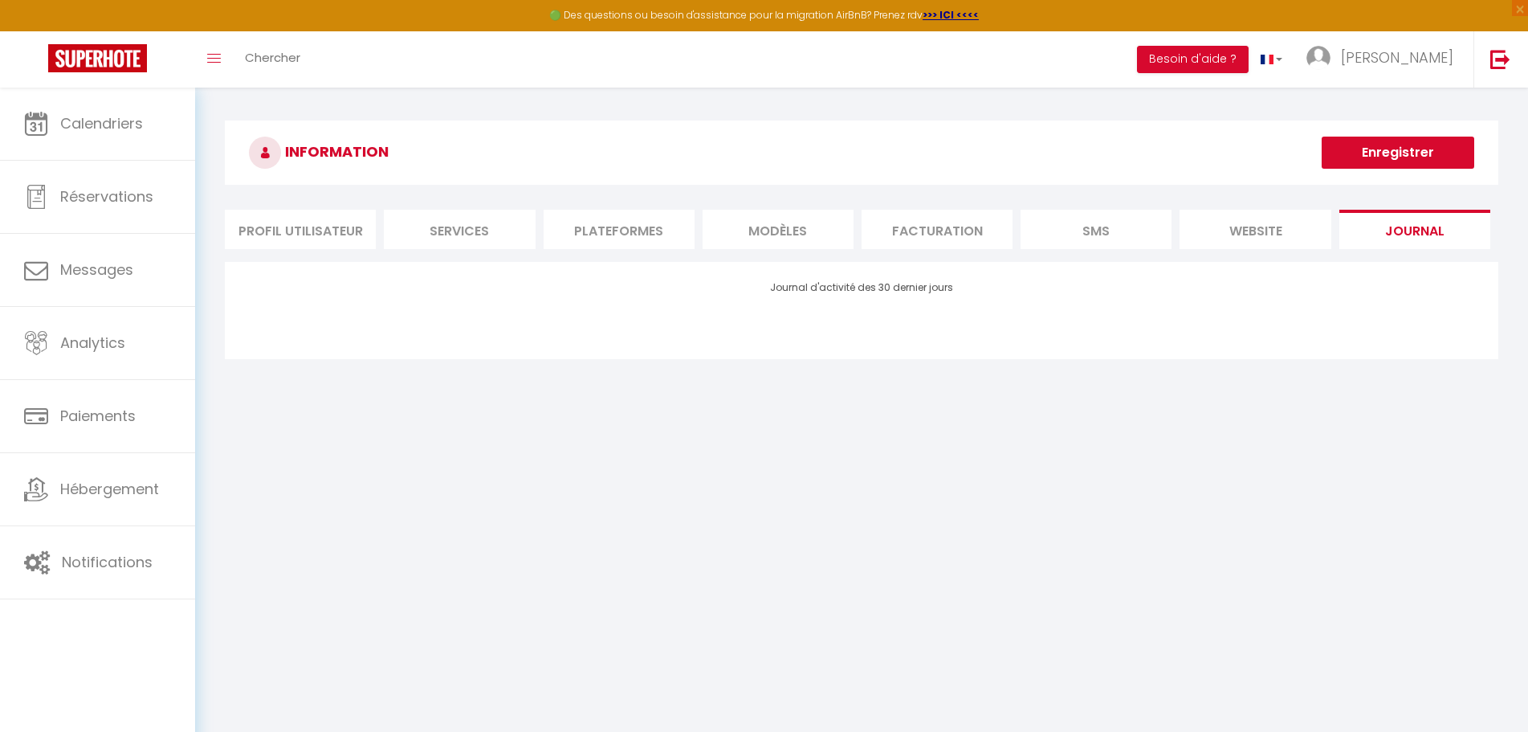
click at [1280, 223] on li "website" at bounding box center [1255, 229] width 151 height 39
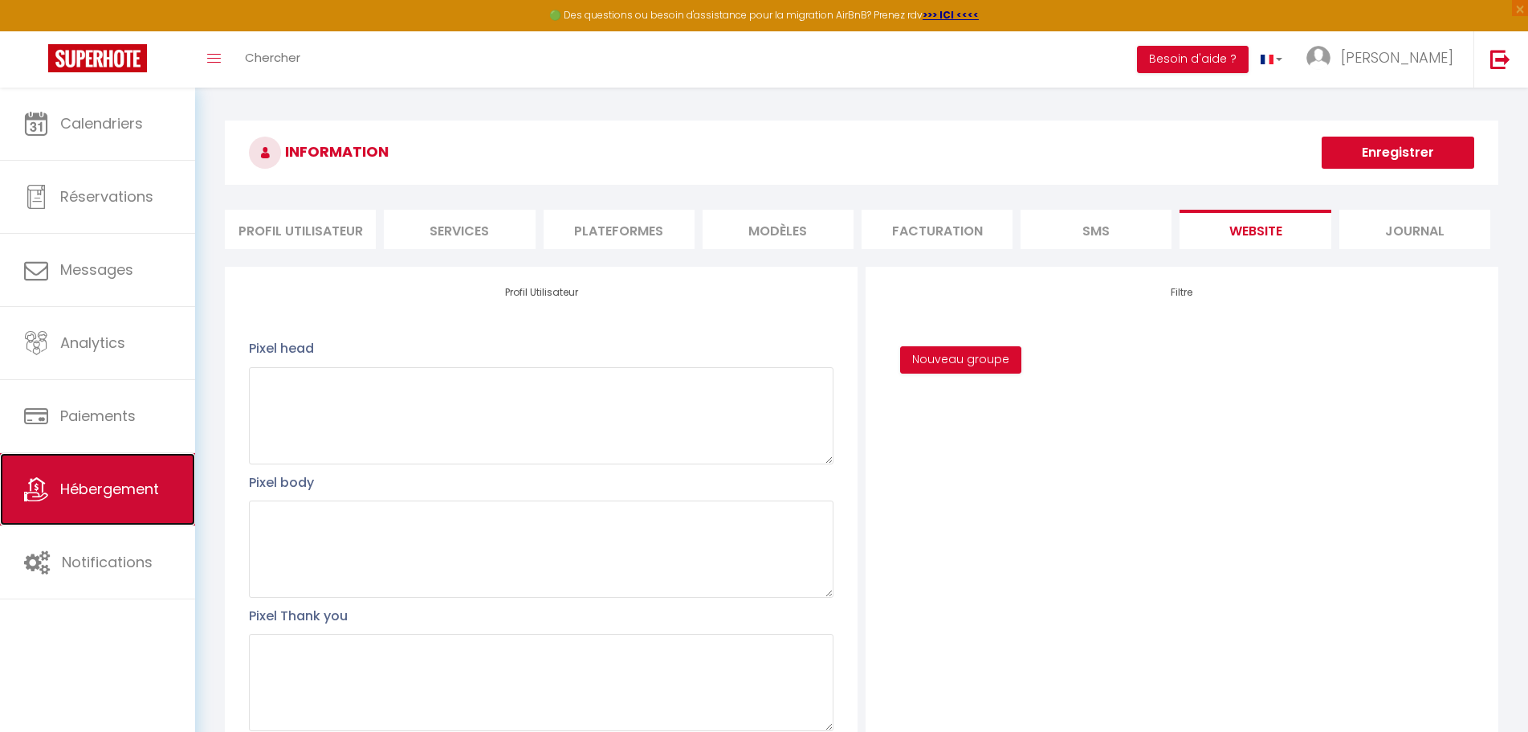
click at [98, 494] on span "Hébergement" at bounding box center [109, 489] width 99 height 20
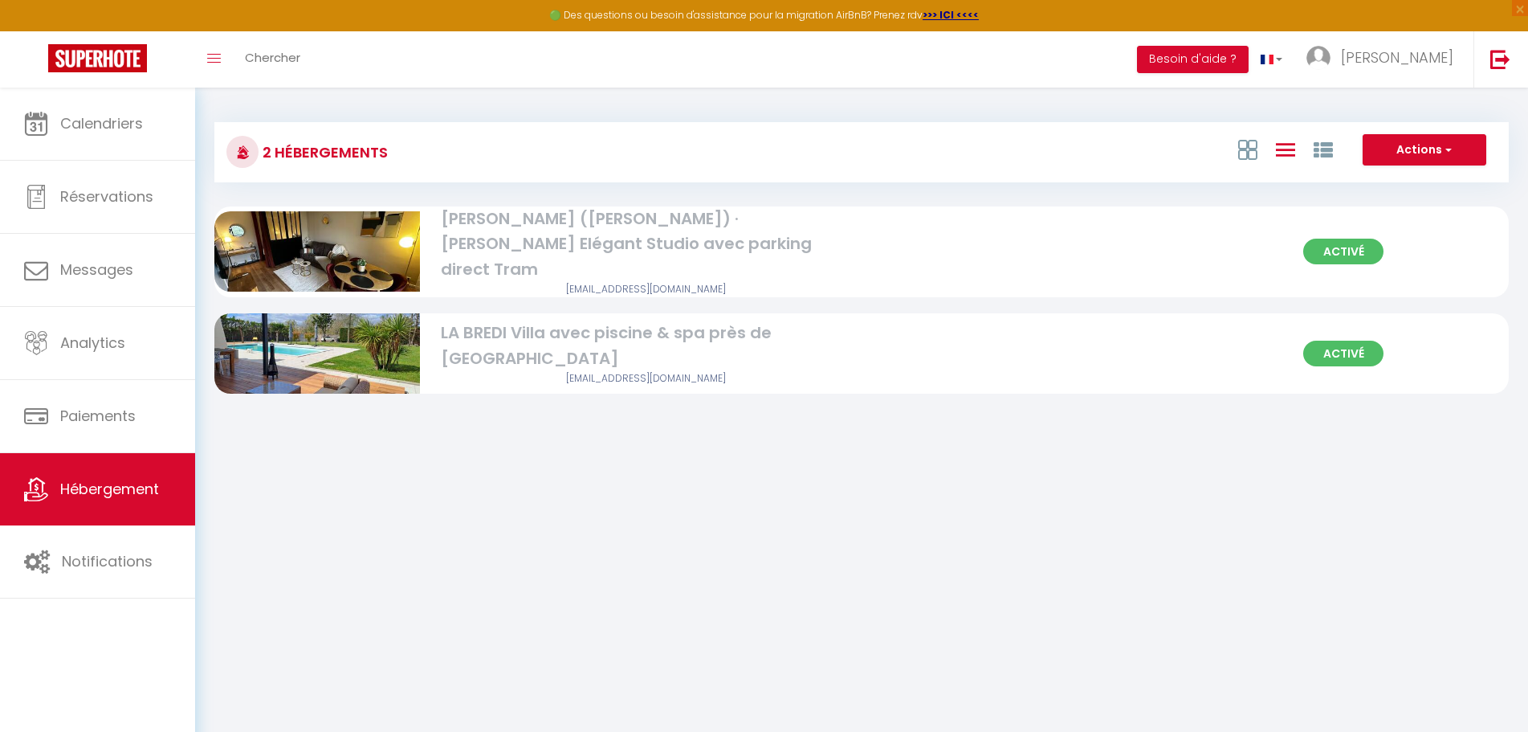
click at [644, 235] on div "[PERSON_NAME] ([PERSON_NAME]) · [PERSON_NAME] Elégant Studio avec parking direc…" at bounding box center [646, 244] width 410 height 76
click at [912, 273] on div "Activé [PERSON_NAME] ([PERSON_NAME]) · [PERSON_NAME] Elégant Studio avec parkin…" at bounding box center [861, 251] width 1295 height 91
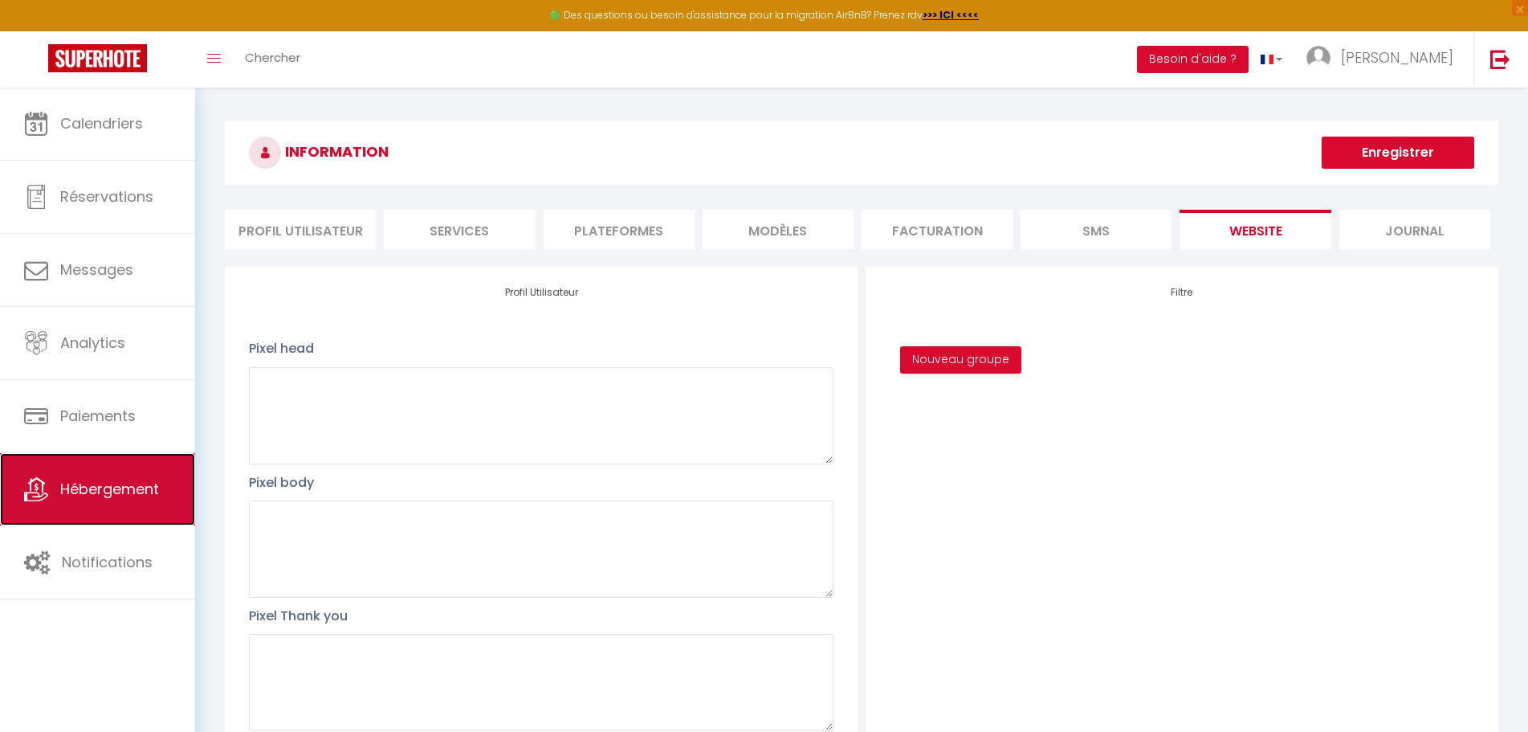
click at [96, 480] on span "Hébergement" at bounding box center [109, 489] width 99 height 20
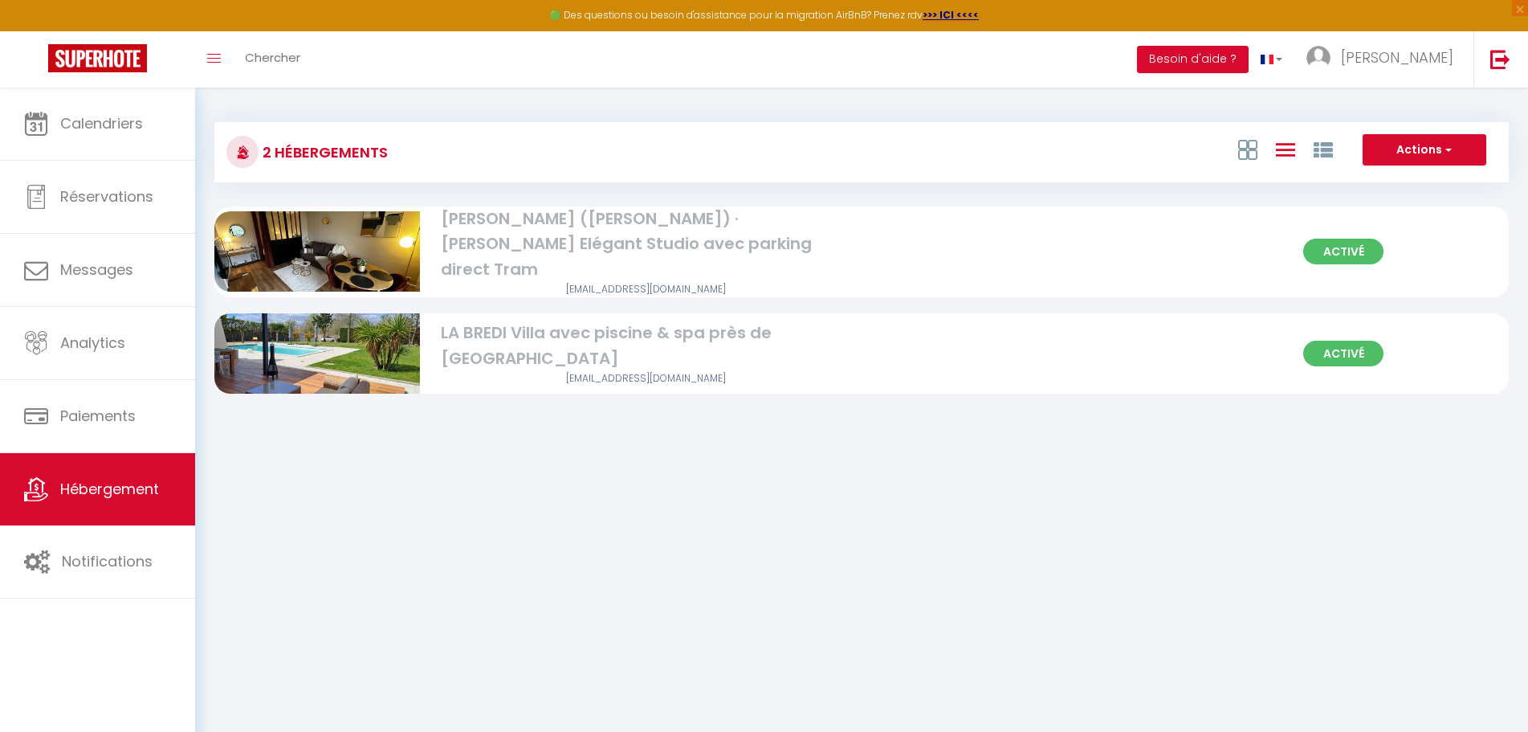
click at [613, 240] on div "[PERSON_NAME] ([PERSON_NAME]) · [PERSON_NAME] Elégant Studio avec parking direc…" at bounding box center [646, 244] width 410 height 76
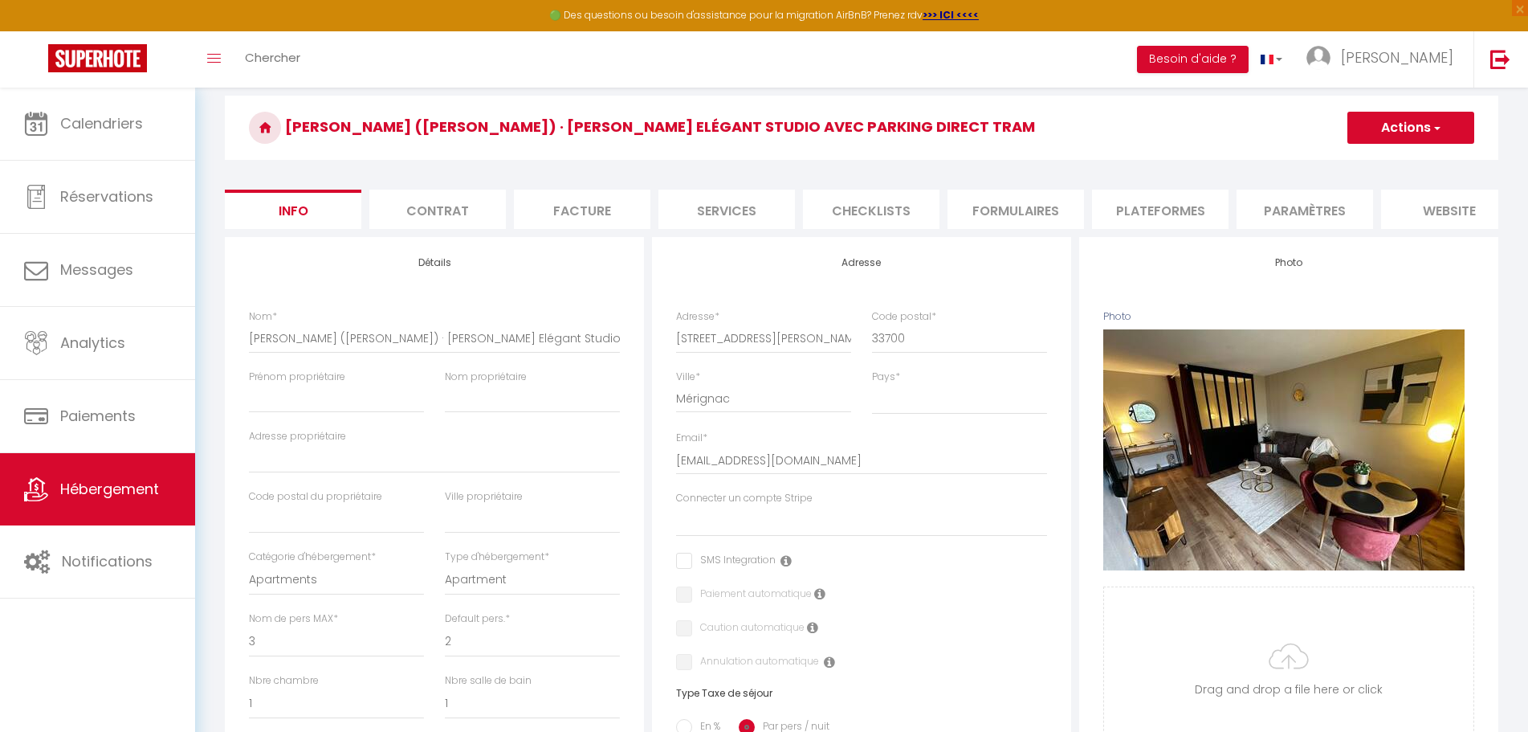
scroll to position [80, 0]
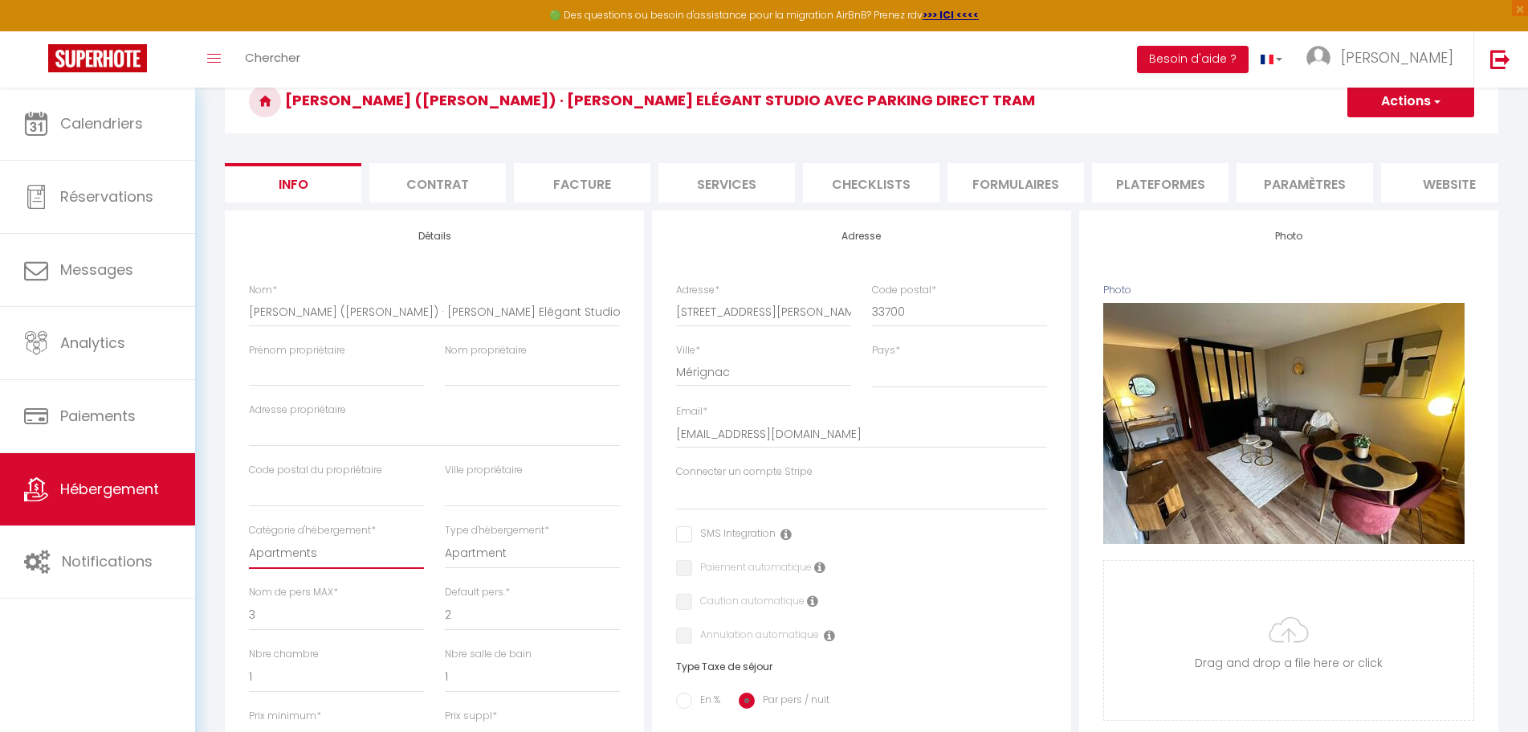
click at [373, 569] on select "Apartments Houses Secondary units Unique Homes BNB Others" at bounding box center [336, 553] width 175 height 31
click at [365, 569] on select "Apartments Houses Secondary units Unique Homes BNB Others" at bounding box center [336, 553] width 175 height 31
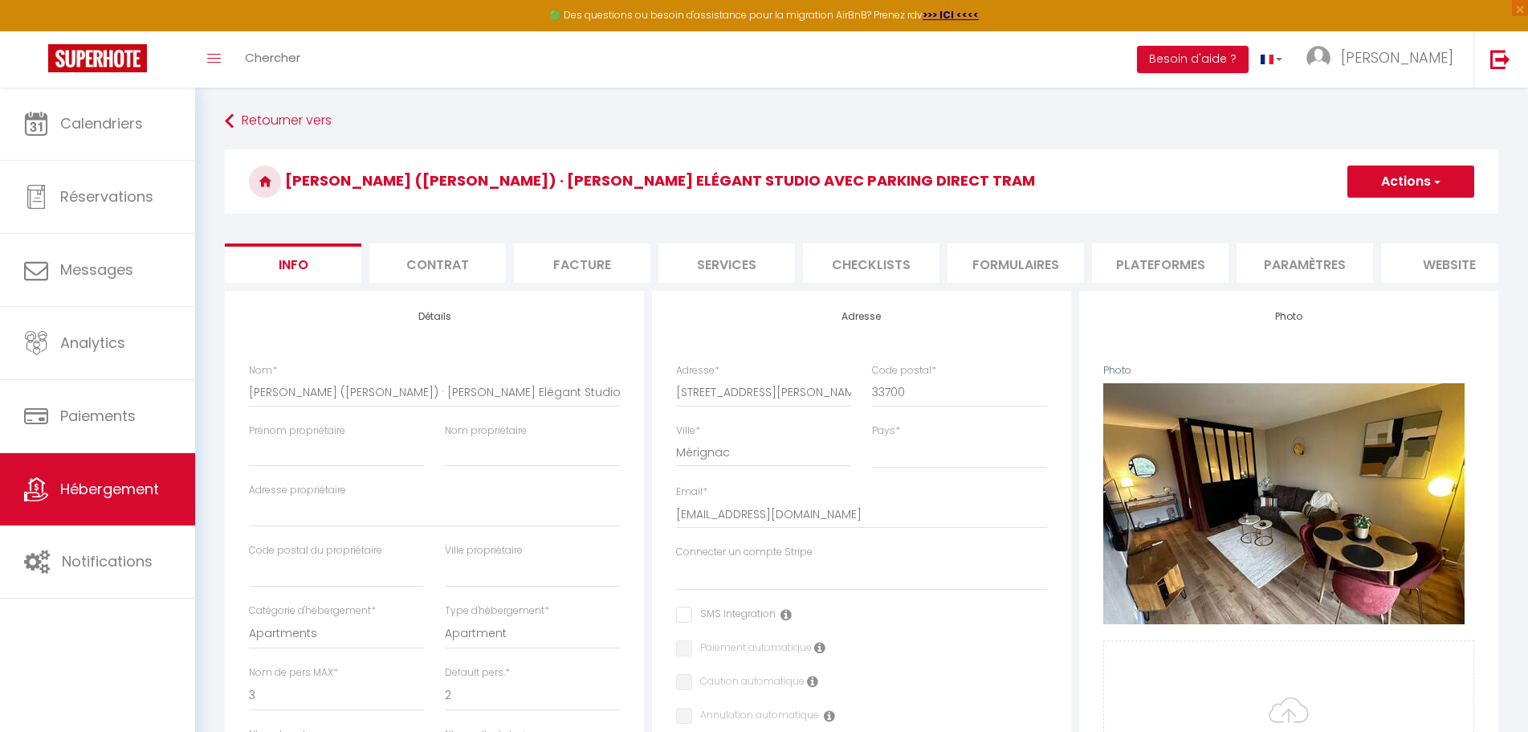
click at [467, 271] on li "Contrat" at bounding box center [437, 262] width 137 height 39
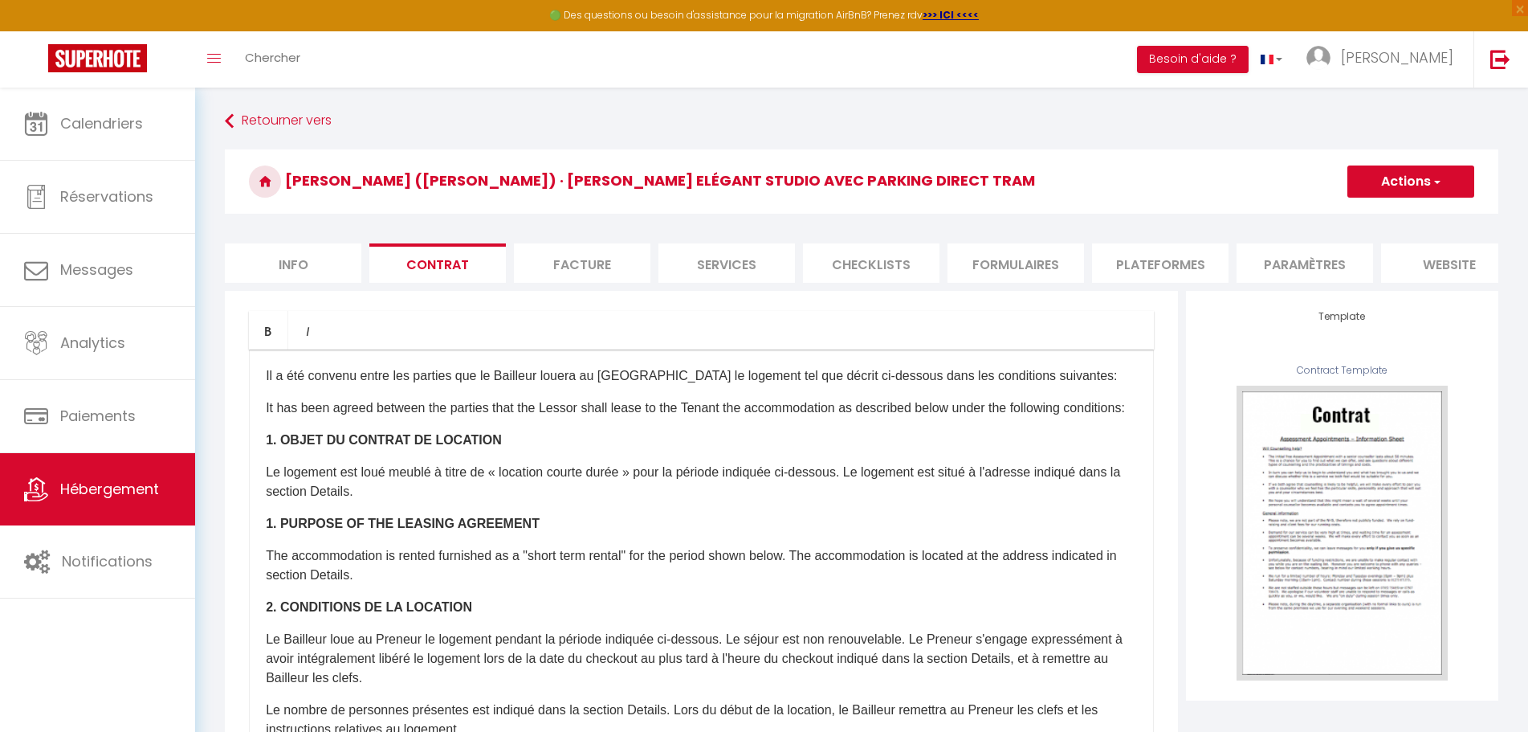
click at [581, 260] on li "Facture" at bounding box center [582, 262] width 137 height 39
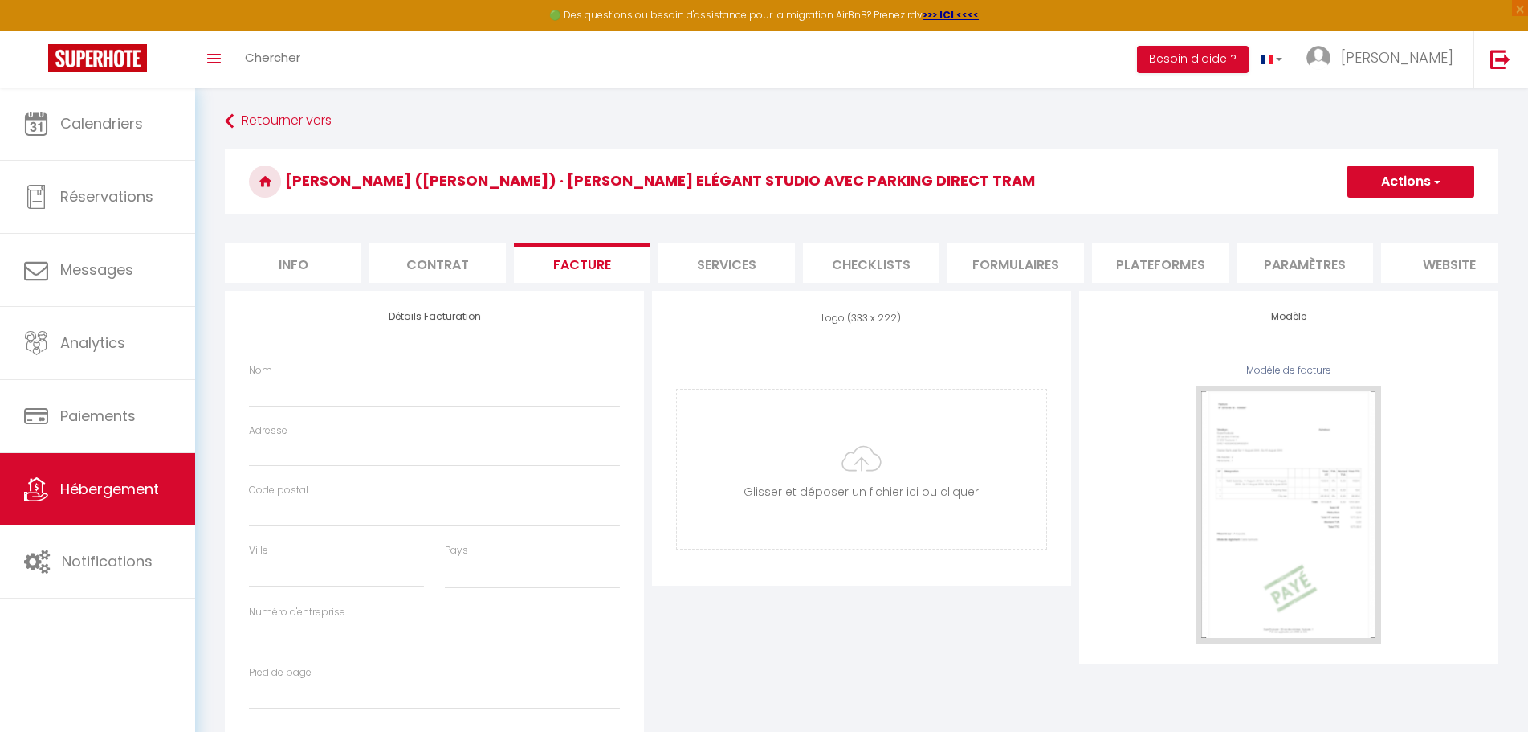
click at [755, 264] on li "Services" at bounding box center [727, 262] width 137 height 39
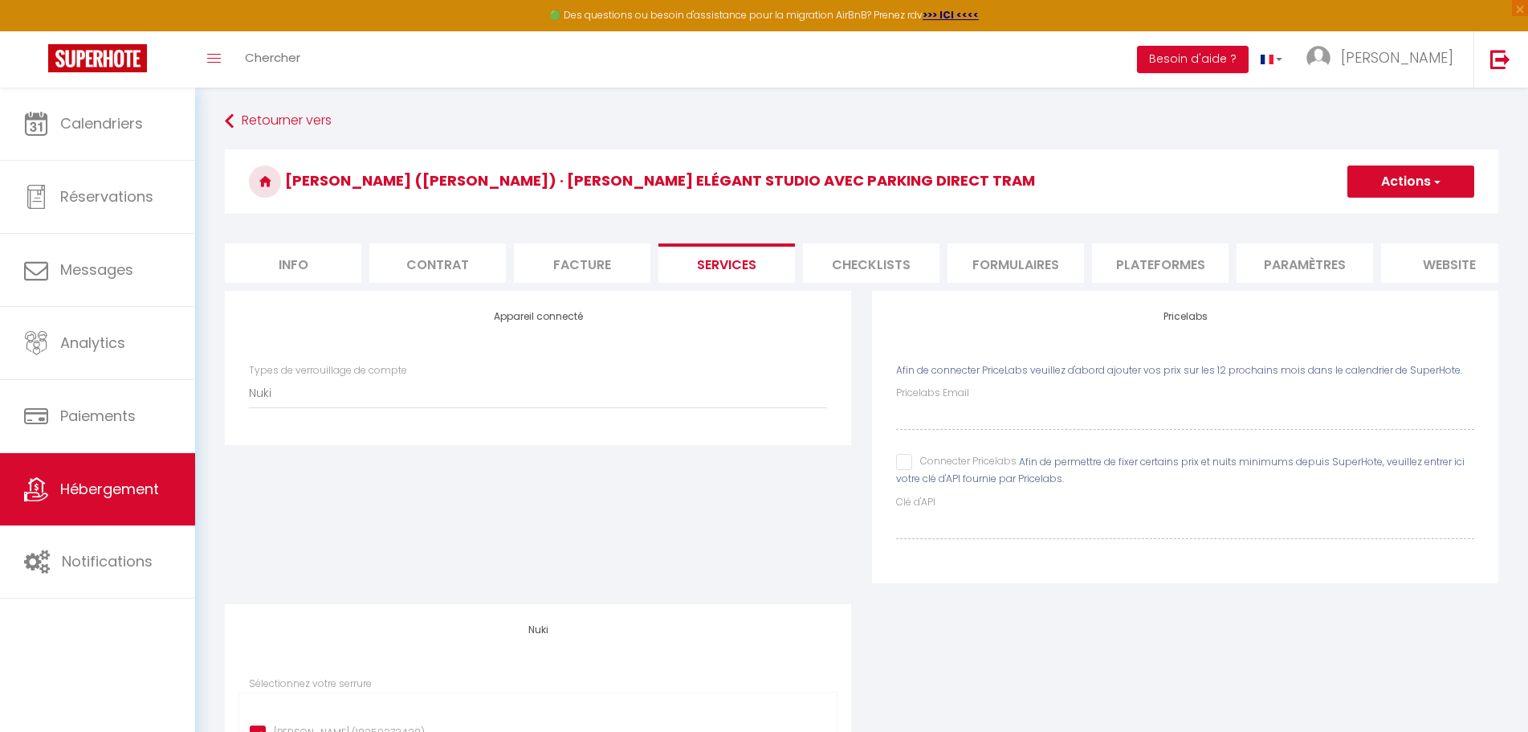
click at [859, 271] on li "Checklists" at bounding box center [871, 262] width 137 height 39
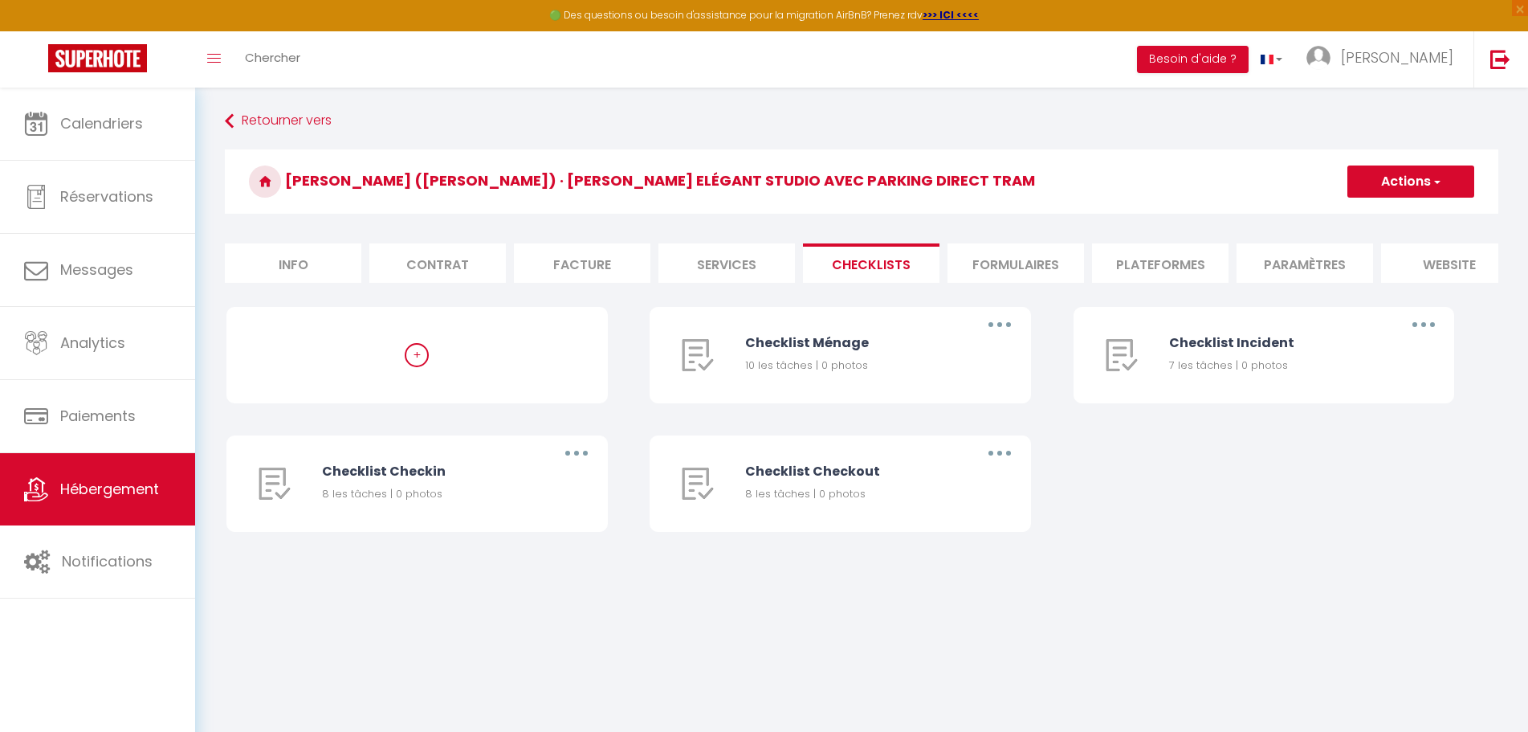
click at [993, 266] on li "Formulaires" at bounding box center [1016, 262] width 137 height 39
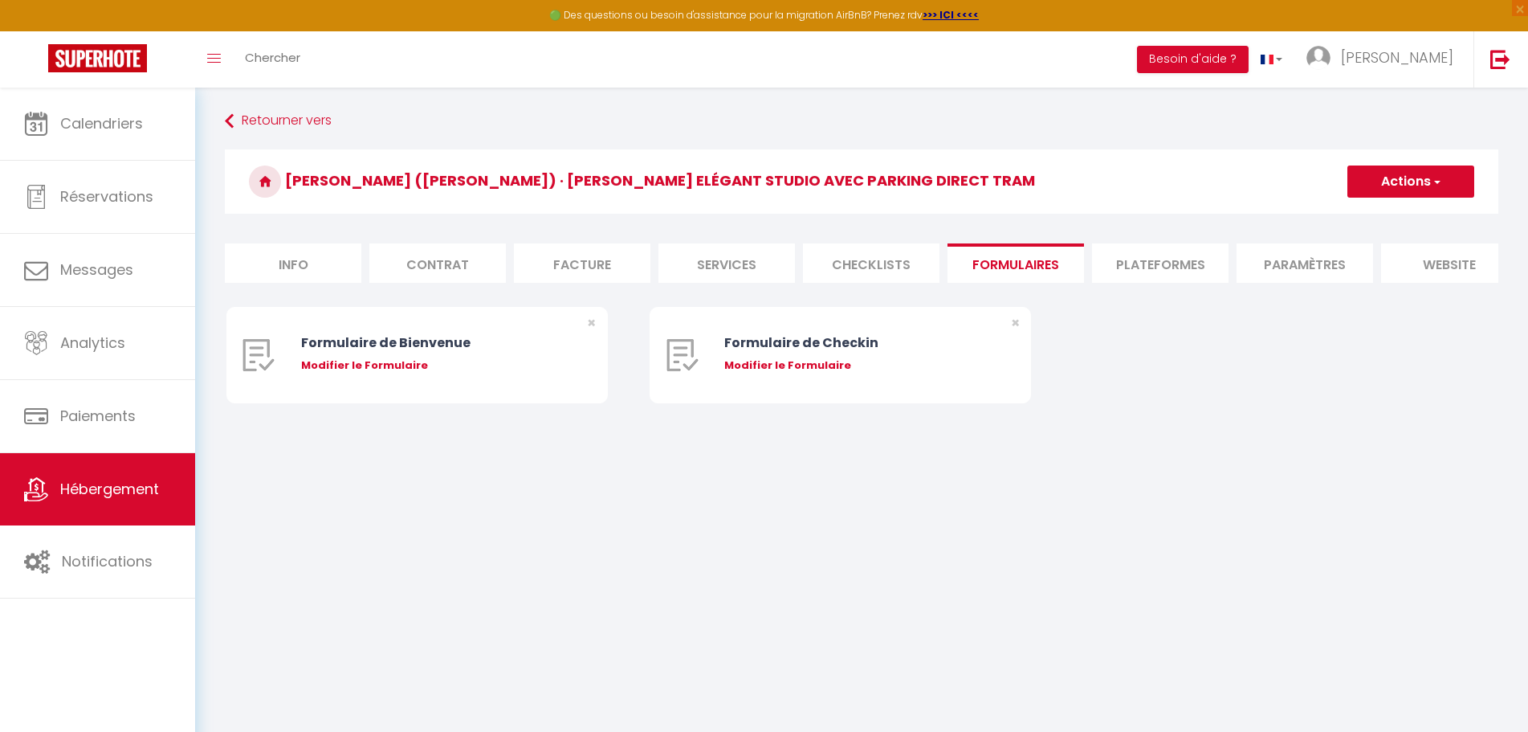
click at [1131, 267] on li "Plateformes" at bounding box center [1160, 262] width 137 height 39
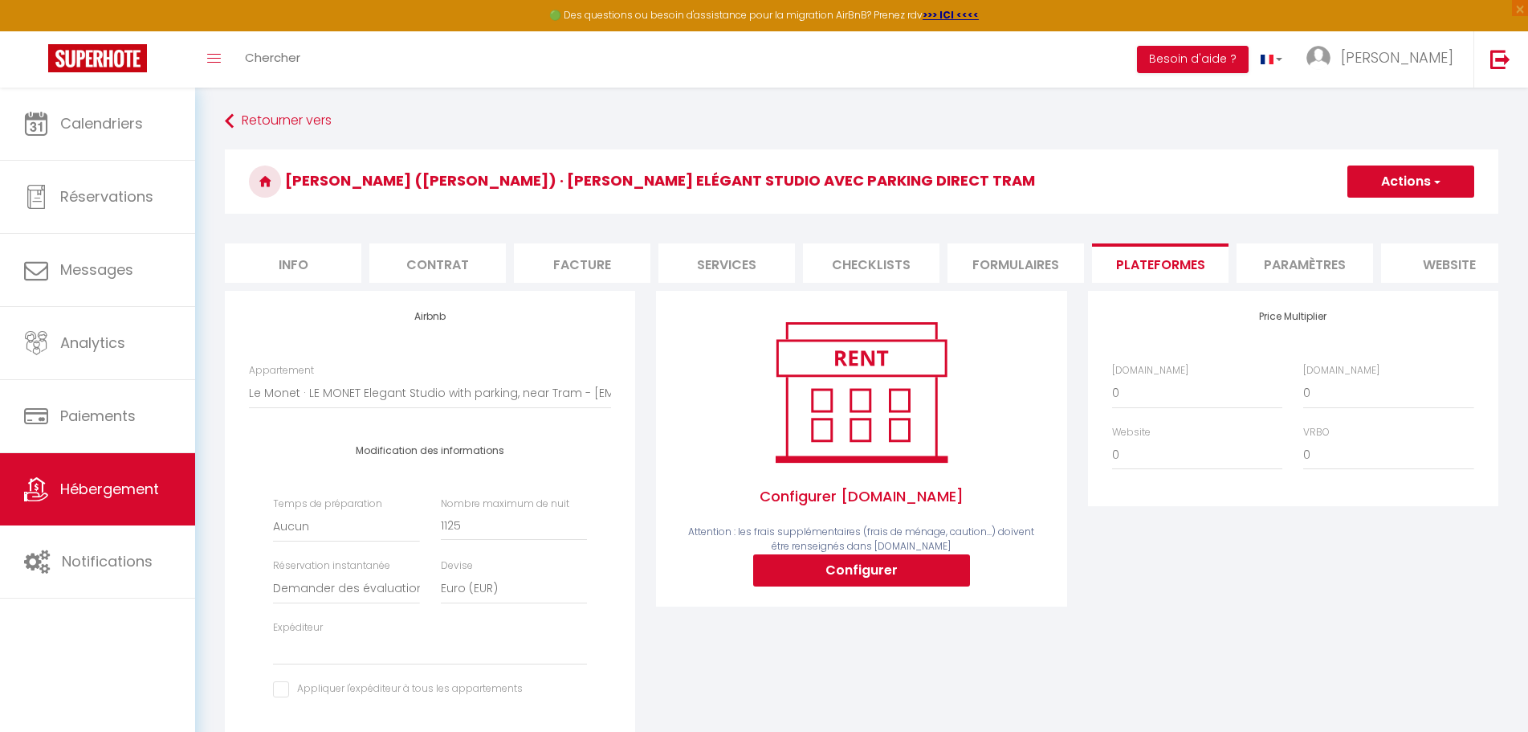
click at [1468, 302] on form "Monet (aristide briand) · LE MONET Elégant Studio avec parking direct Tram Acti…" at bounding box center [862, 626] width 1274 height 955
click at [1429, 169] on button "Actions" at bounding box center [1411, 181] width 127 height 32
click at [290, 259] on li "Info" at bounding box center [293, 262] width 137 height 39
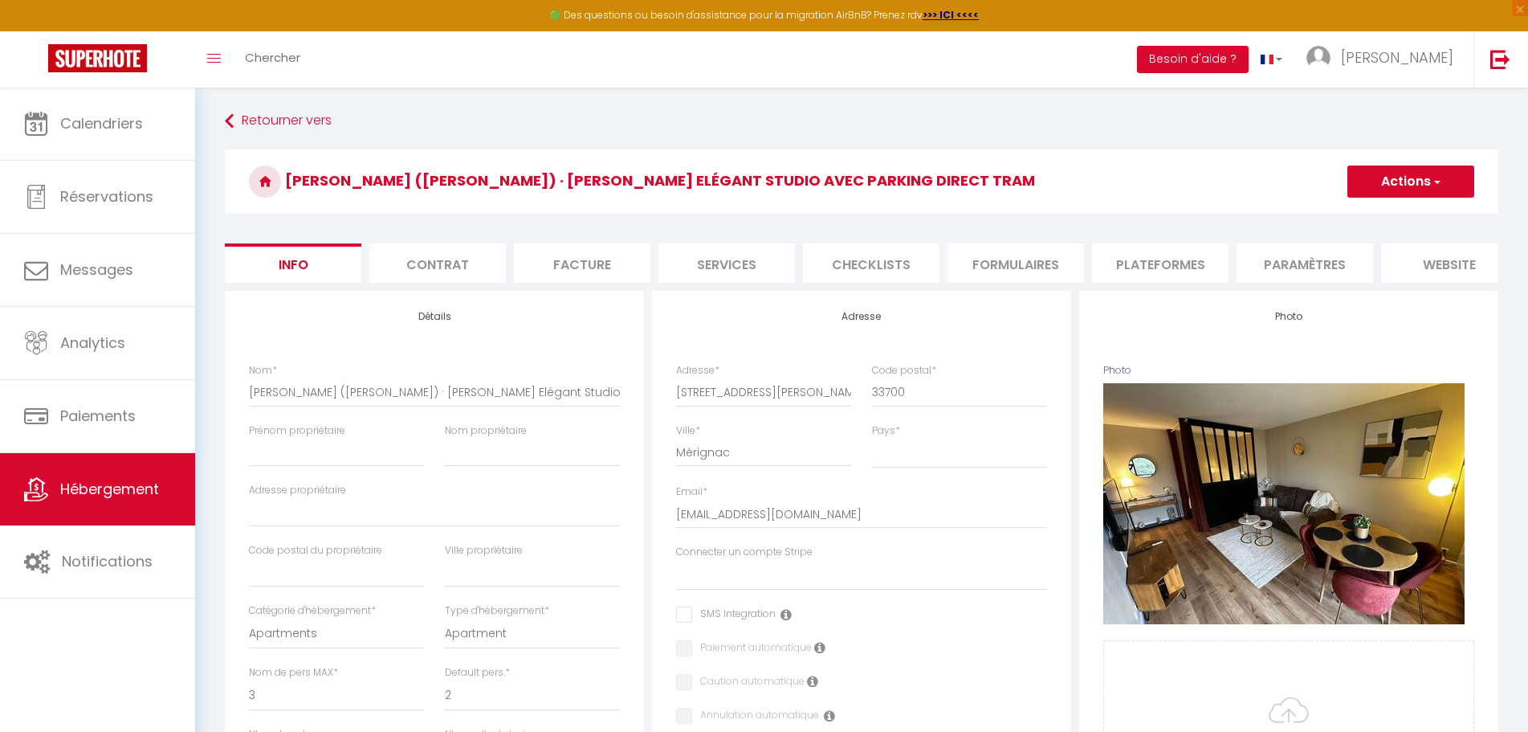
click at [1401, 182] on button "Actions" at bounding box center [1411, 181] width 127 height 32
click at [1282, 266] on li "Paramètres" at bounding box center [1305, 262] width 137 height 39
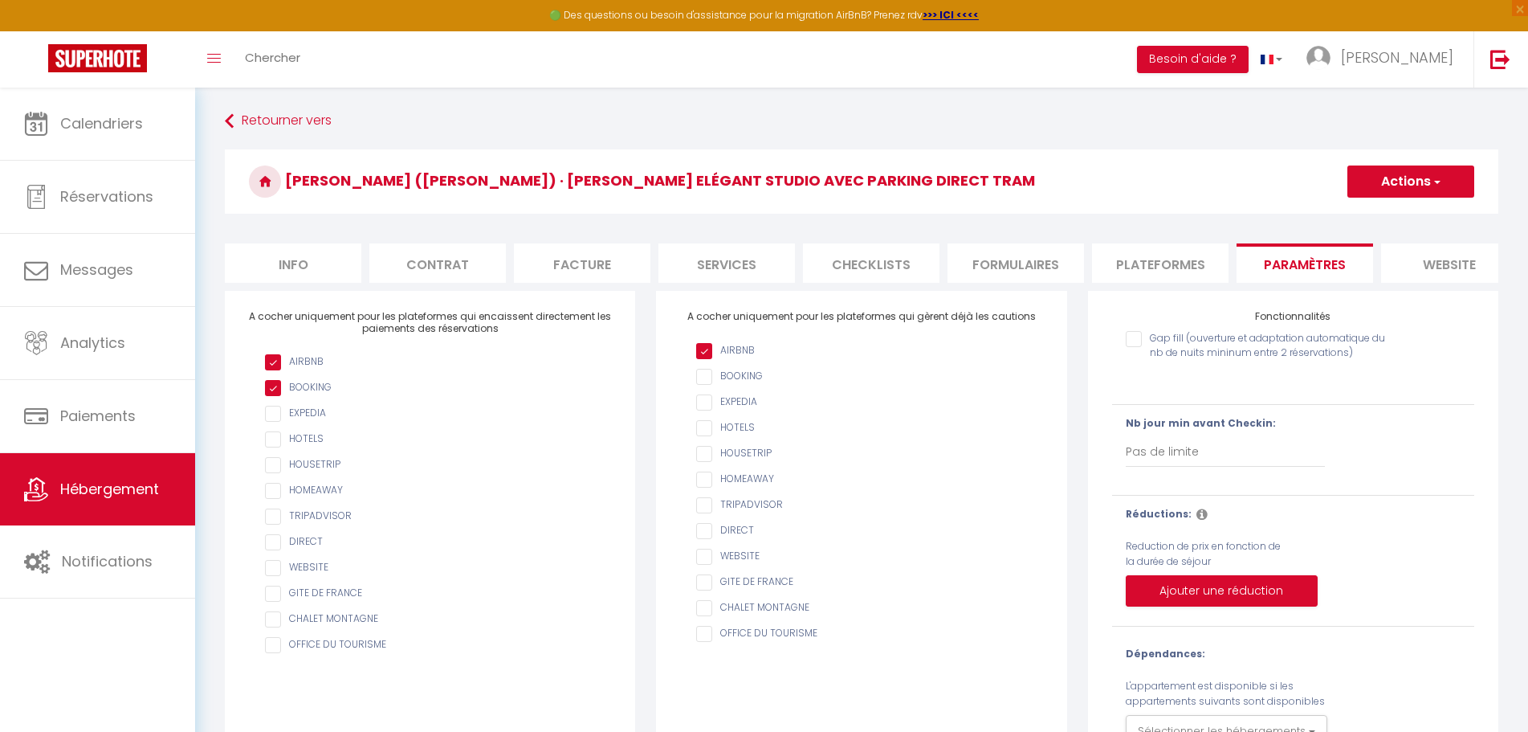
click at [1406, 183] on button "Actions" at bounding box center [1411, 181] width 127 height 32
click at [1174, 220] on div "Monet (aristide briand) · LE MONET Elégant Studio avec parking direct Tram Acti…" at bounding box center [862, 185] width 1274 height 73
click at [751, 266] on li "Services" at bounding box center [727, 262] width 137 height 39
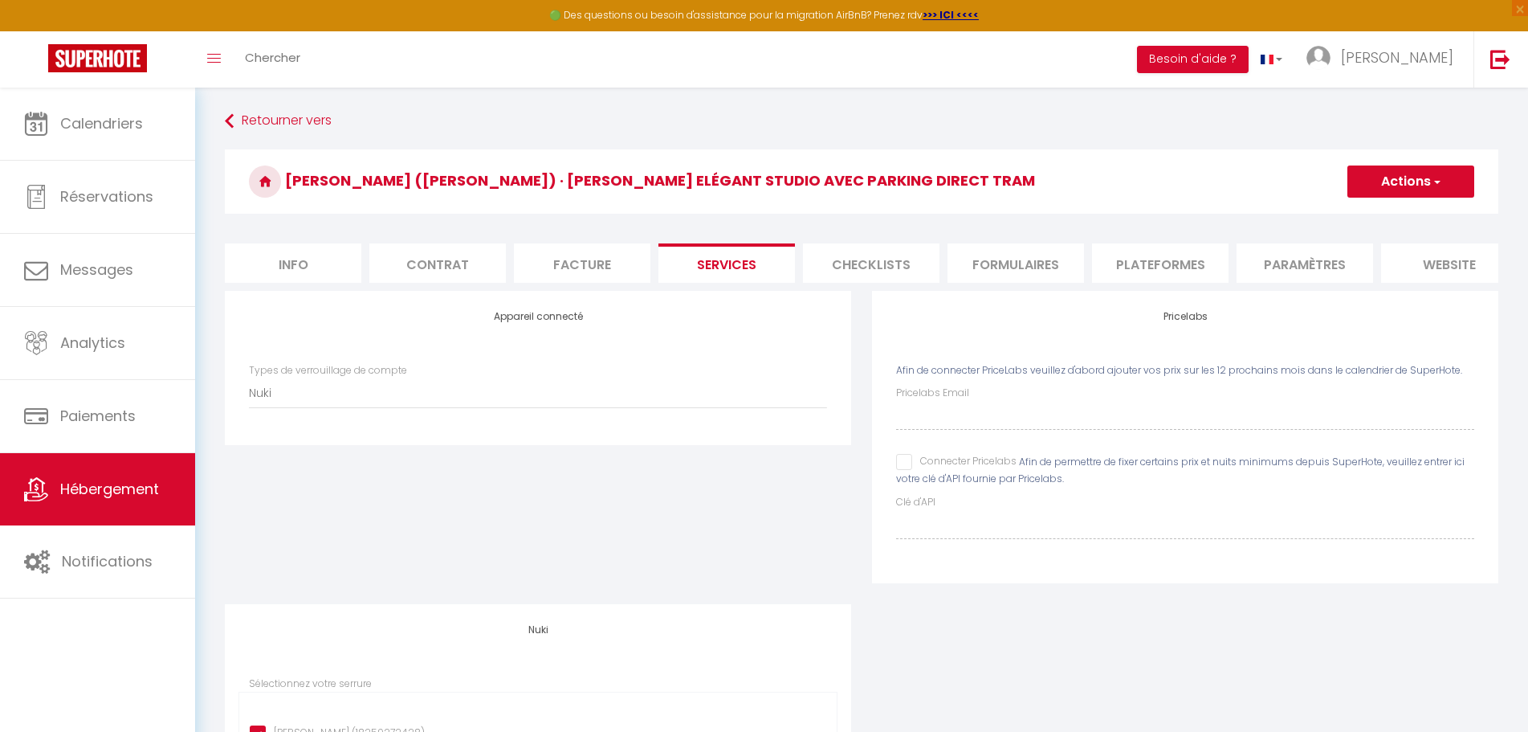
click at [311, 260] on li "Info" at bounding box center [293, 262] width 137 height 39
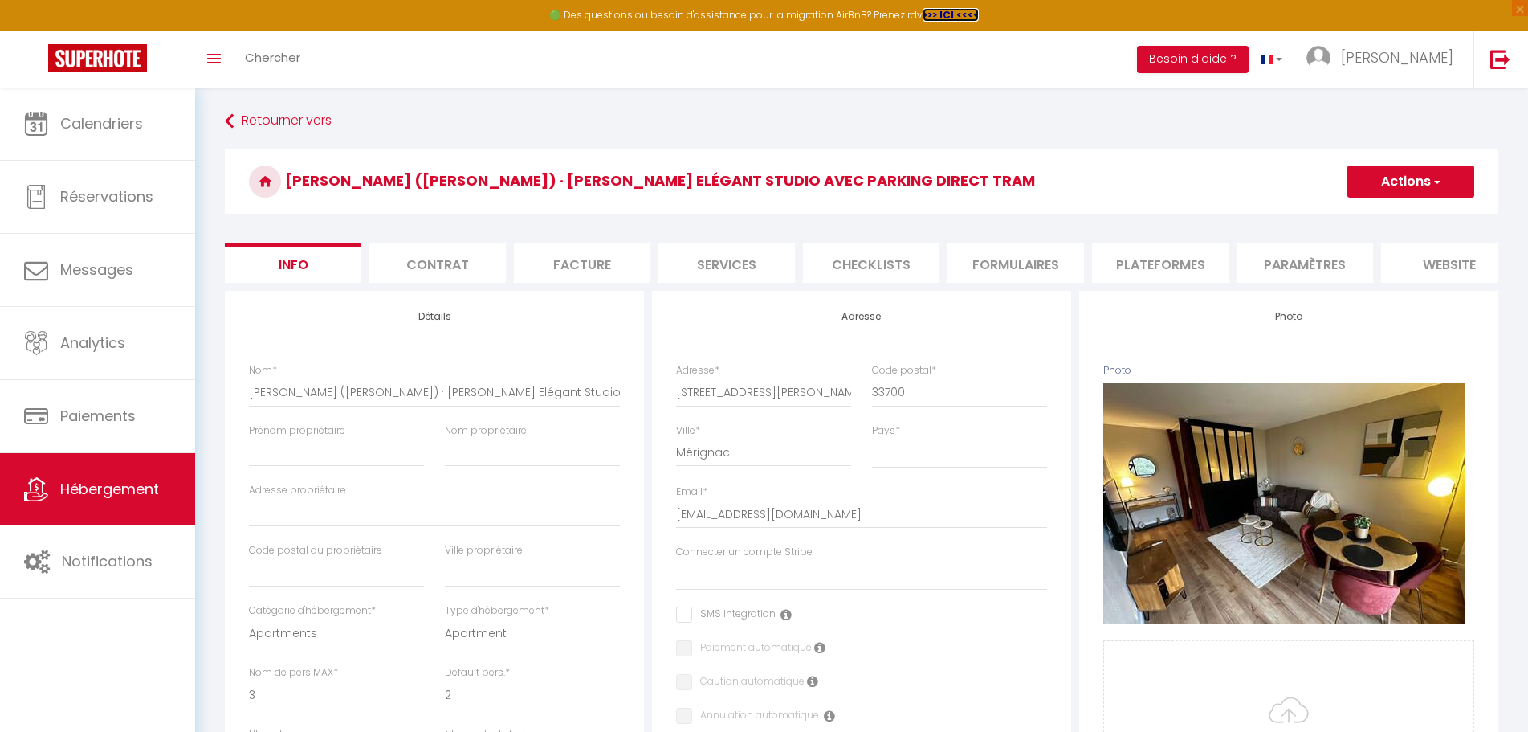
click at [951, 10] on strong ">>> ICI <<<<" at bounding box center [951, 15] width 56 height 14
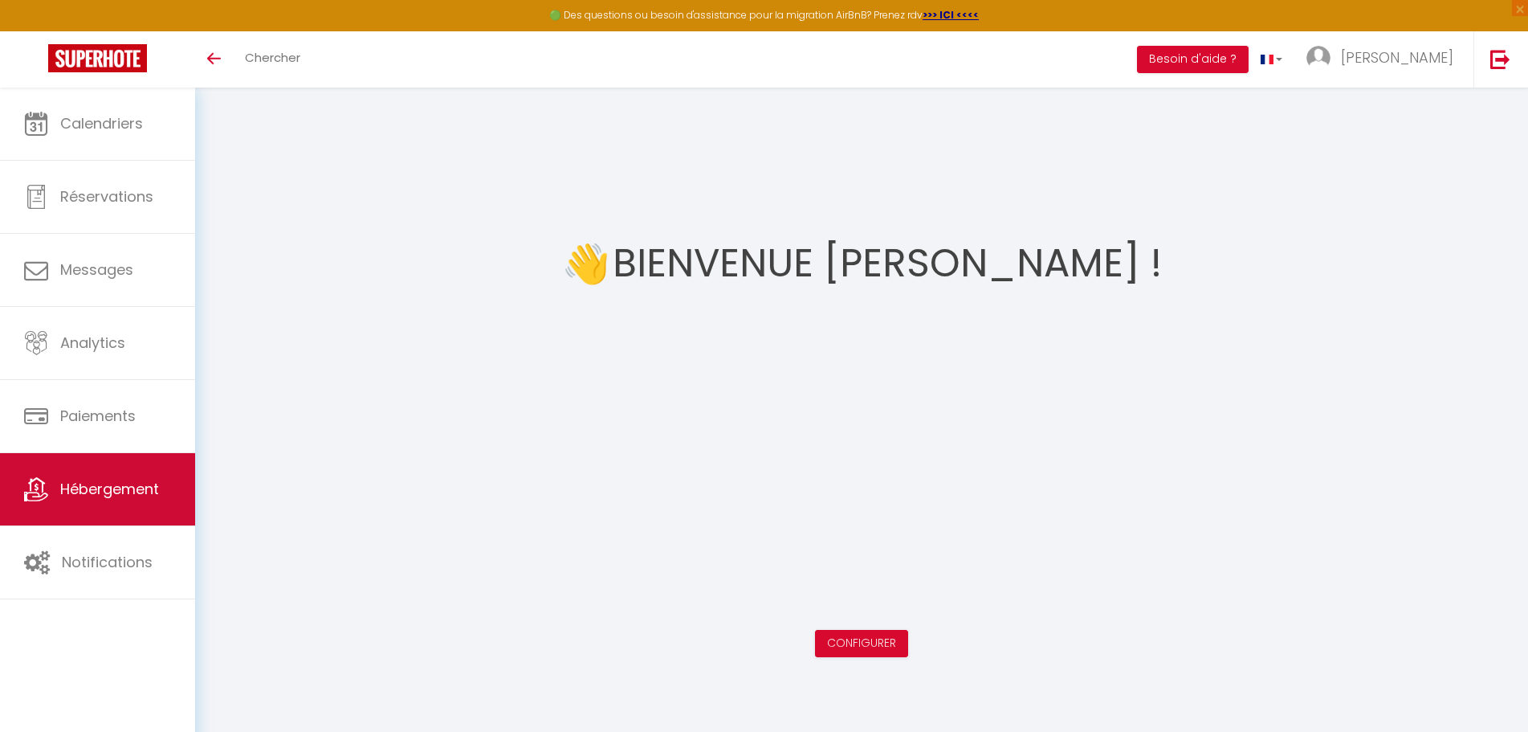
click at [85, 487] on span "Hébergement" at bounding box center [109, 489] width 99 height 20
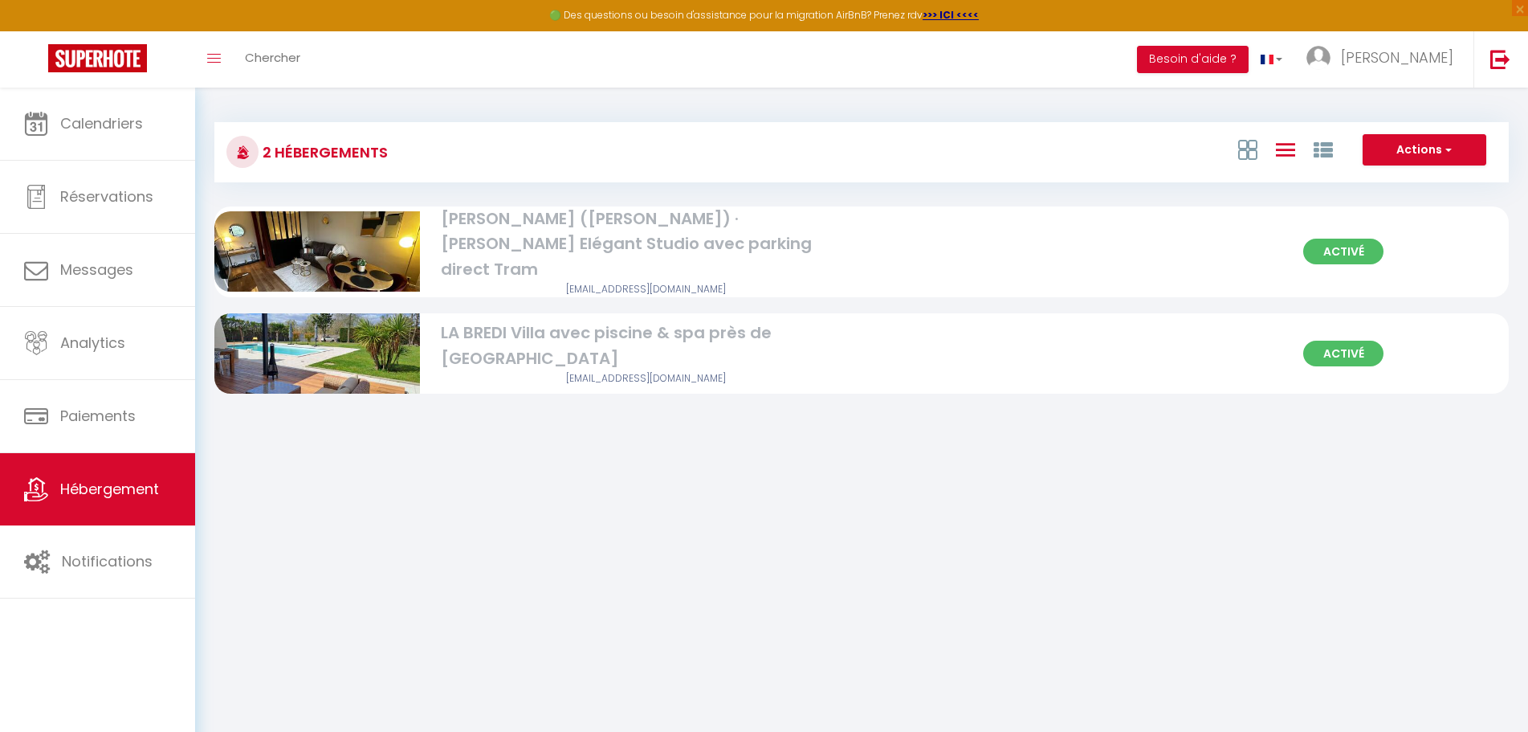
click at [874, 244] on div "Activé [PERSON_NAME] ([PERSON_NAME]) · [PERSON_NAME] Elégant Studio avec parkin…" at bounding box center [861, 251] width 1295 height 91
select select "3"
select select "2"
select select "1"
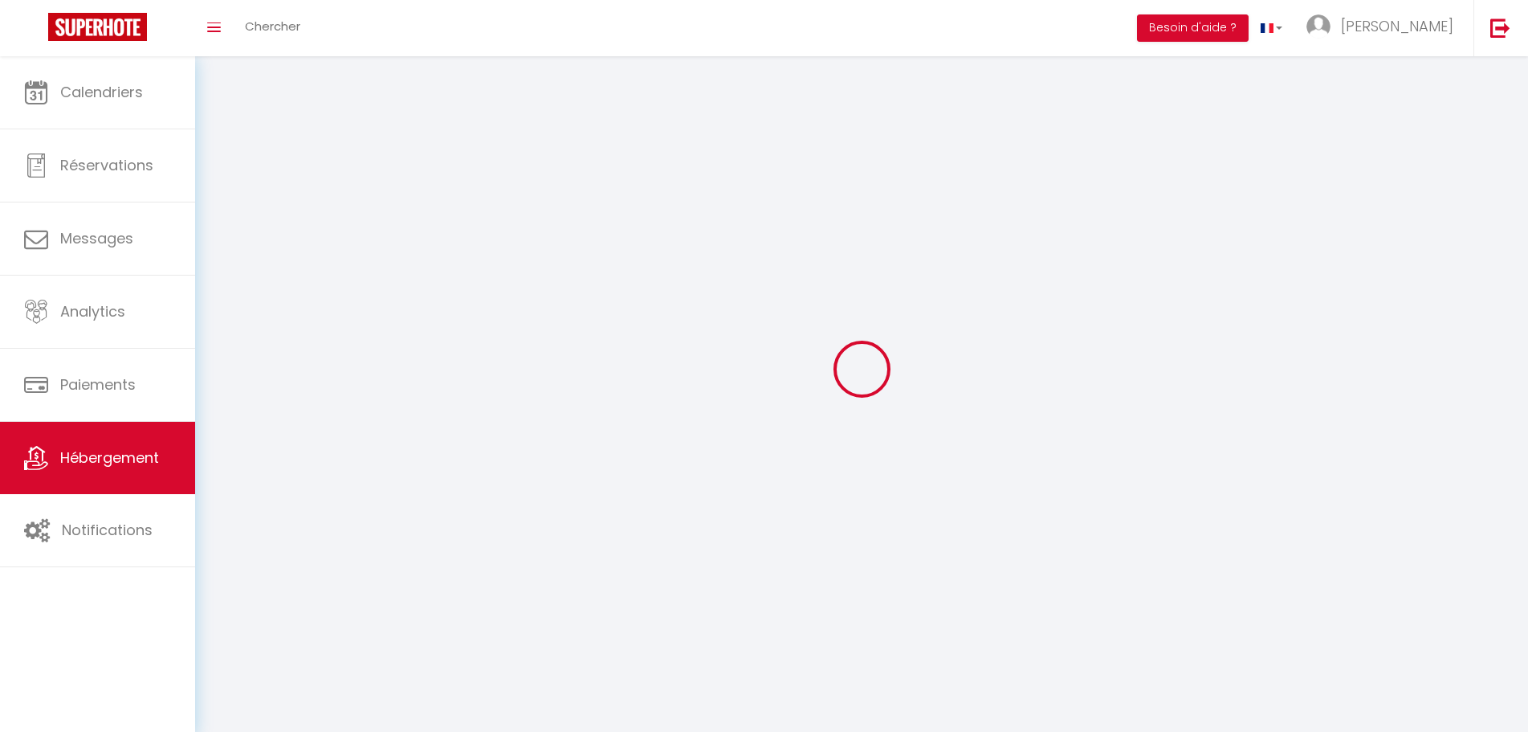
select select
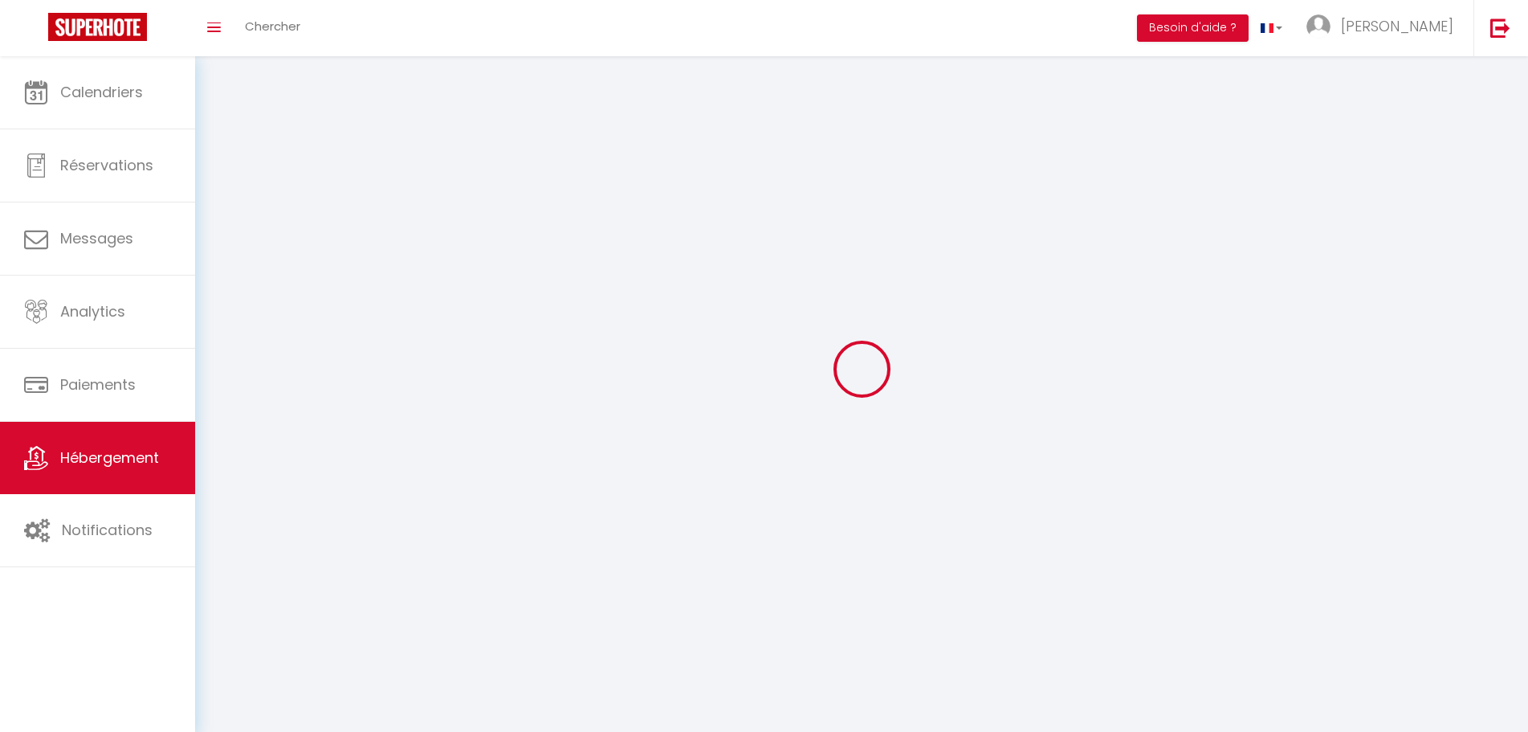
select select
checkbox input "false"
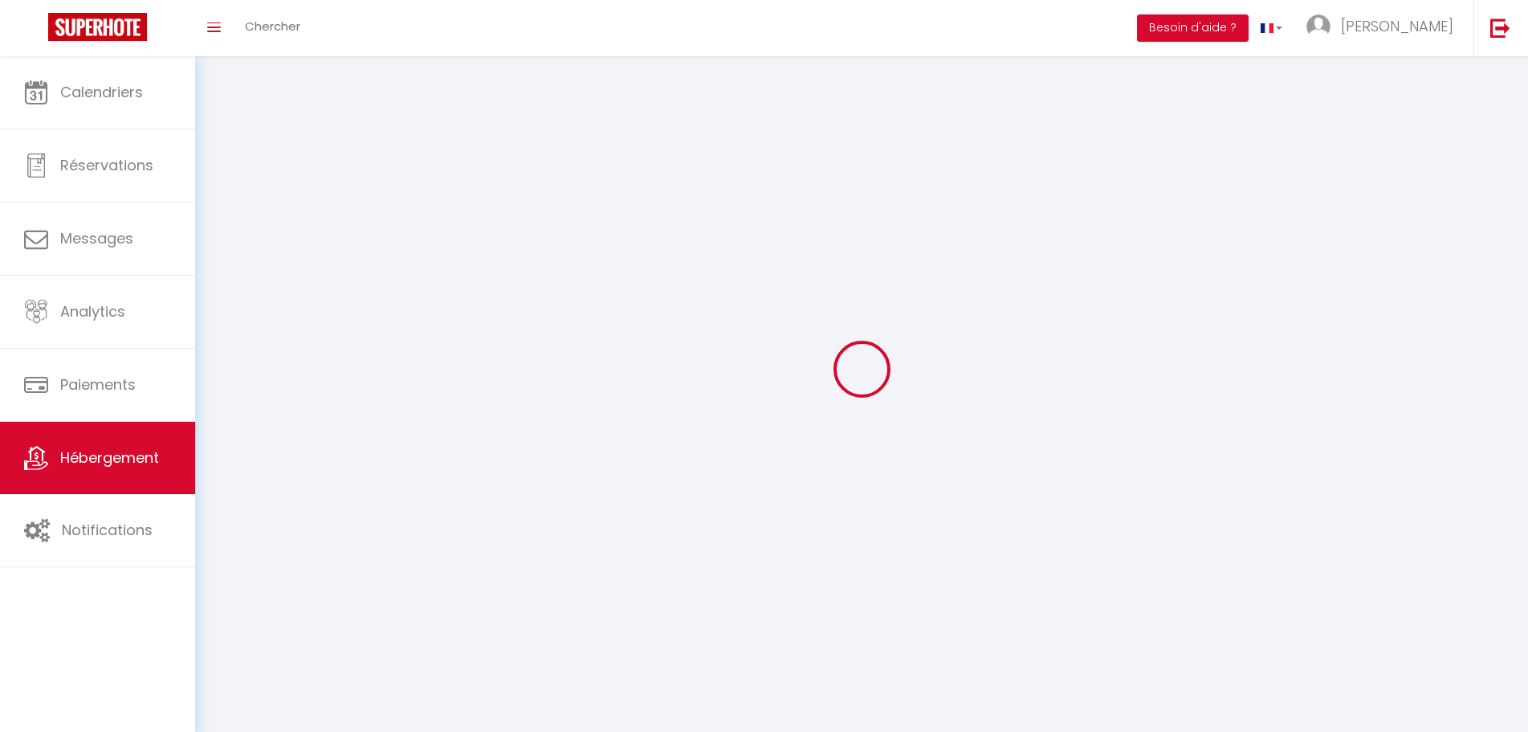
checkbox input "false"
select select
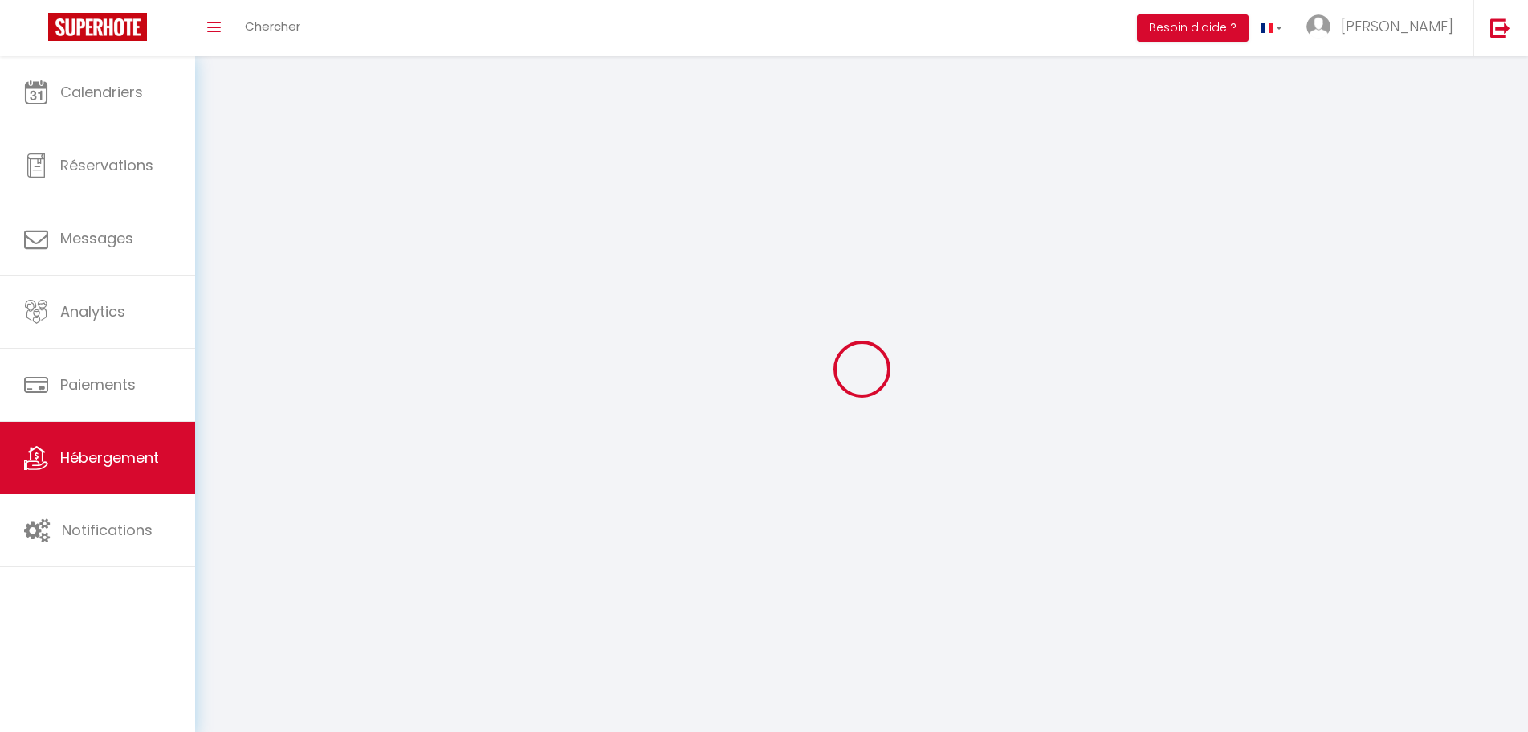
select select
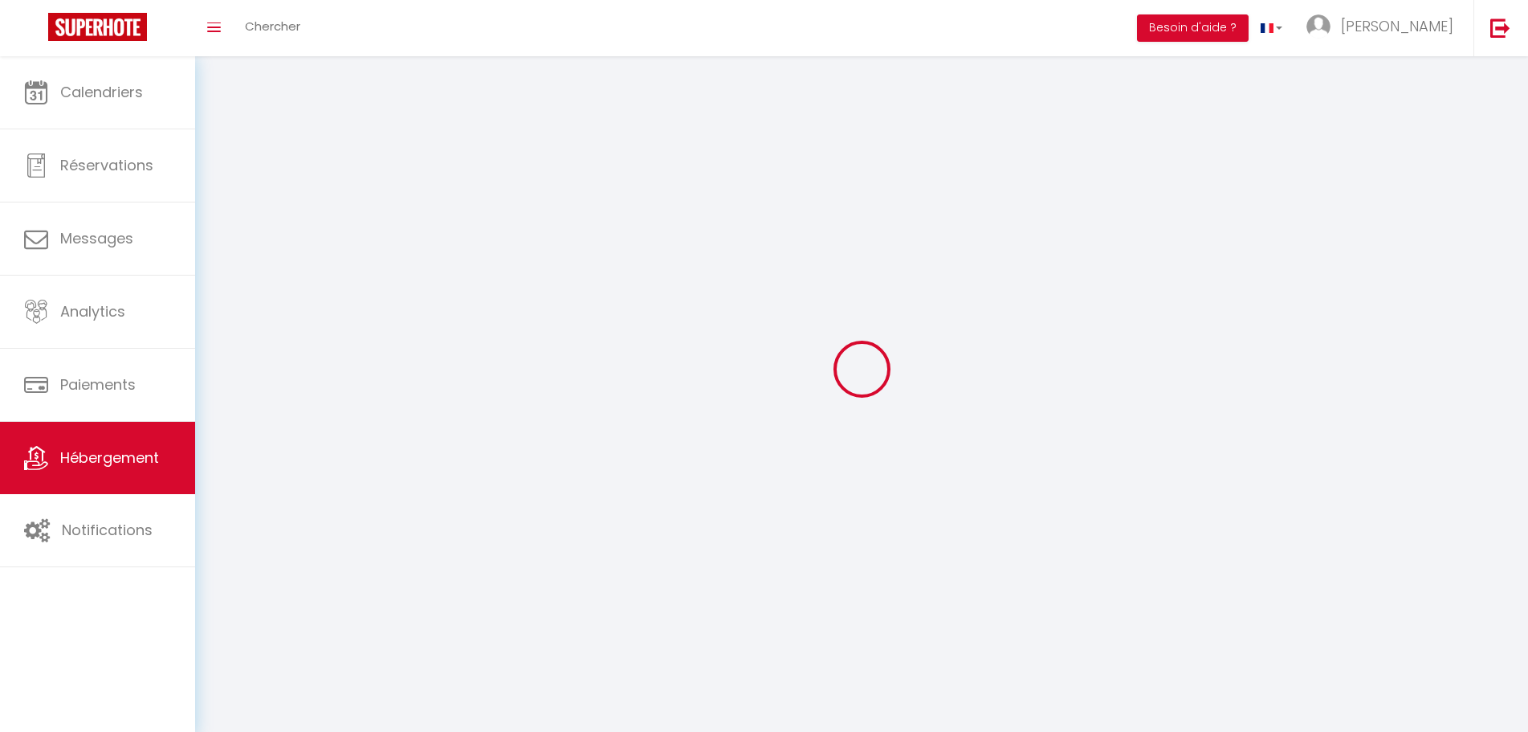
checkbox input "false"
select select
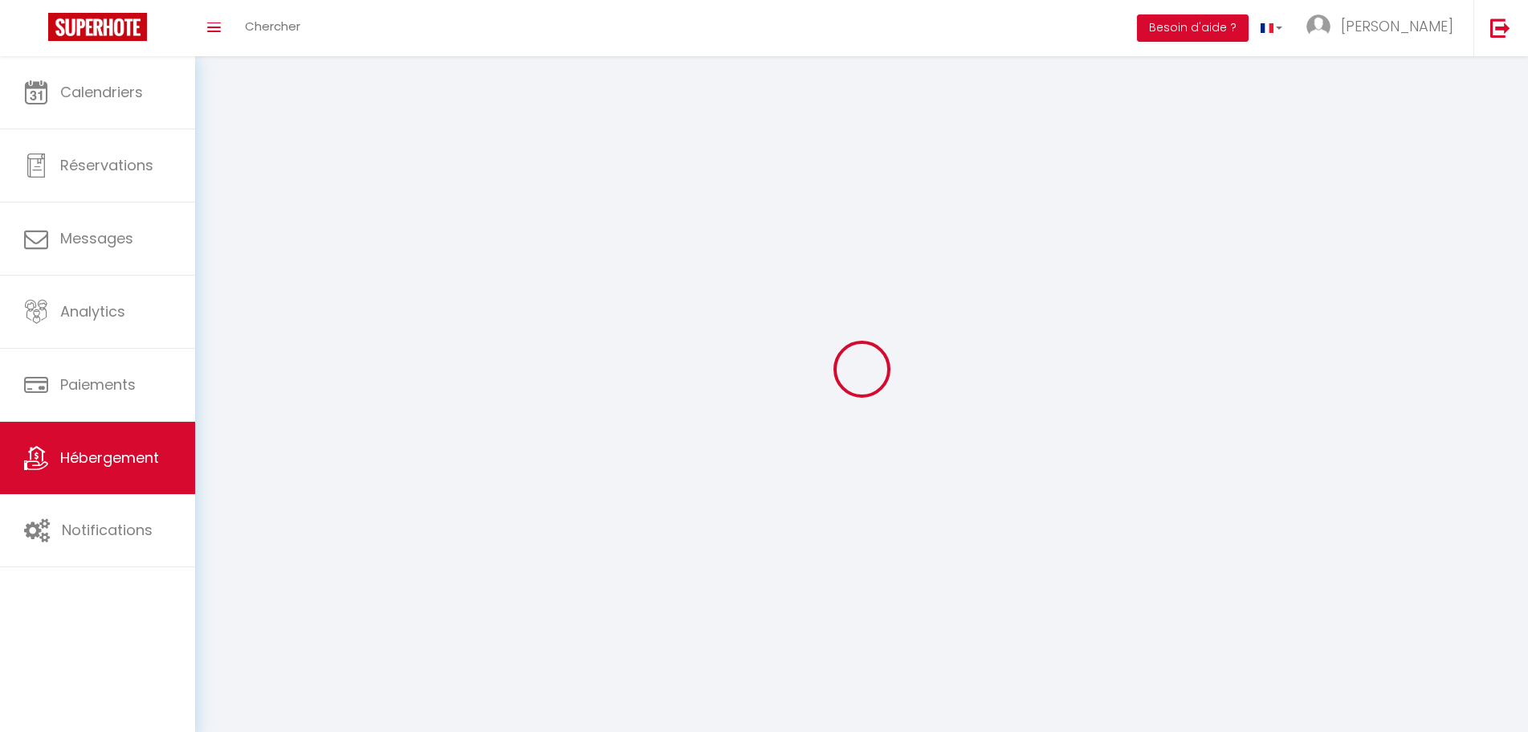
select select
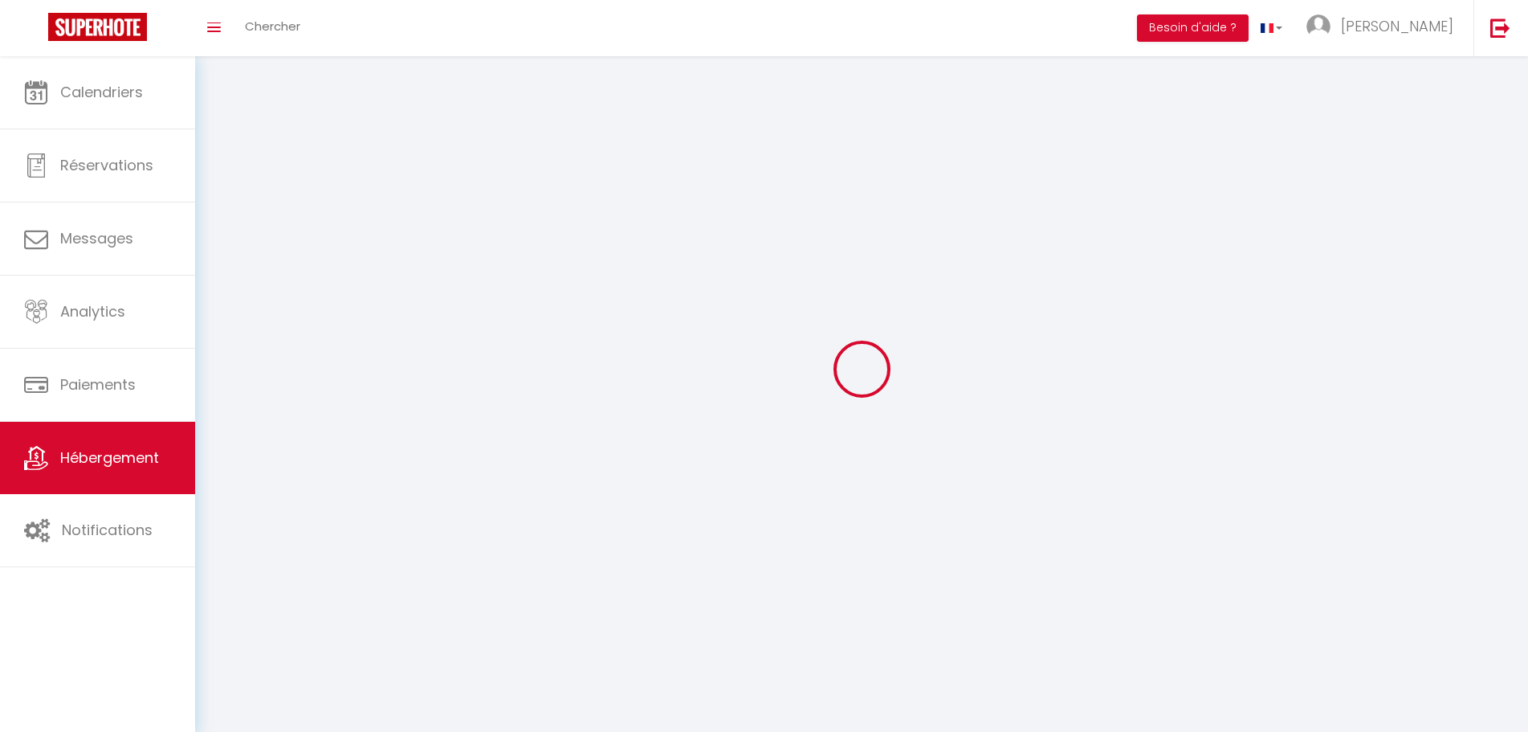
select select
checkbox input "false"
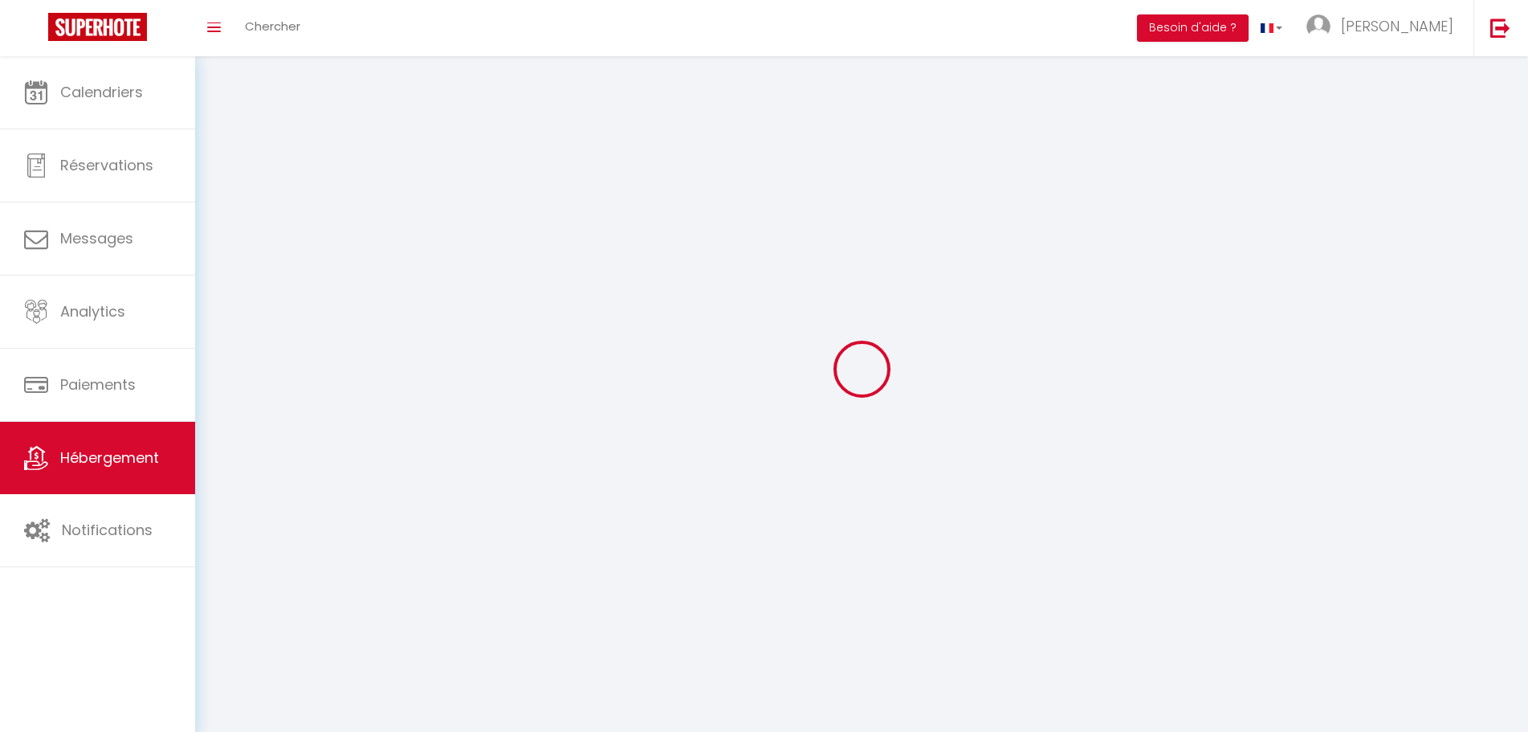
checkbox input "false"
select select
select select "28"
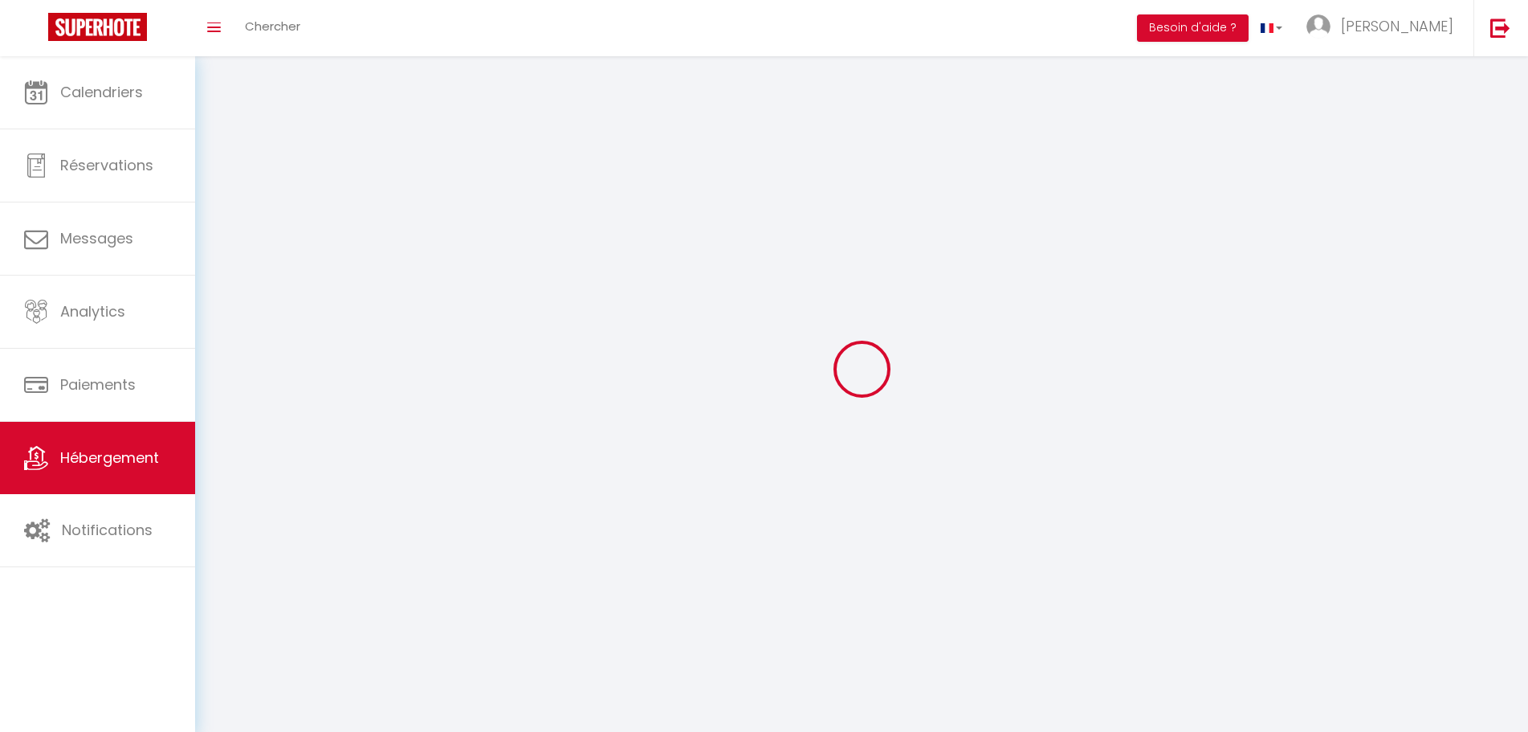
select select
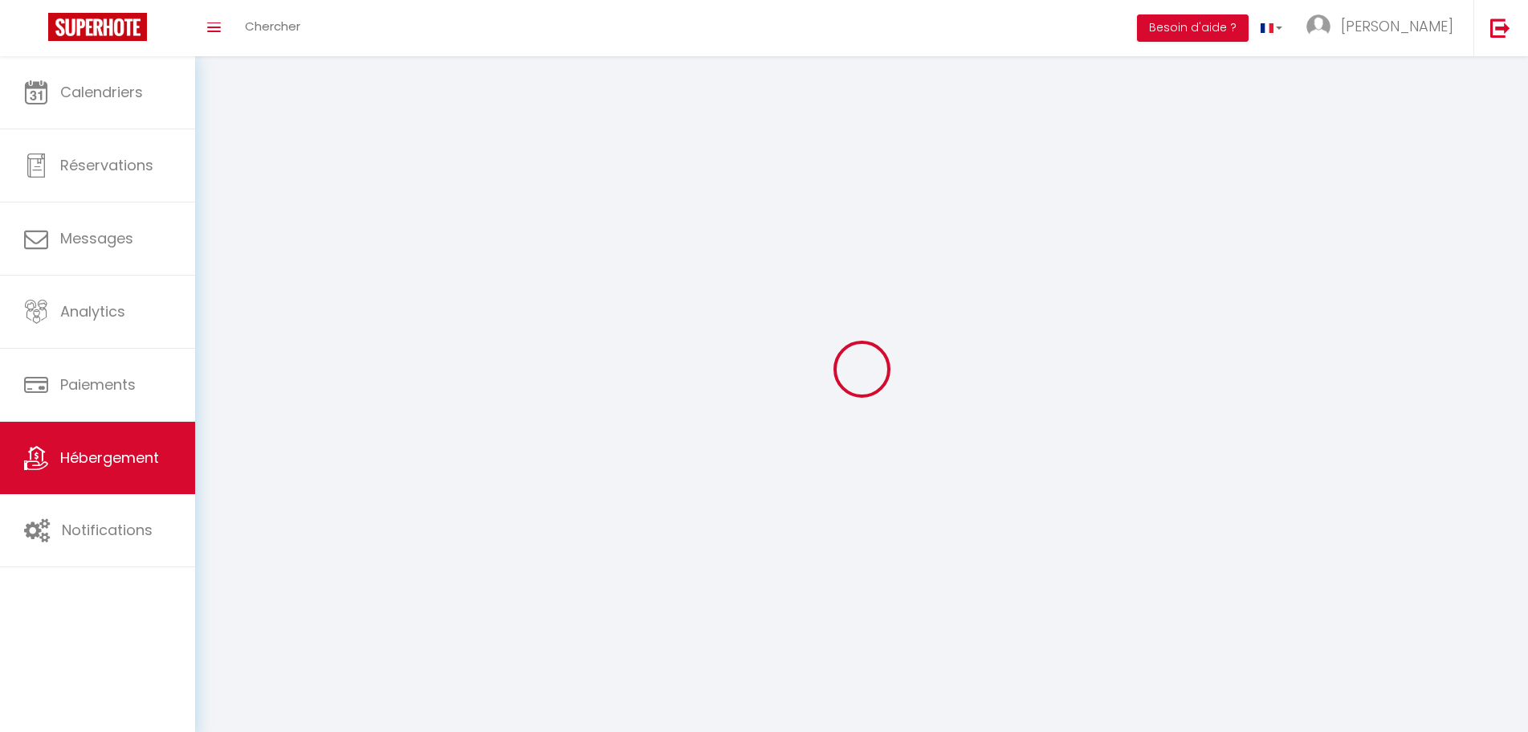
select select
checkbox input "false"
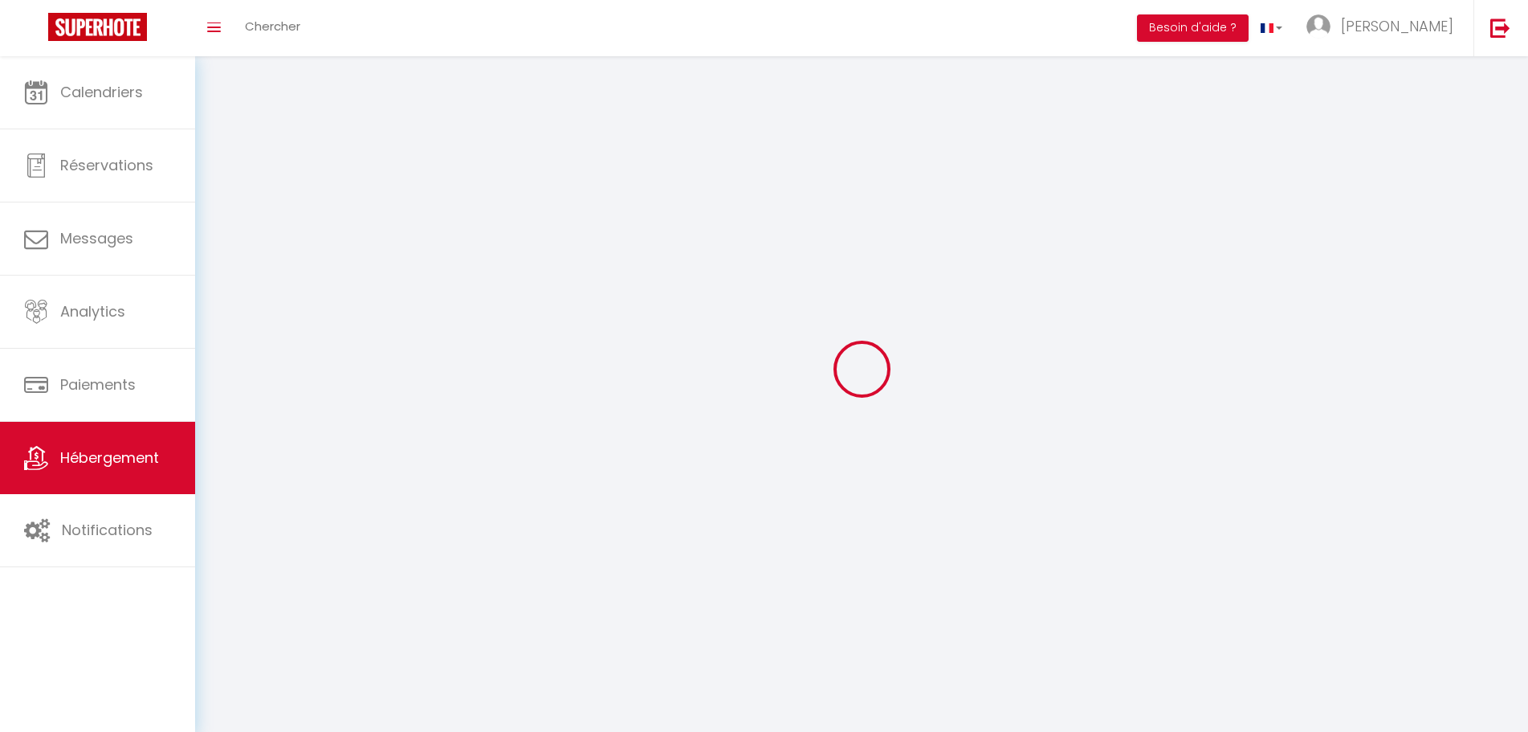
select select
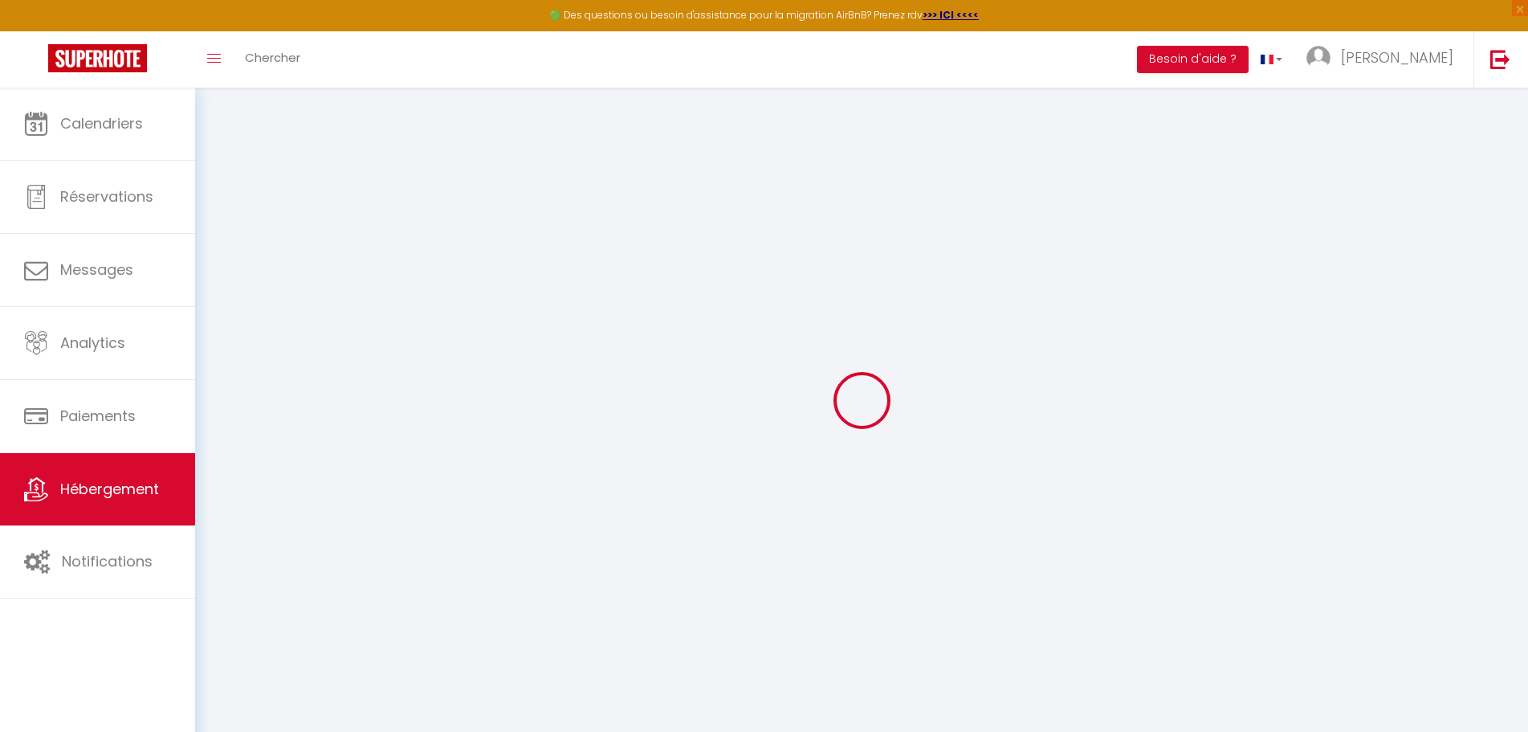
select select
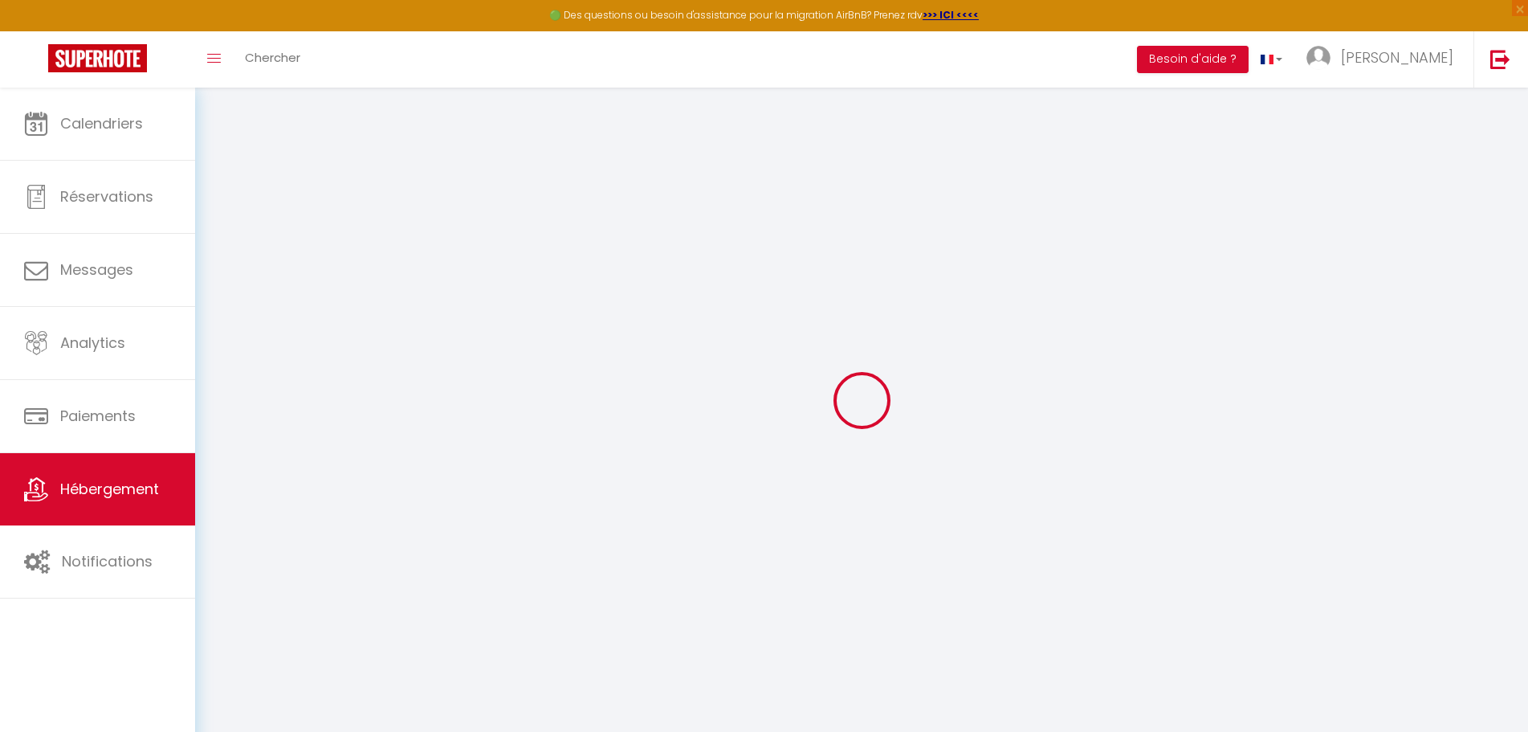
select select
checkbox input "false"
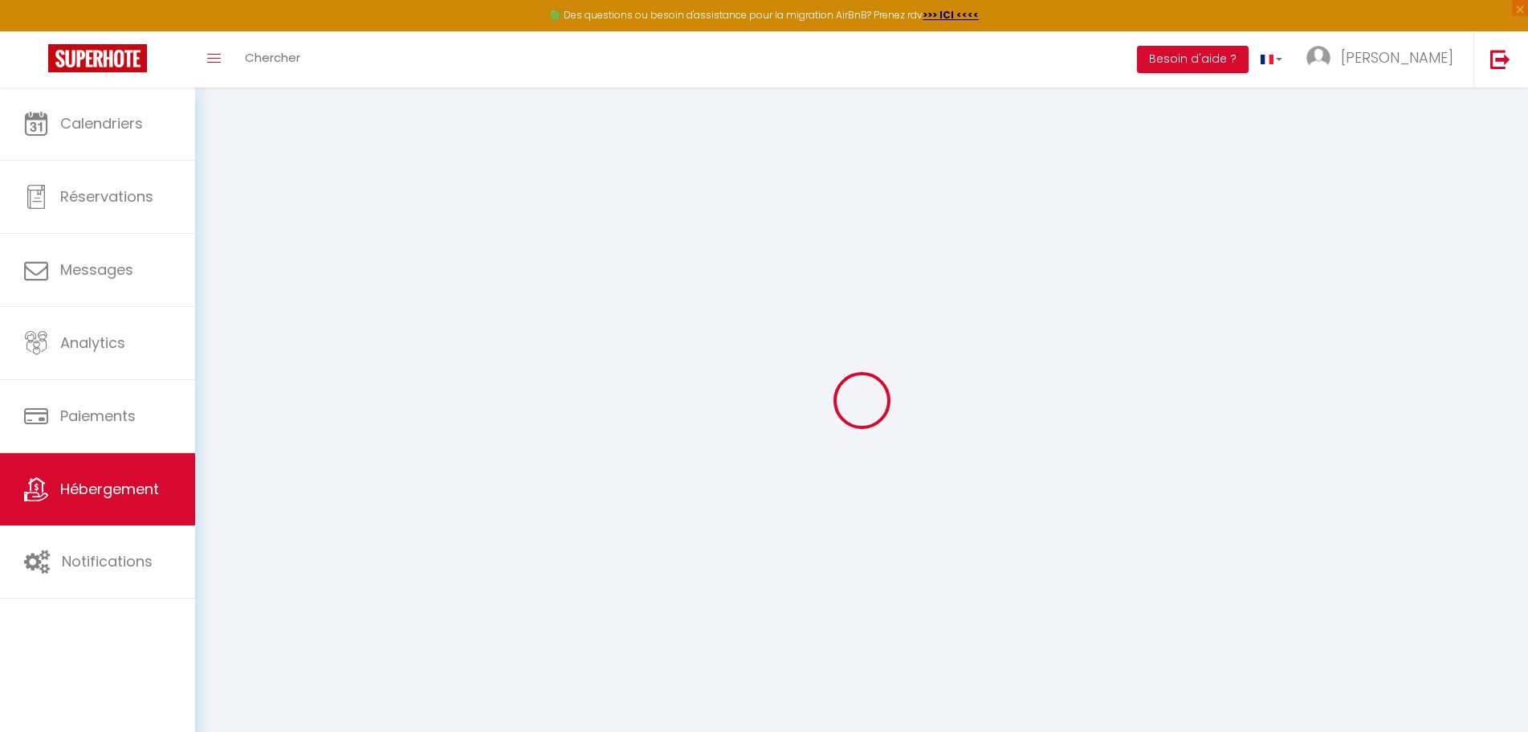
select select
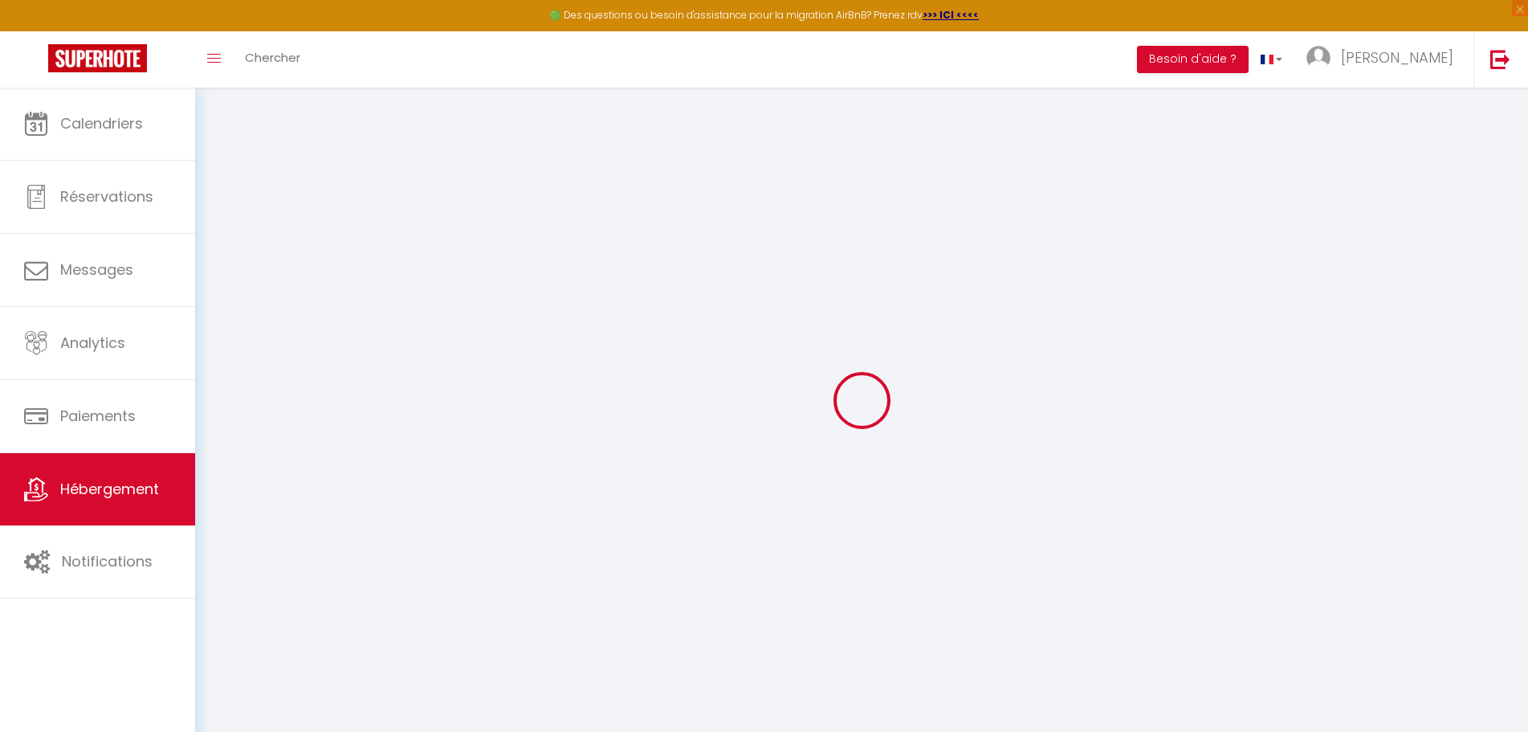
select select
checkbox input "false"
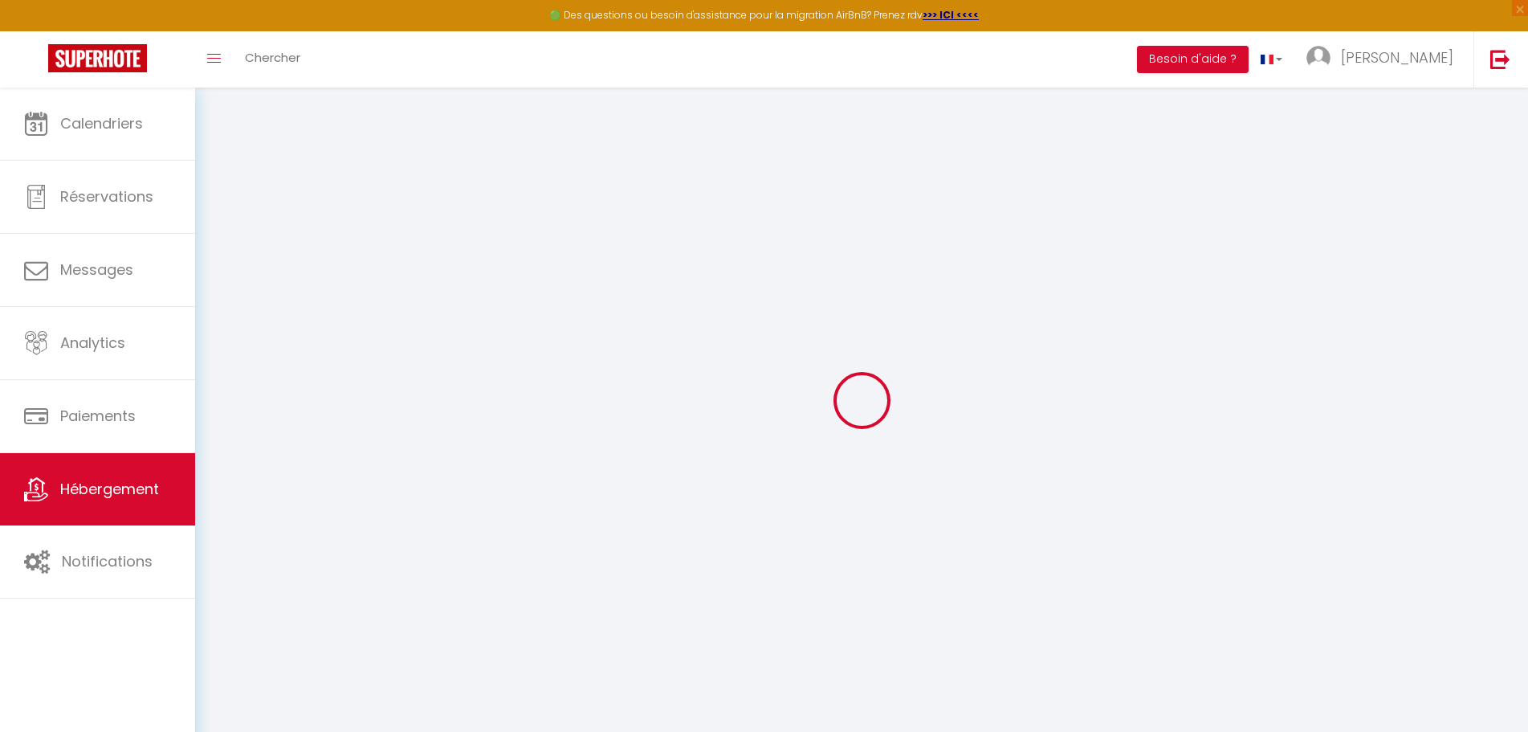
checkbox input "false"
select select
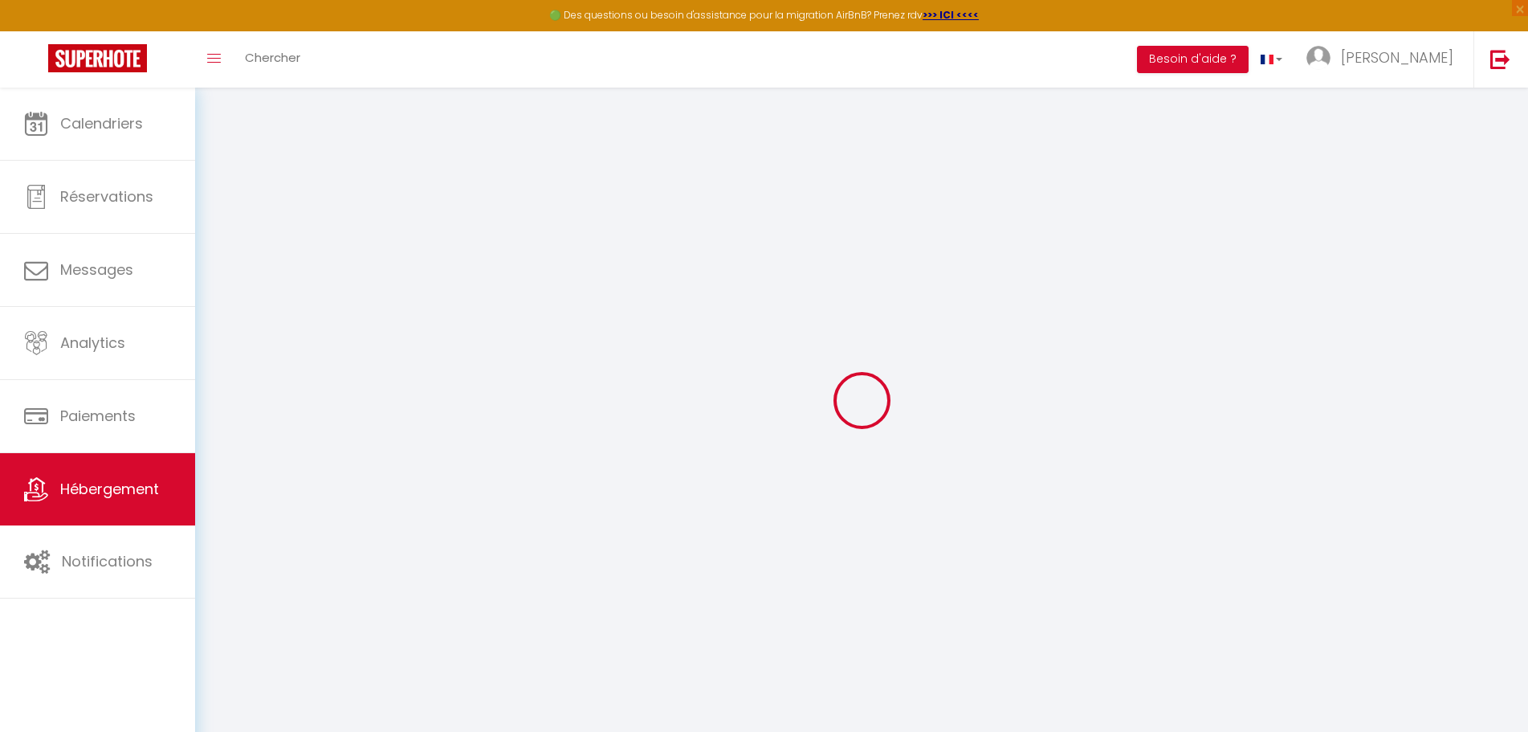
select select
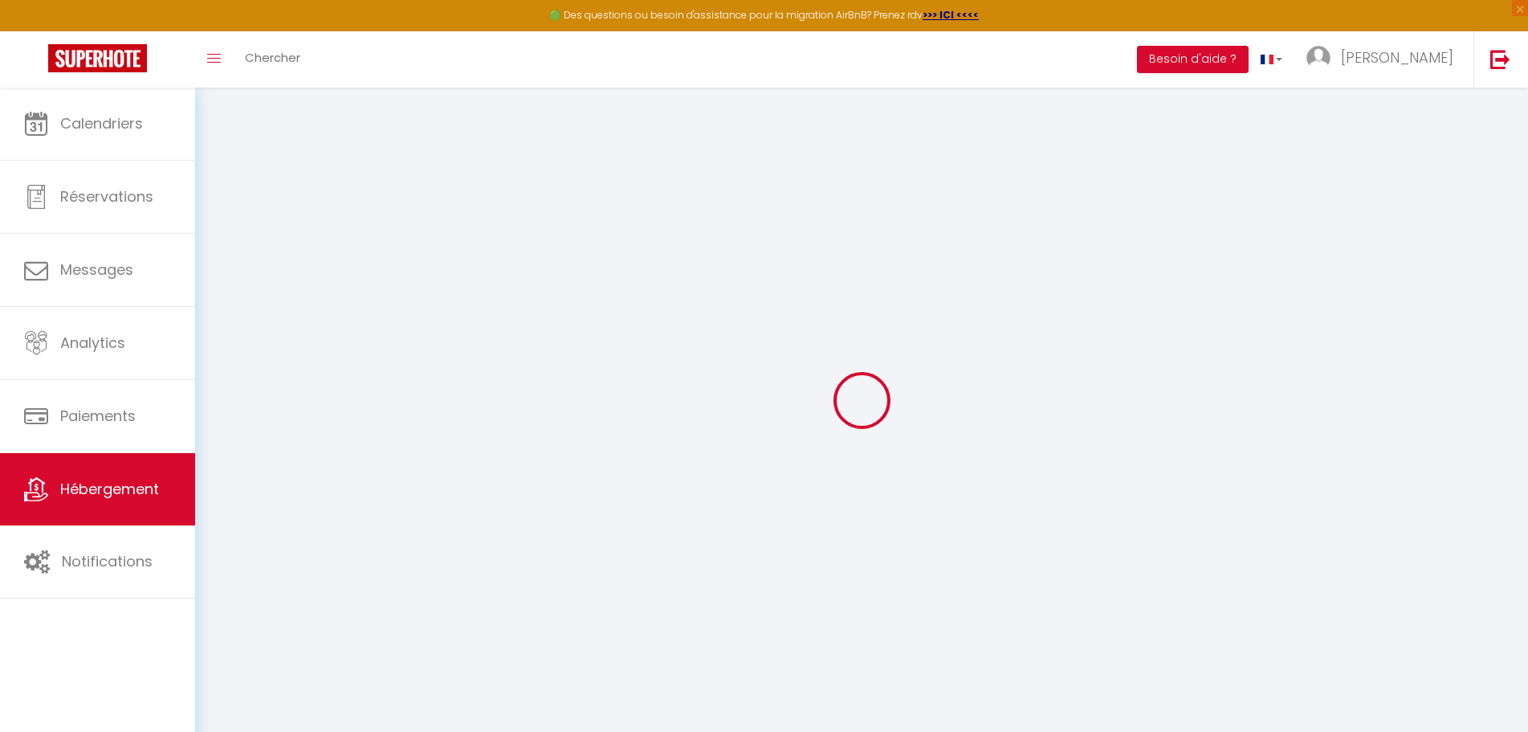
checkbox input "false"
select select
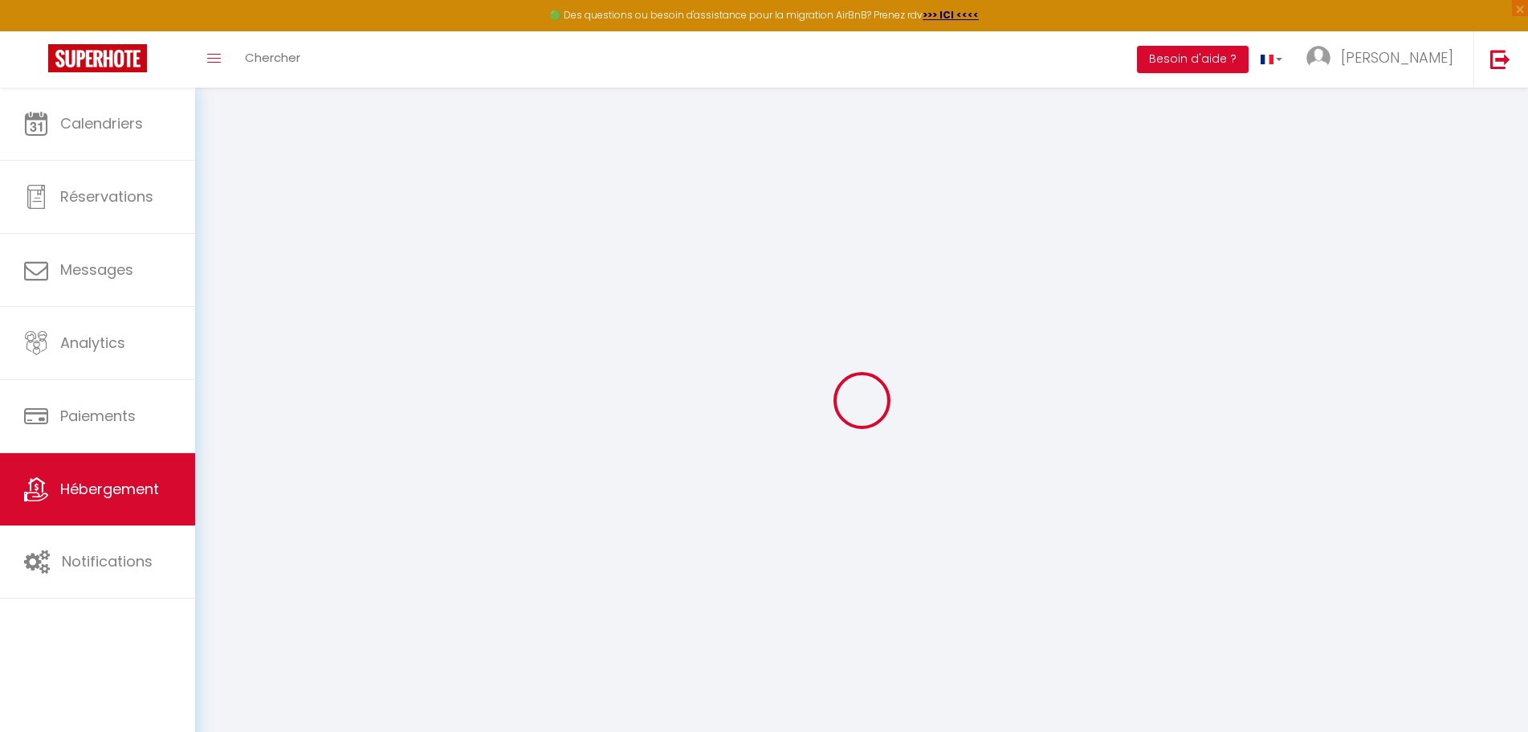
select select
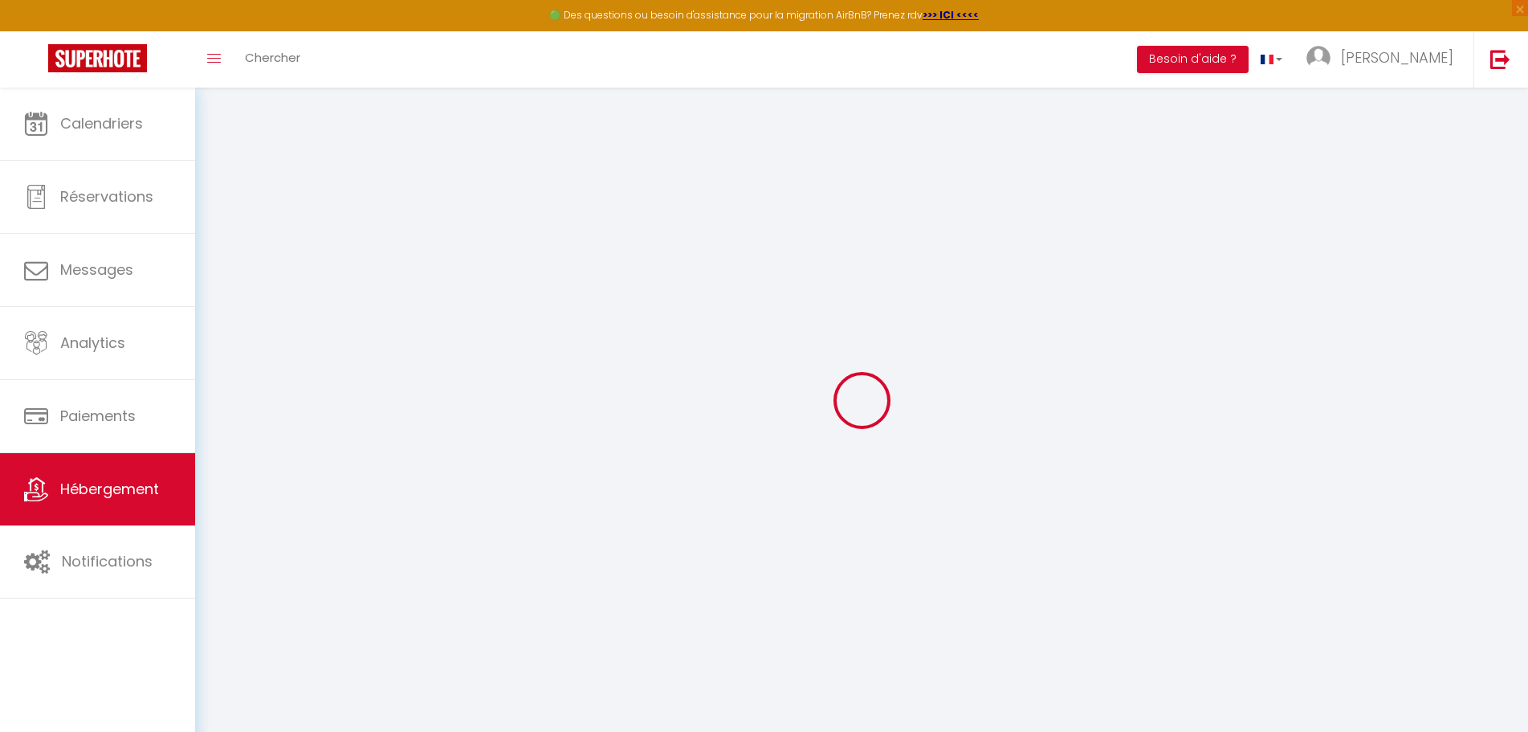
select select
checkbox input "false"
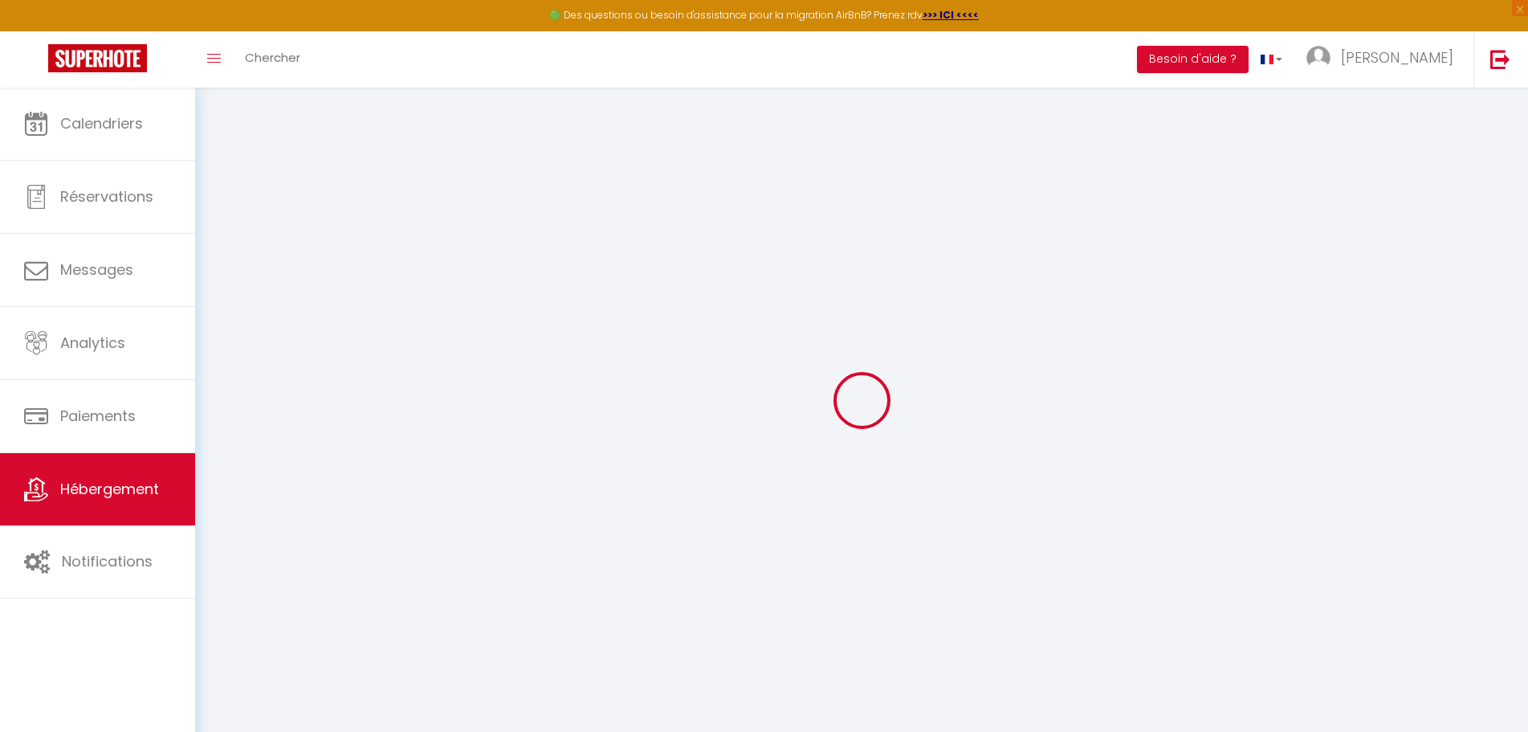
checkbox input "false"
select select
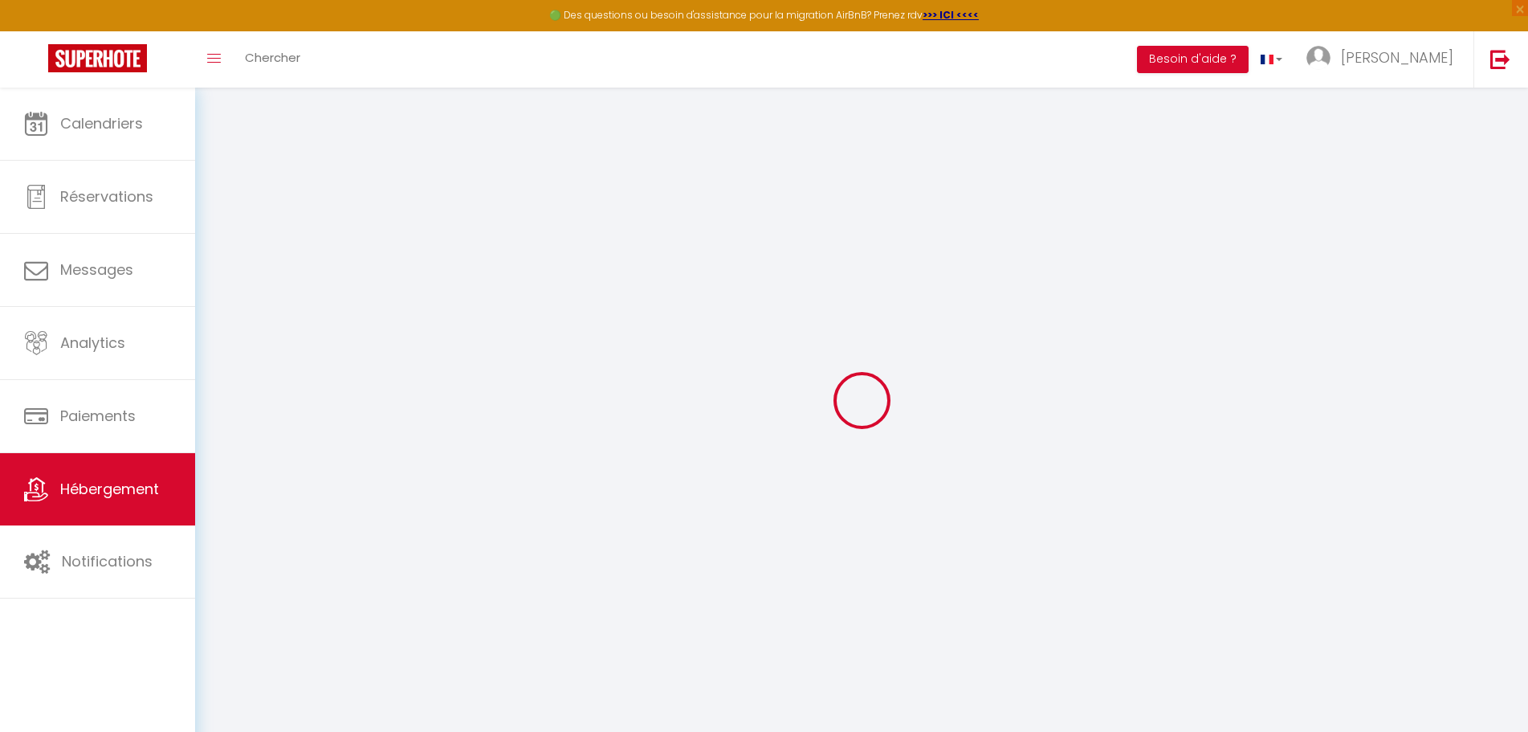
select select
checkbox input "false"
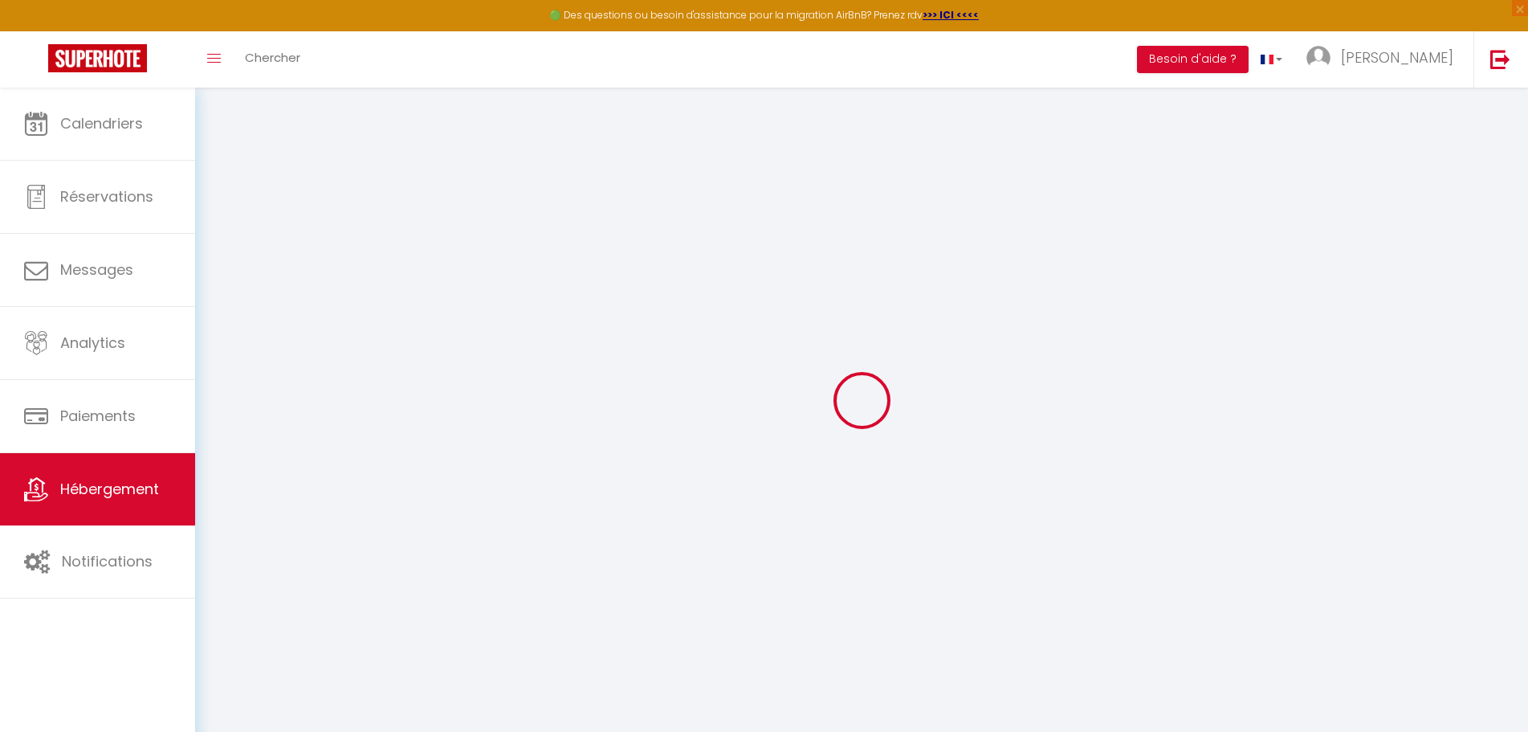
checkbox input "false"
select select
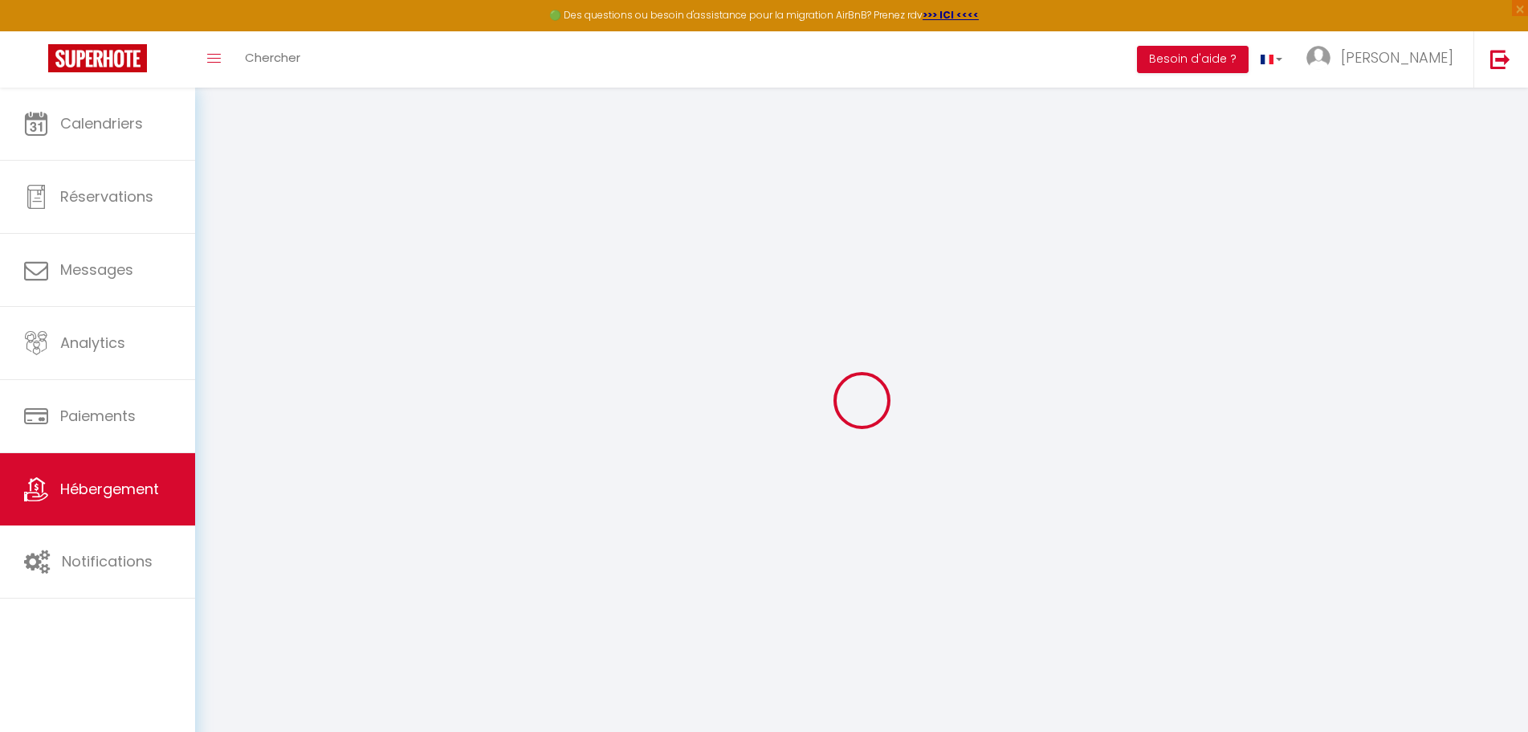
select select
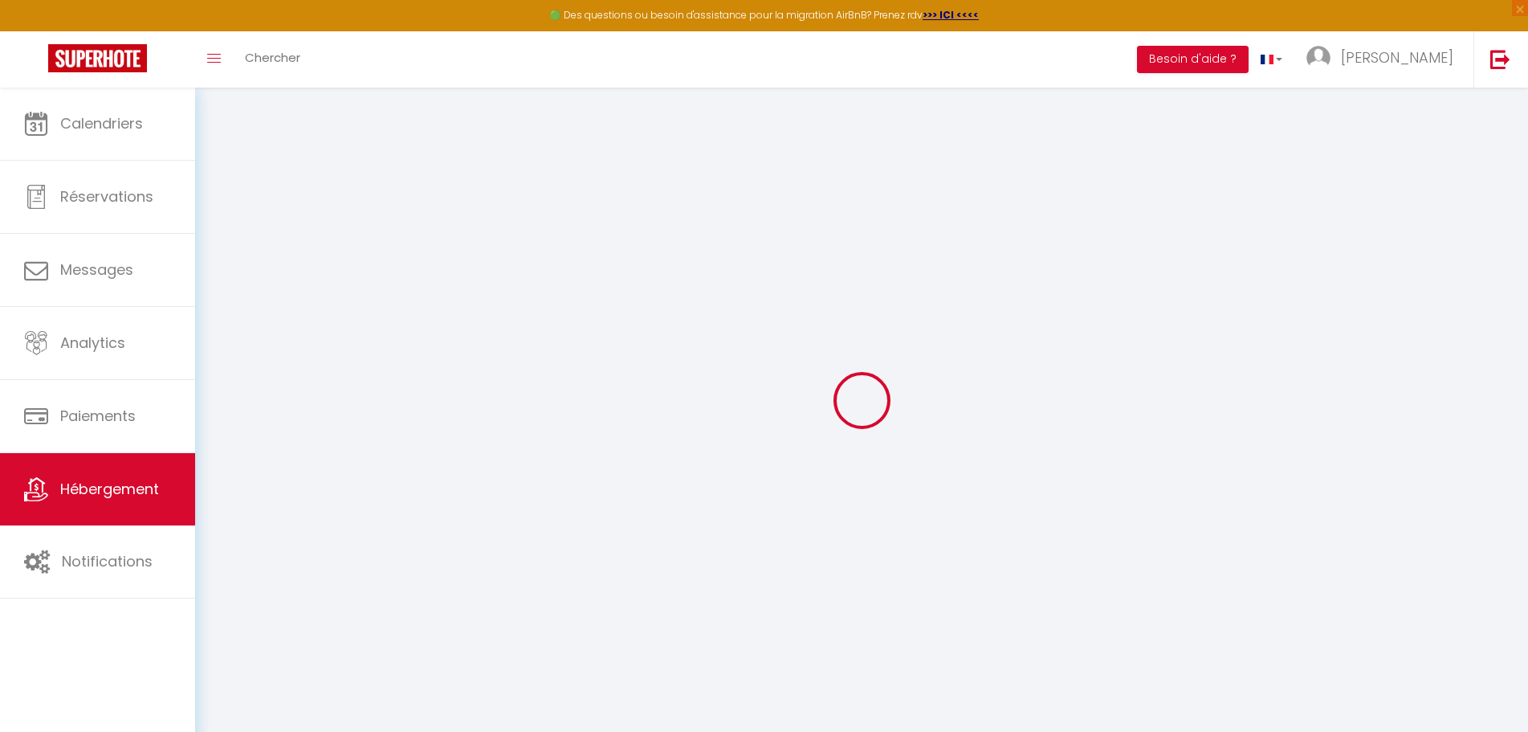
select select
checkbox input "false"
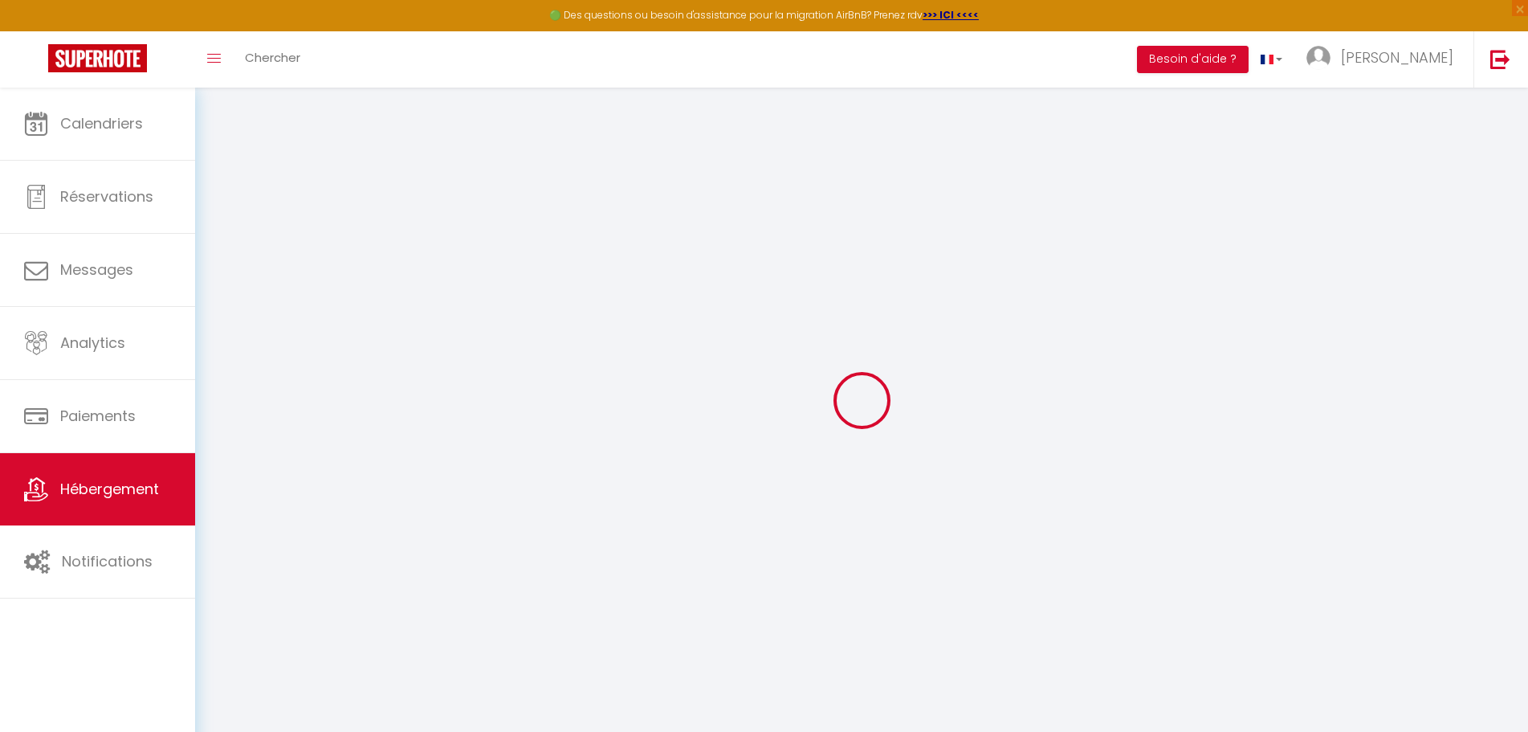
select select
type input "[PERSON_NAME] ([PERSON_NAME]) · [PERSON_NAME] Elégant Studio avec parking direc…"
type input "57"
type input "35"
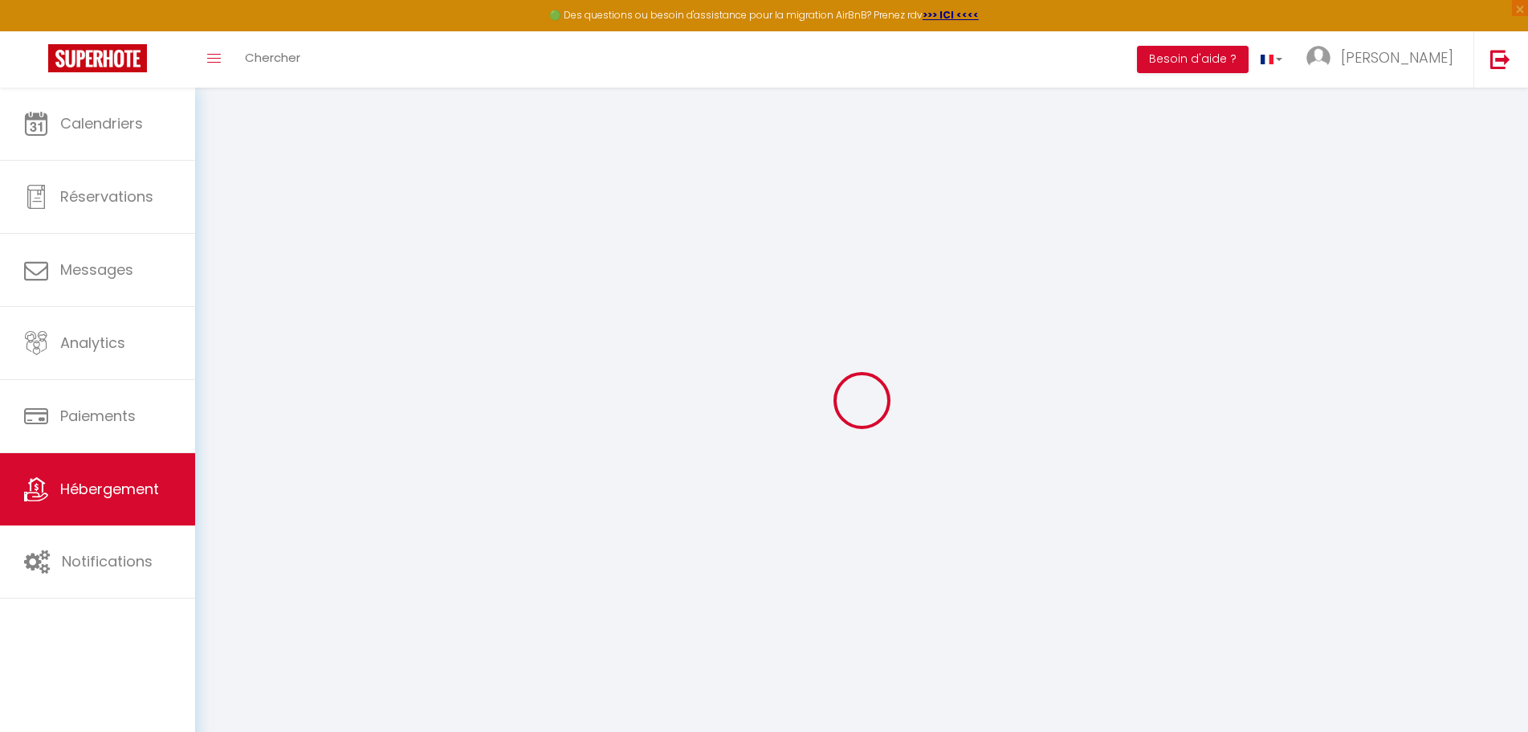
select select
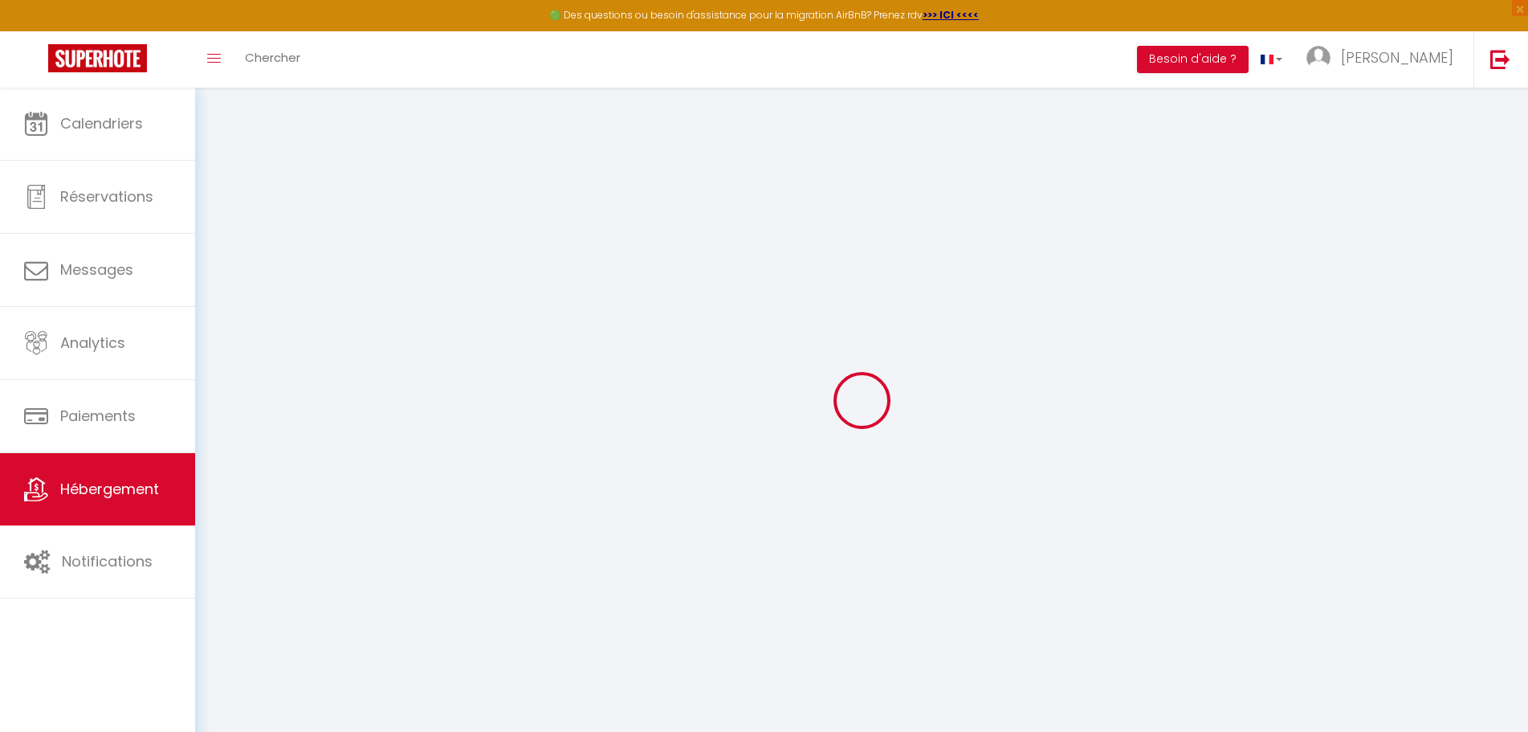
type input "[STREET_ADDRESS][PERSON_NAME]"
type input "33700"
type input "Mérignac"
type input "[EMAIL_ADDRESS][DOMAIN_NAME]"
select select
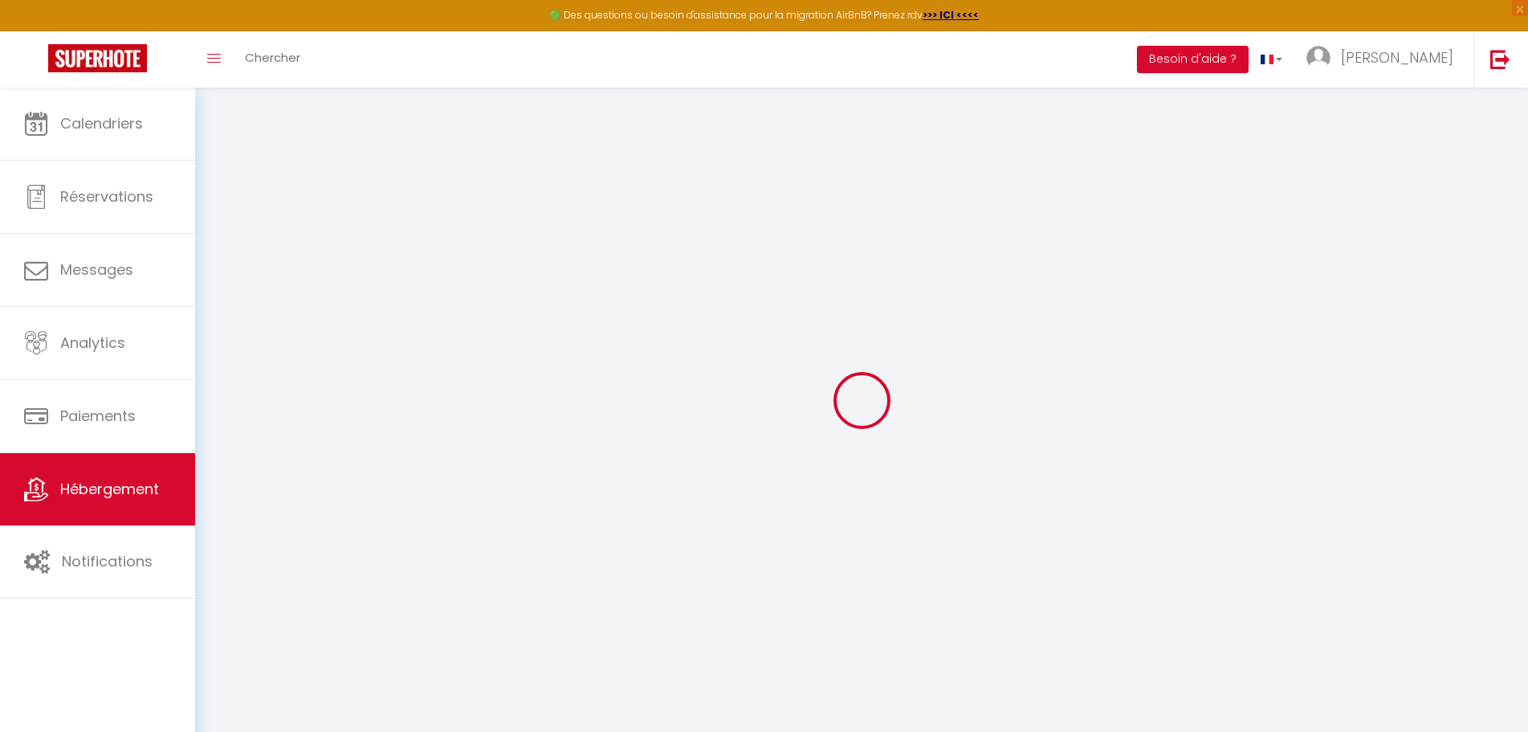
checkbox input "false"
type input "0"
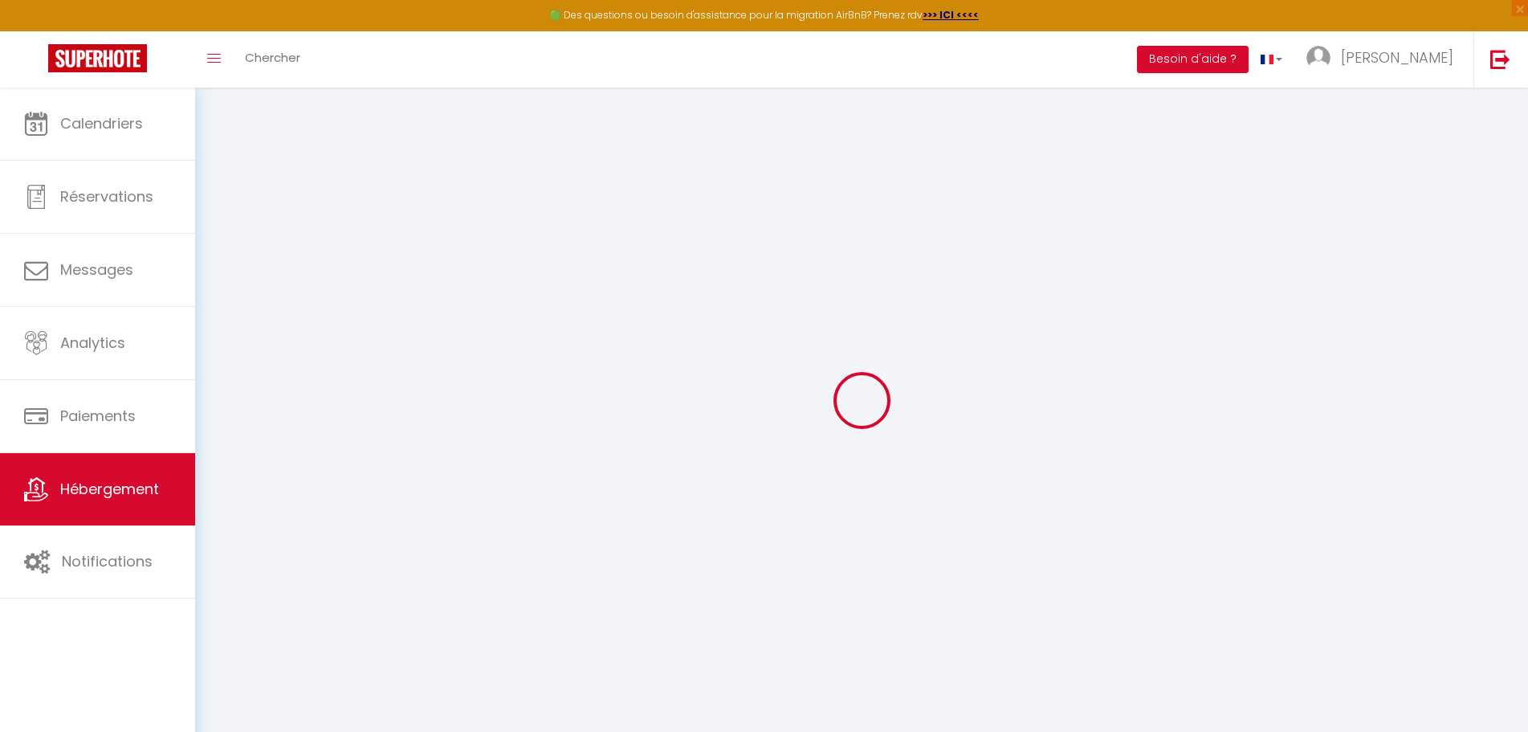
type input "0"
select select
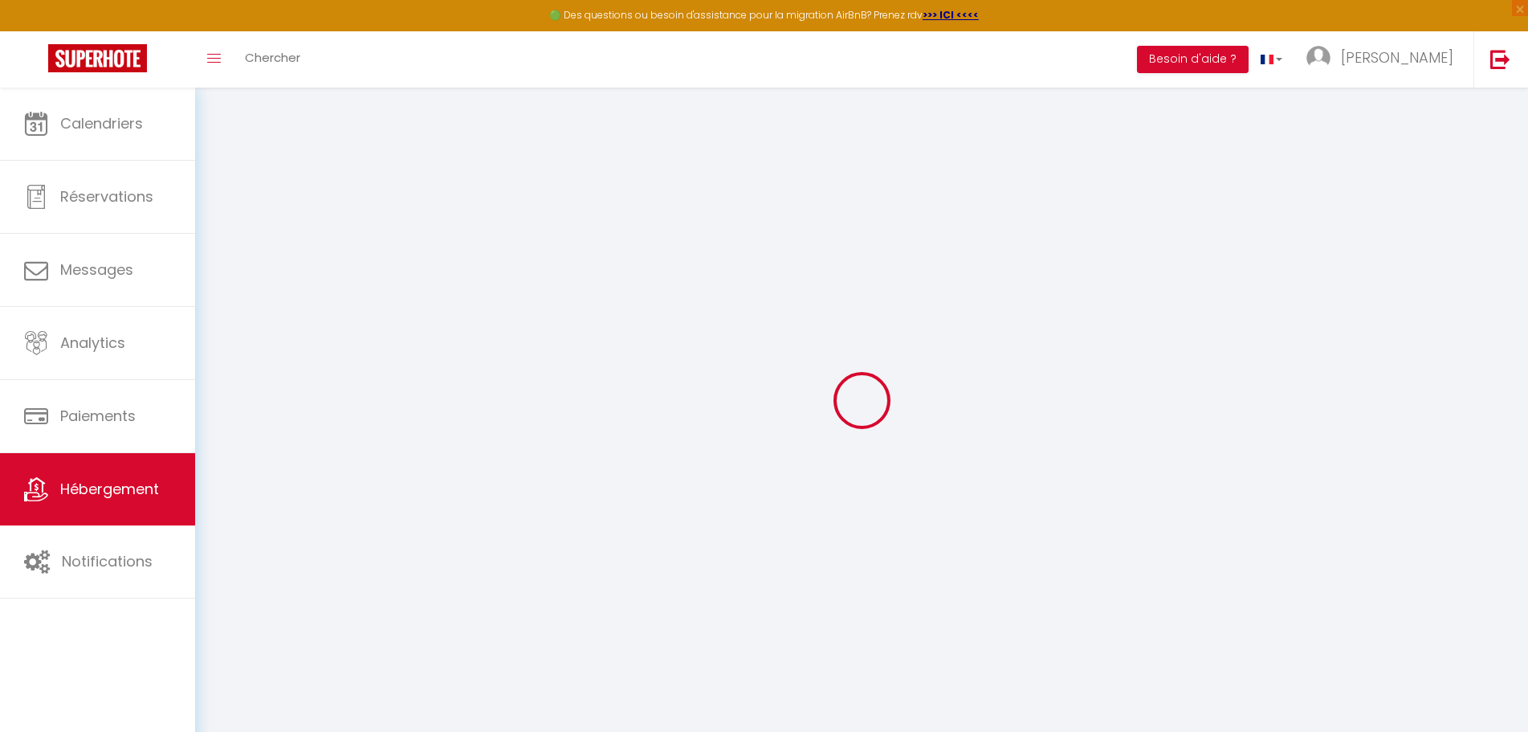
select select
checkbox input "false"
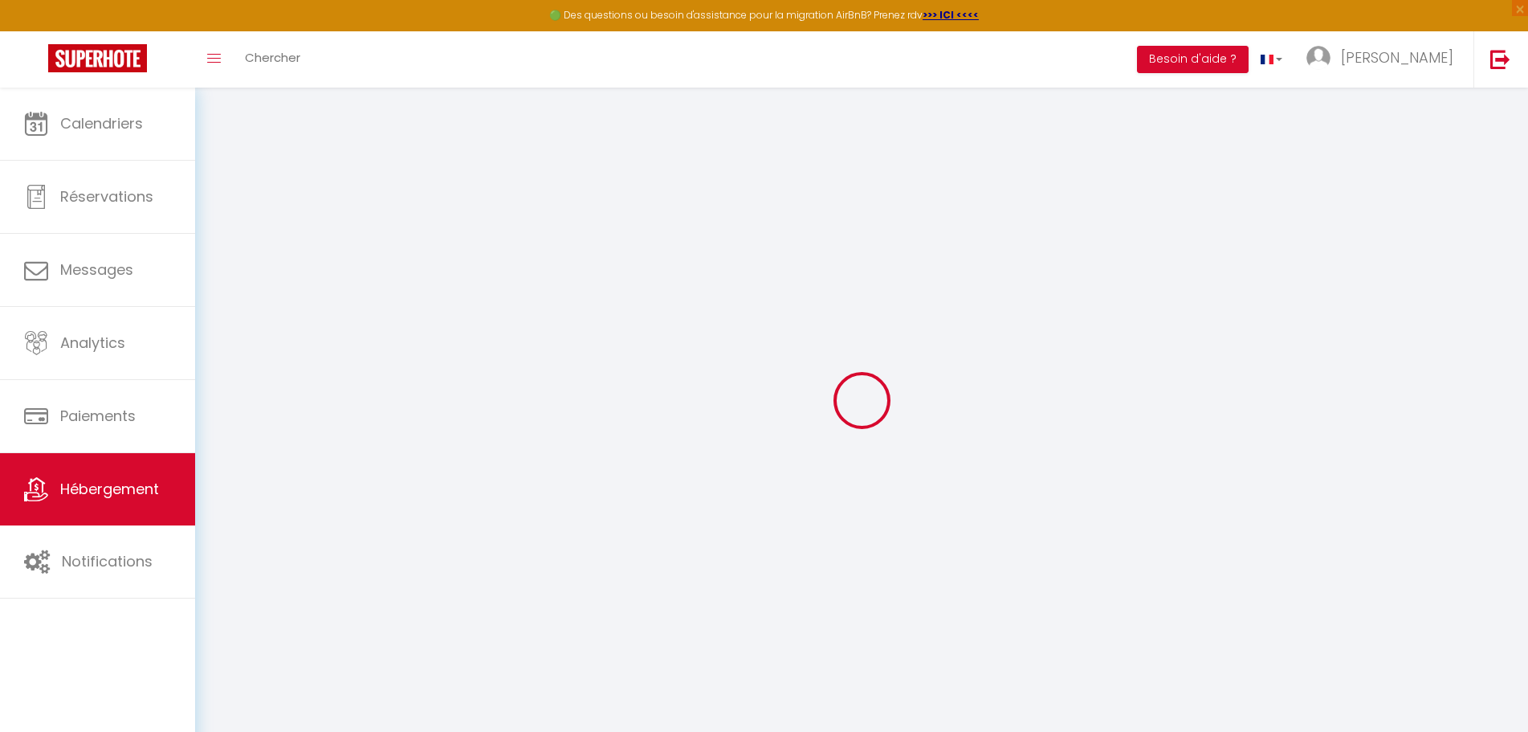
checkbox input "false"
select select
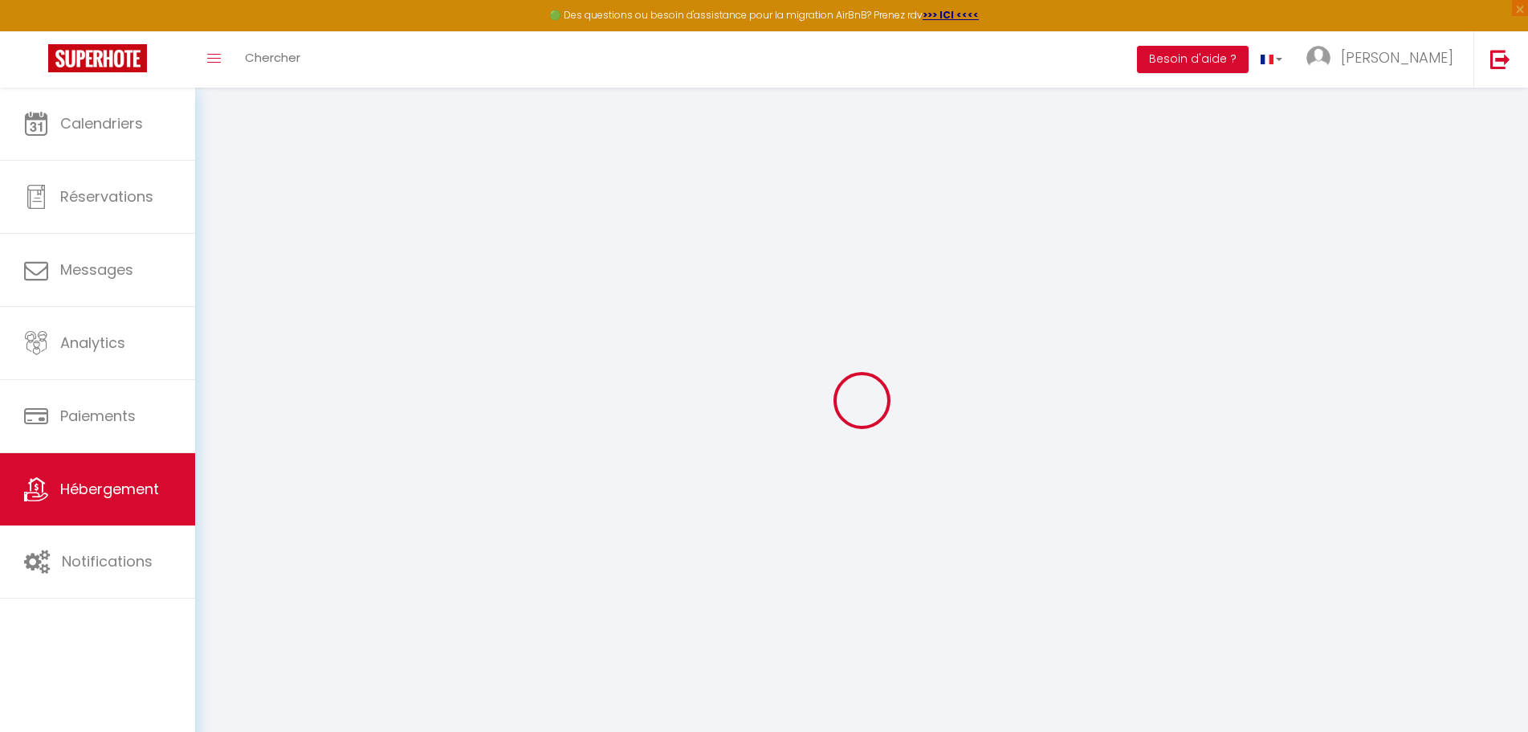
select select
checkbox input "false"
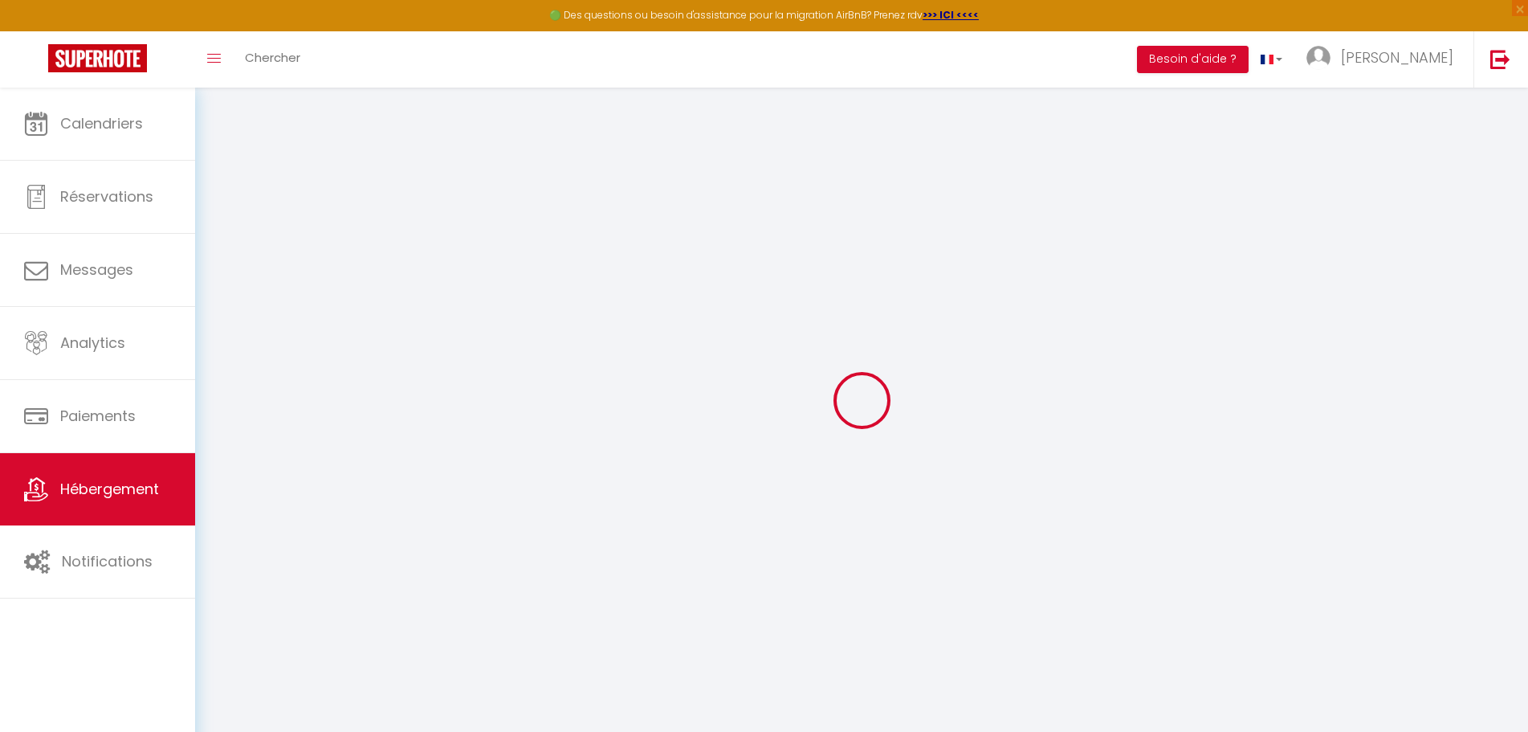
checkbox input "false"
select select
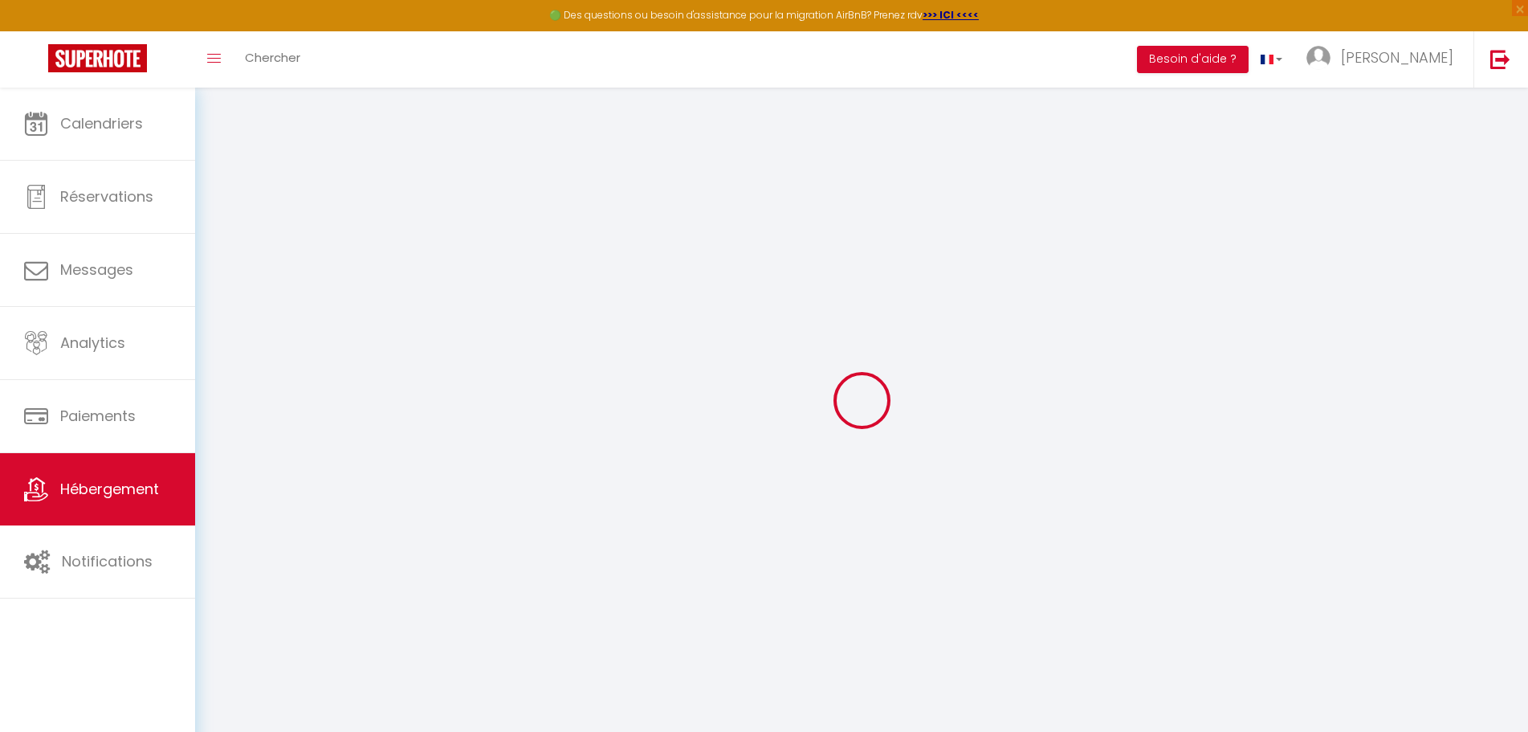
select select
checkbox input "false"
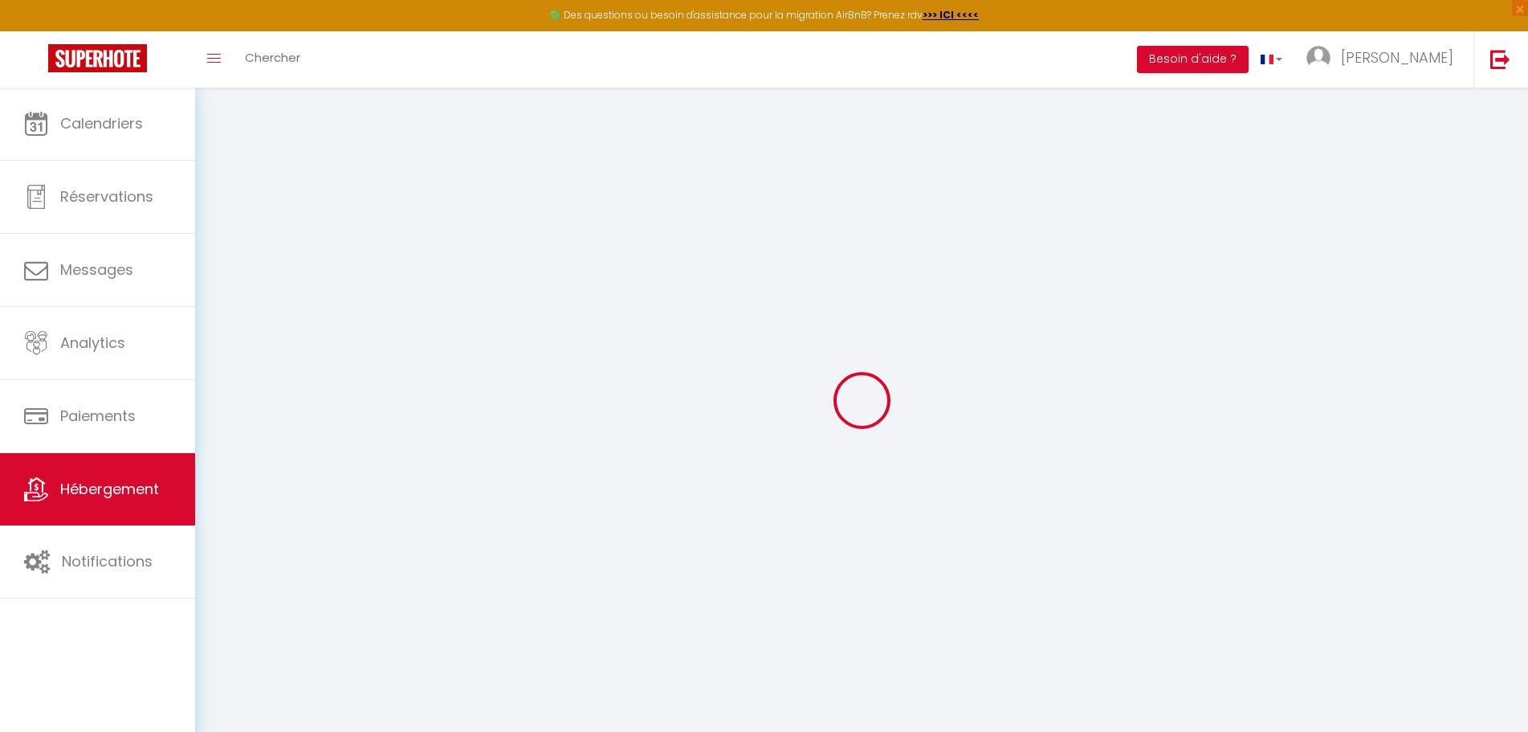
checkbox input "false"
select select
checkbox input "false"
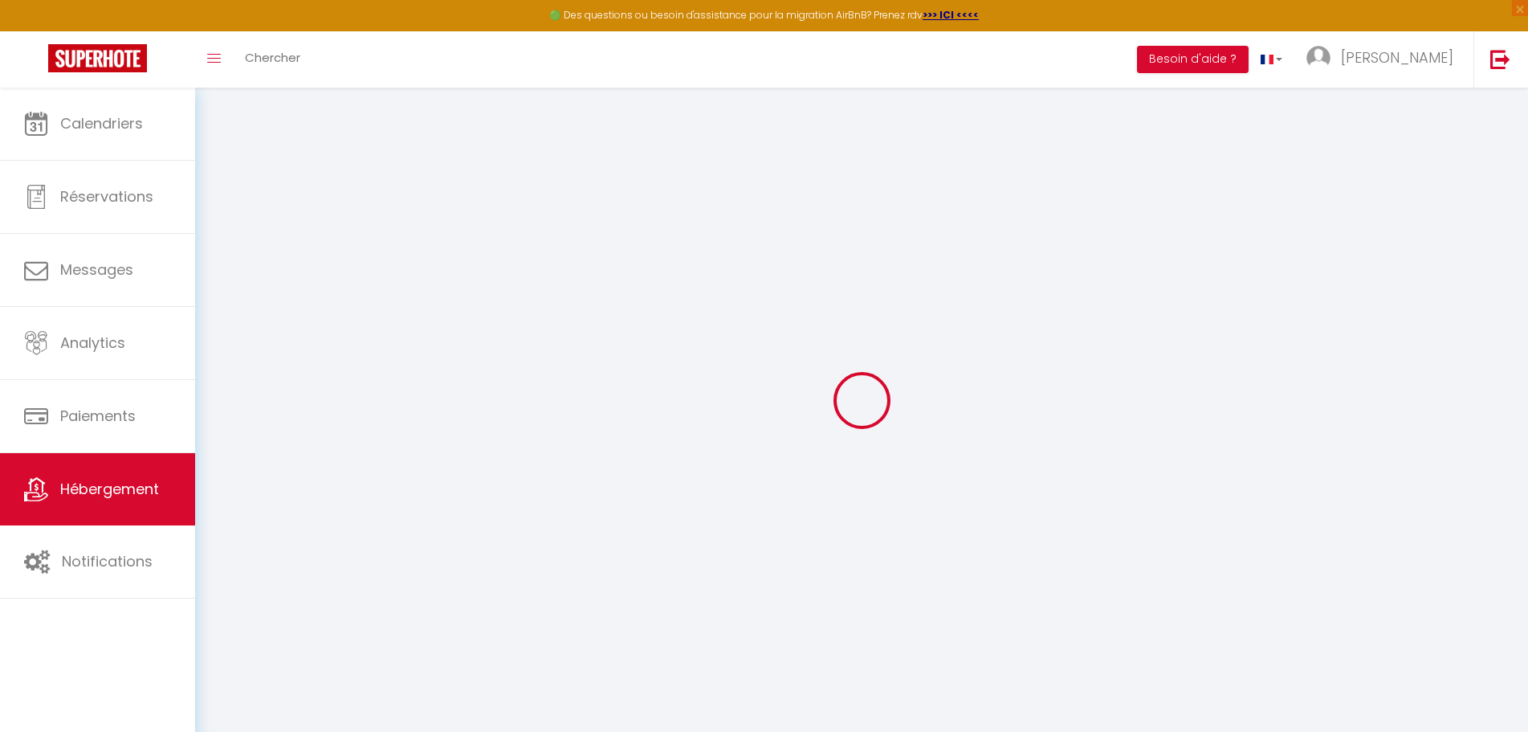
checkbox input "false"
select select
checkbox input "false"
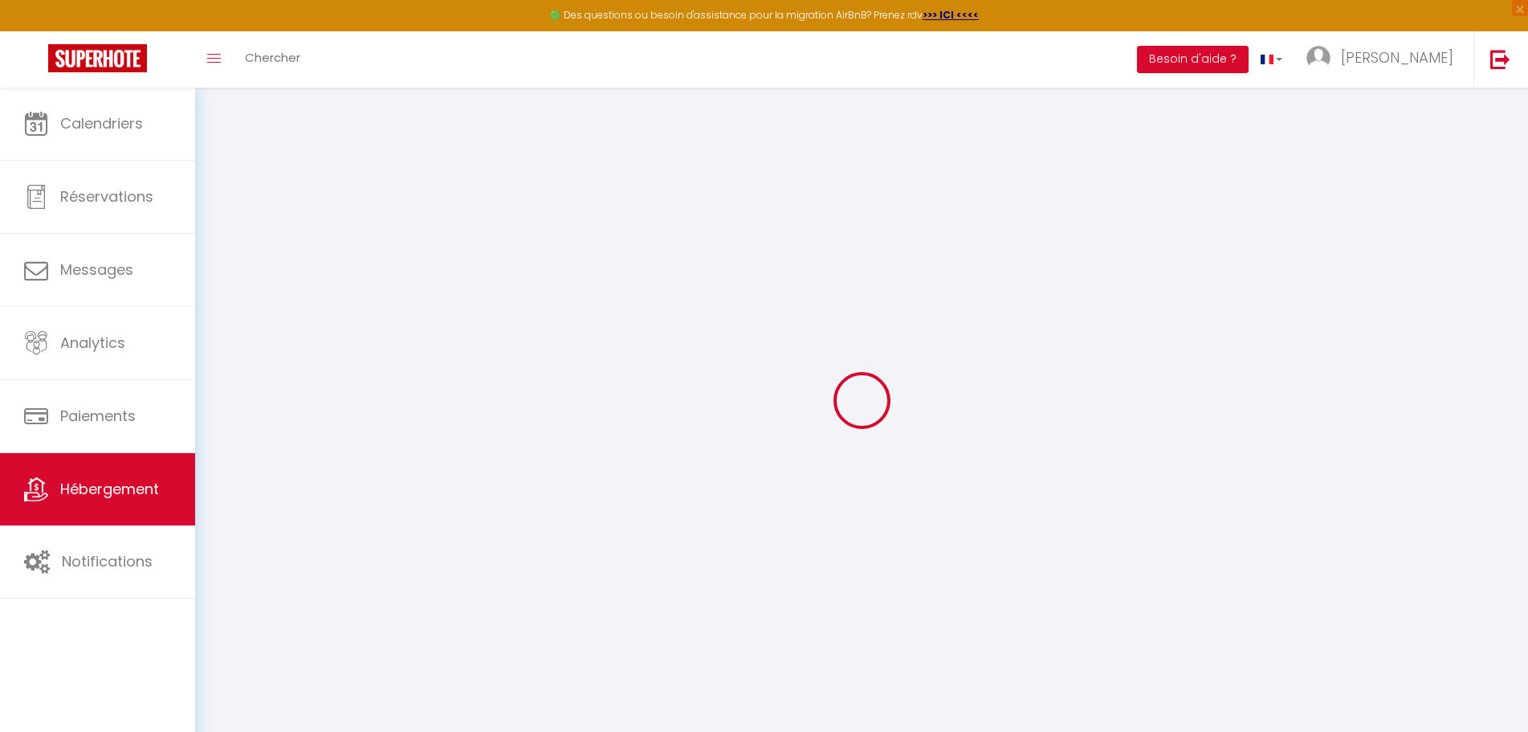
checkbox input "false"
select select "16:00"
select select "23:45"
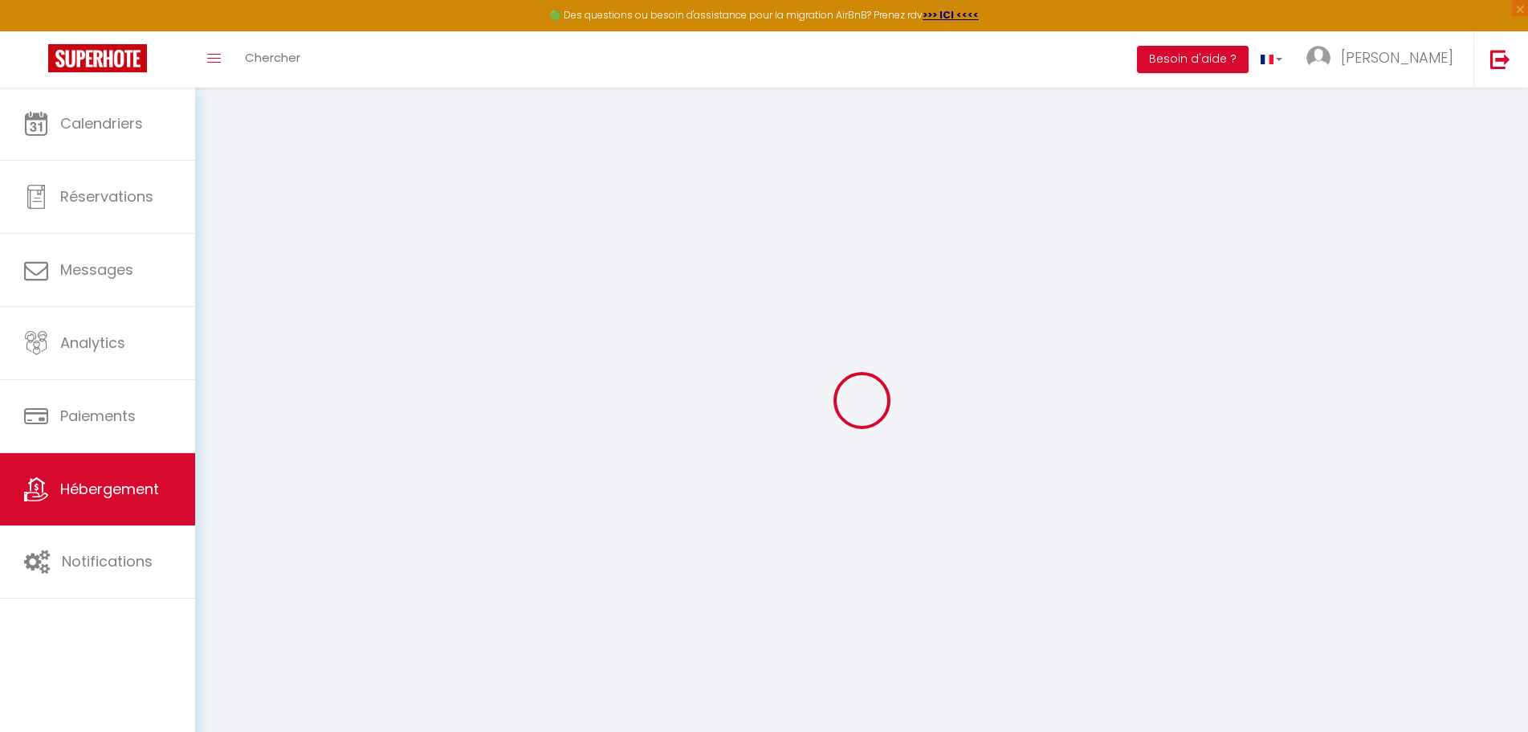
select select "11:00"
select select "30"
select select "120"
